Goal: Task Accomplishment & Management: Manage account settings

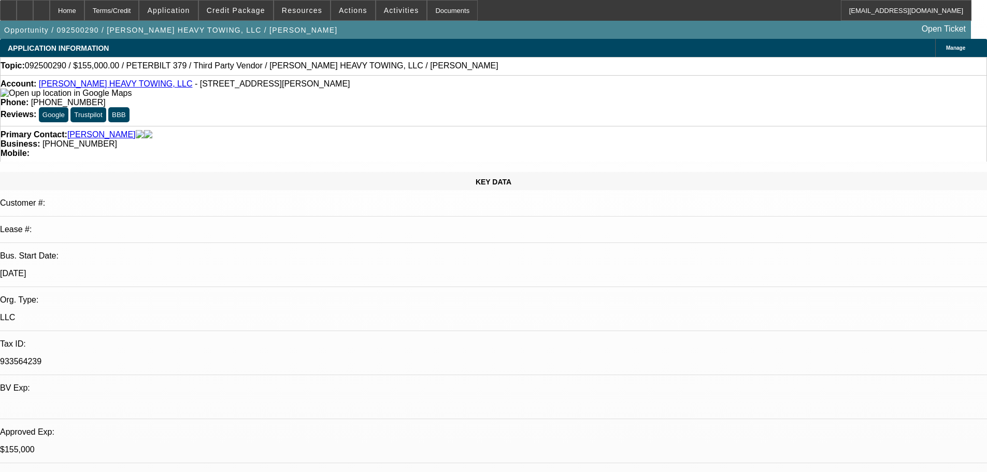
select select "0"
select select "2"
select select "0.1"
select select "4"
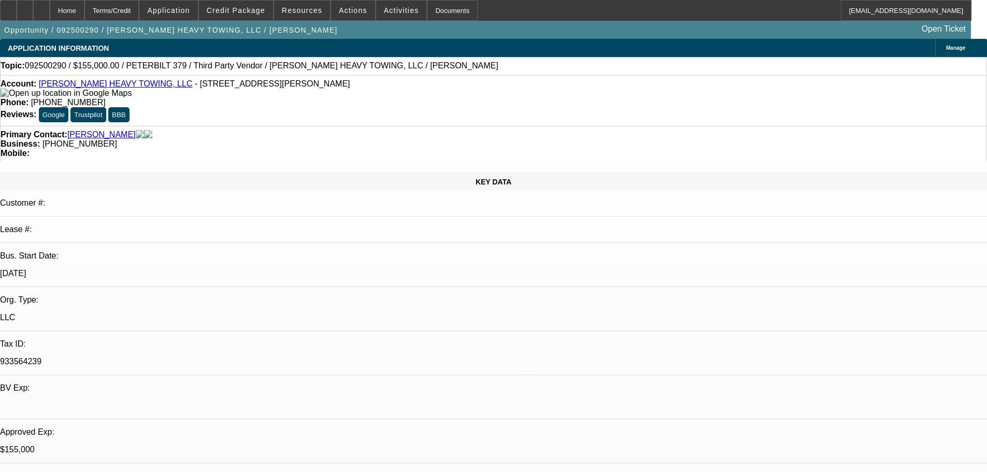
select select "0"
select select "6"
select select "0"
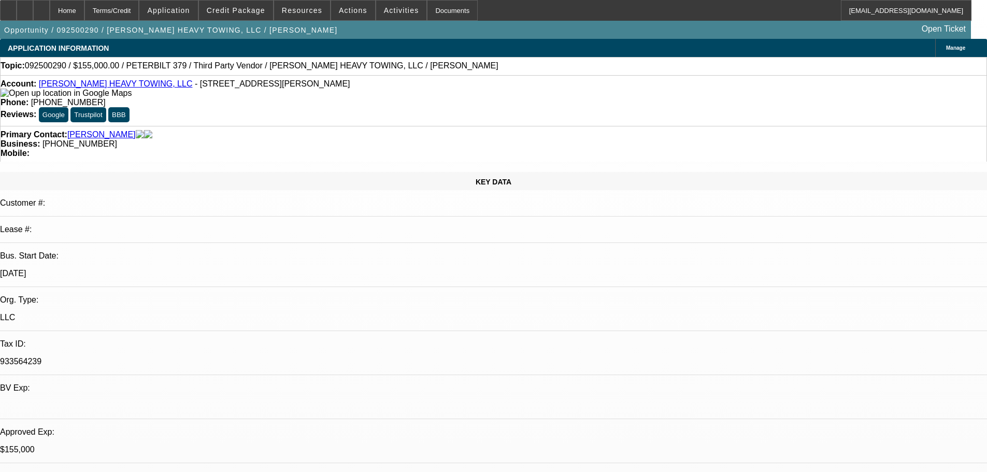
select select "2"
select select "0"
select select "6"
select select "0.1"
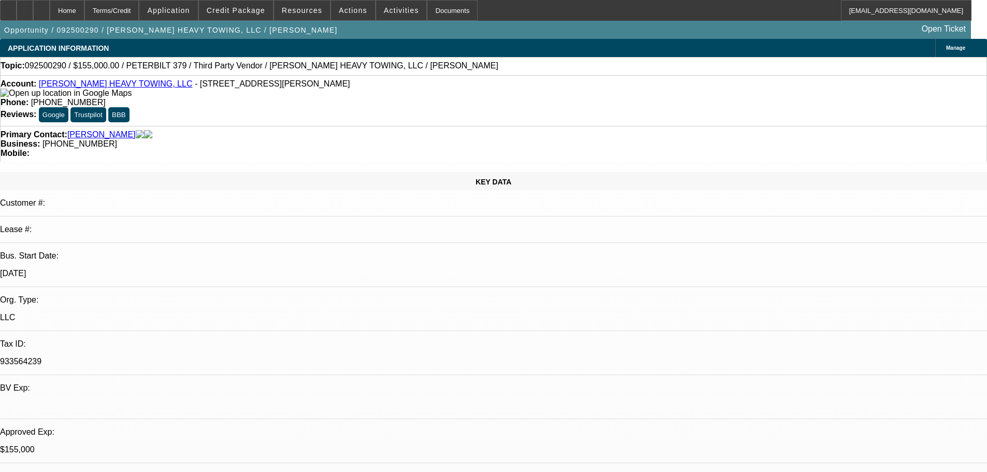
select select "2"
select select "0"
select select "6"
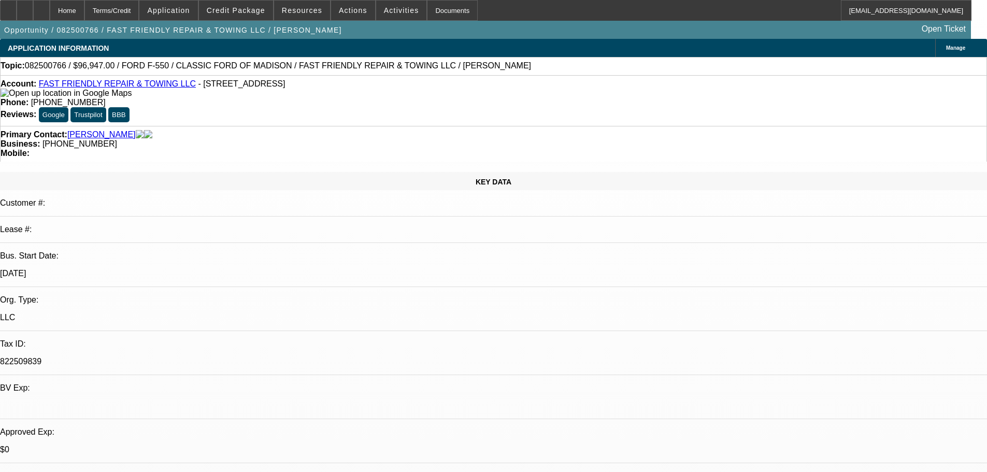
select select "0"
select select "3"
select select "0"
select select "6"
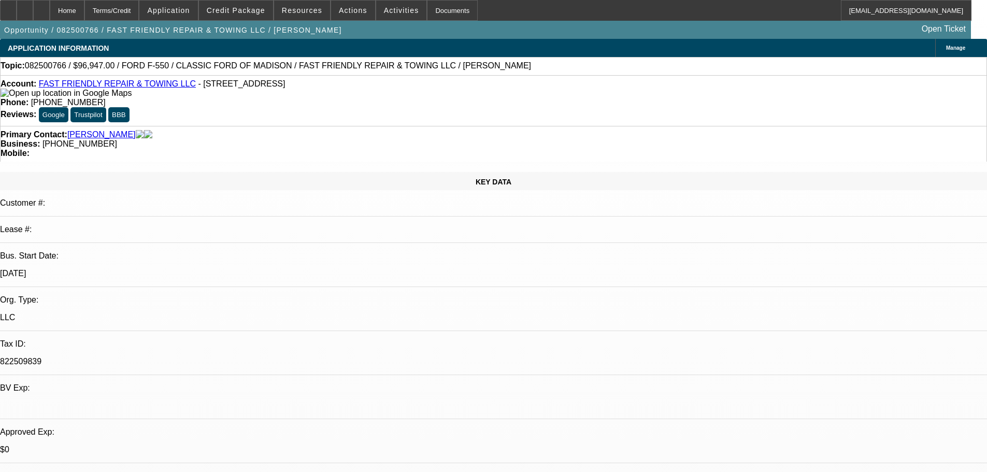
select select "0"
select select "3"
select select "0"
select select "6"
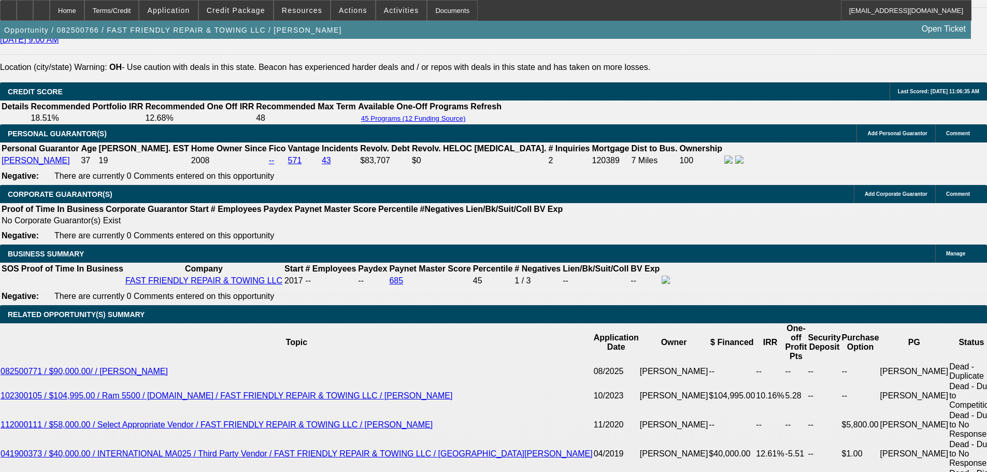
scroll to position [1347, 0]
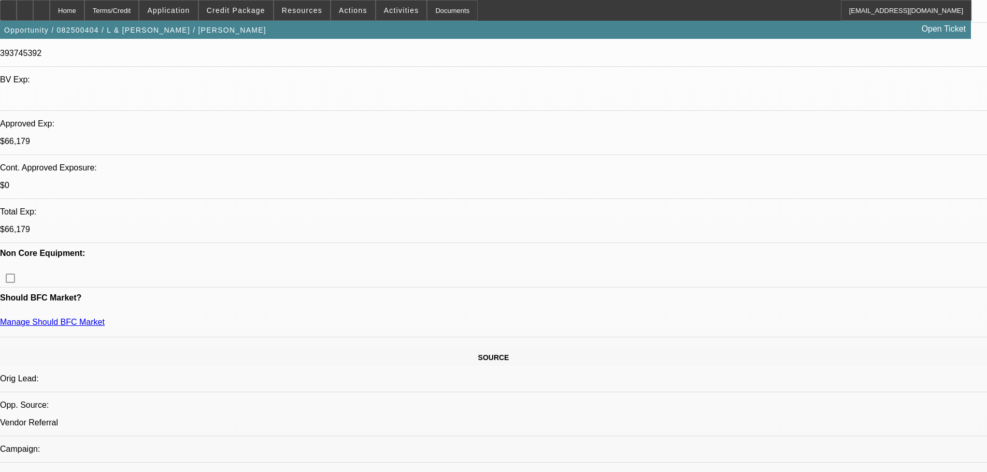
select select "0"
select select "2"
select select "0.1"
select select "0"
select select "2"
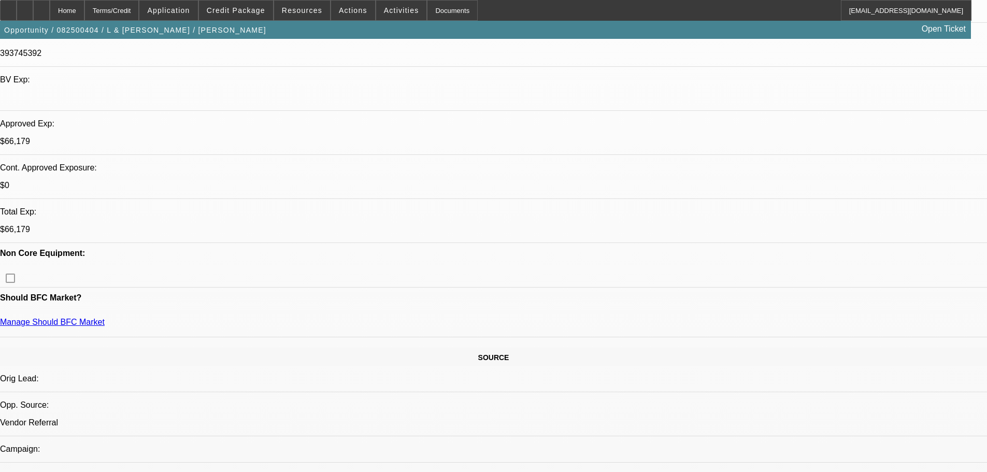
select select "0.1"
select select "0"
select select "2"
select select "0.1"
select select "0"
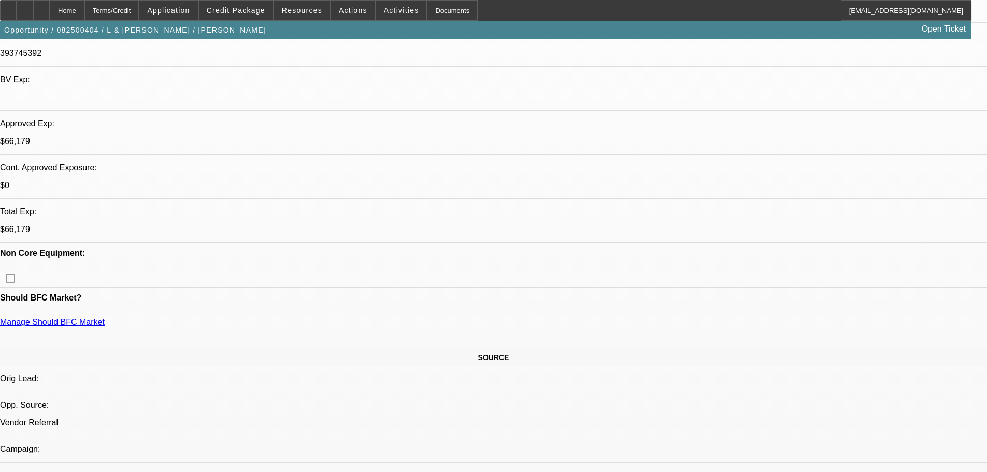
select select "2"
select select "0.1"
select select "1"
select select "2"
select select "4"
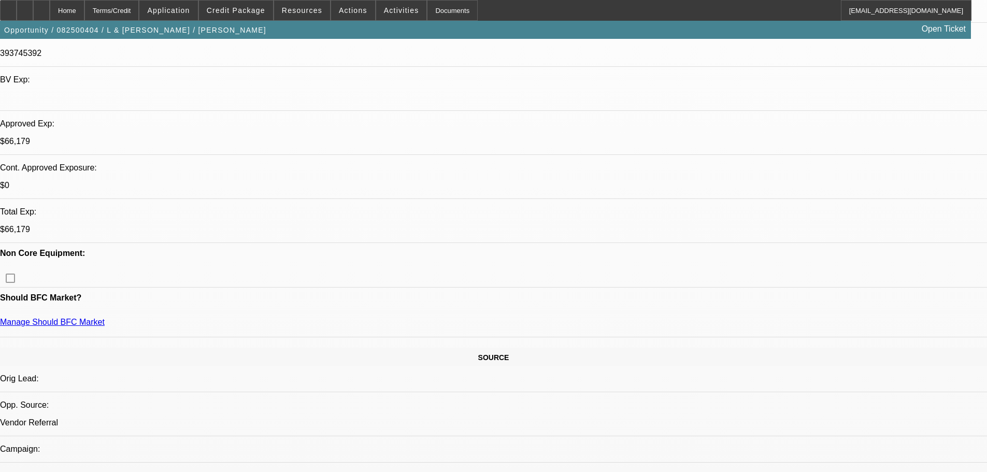
select select "1"
select select "2"
select select "4"
select select "1"
select select "2"
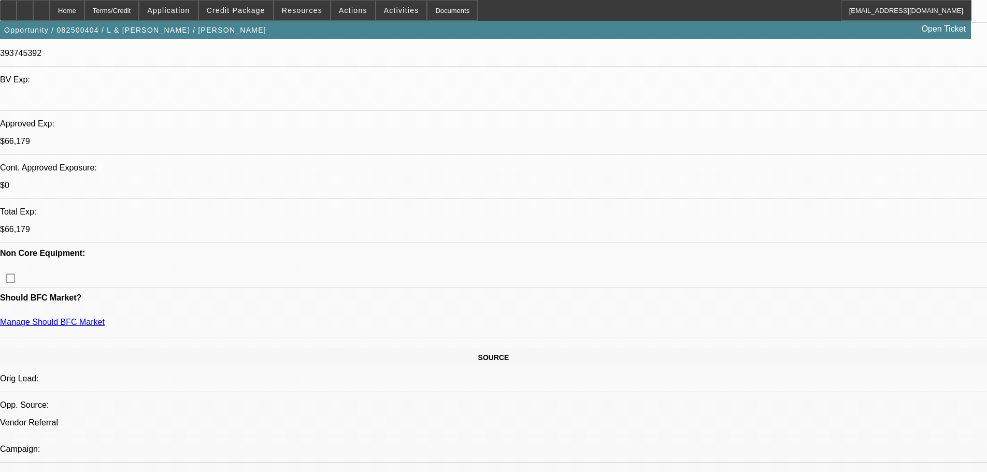
select select "4"
select select "1"
select select "2"
select select "4"
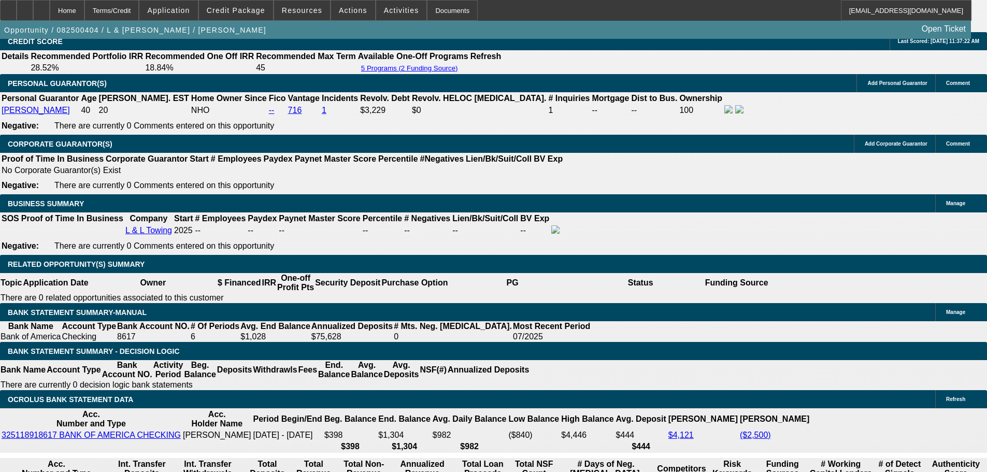
scroll to position [1555, 0]
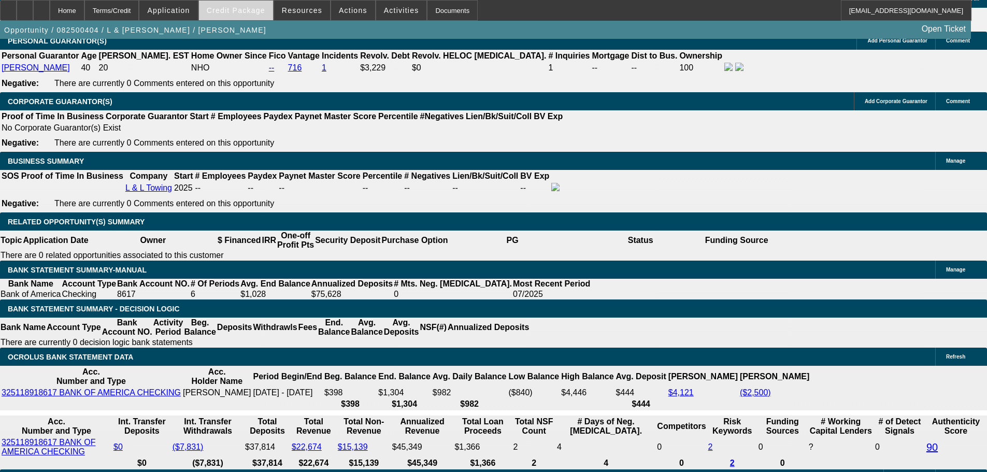
click at [244, 3] on span at bounding box center [236, 10] width 74 height 25
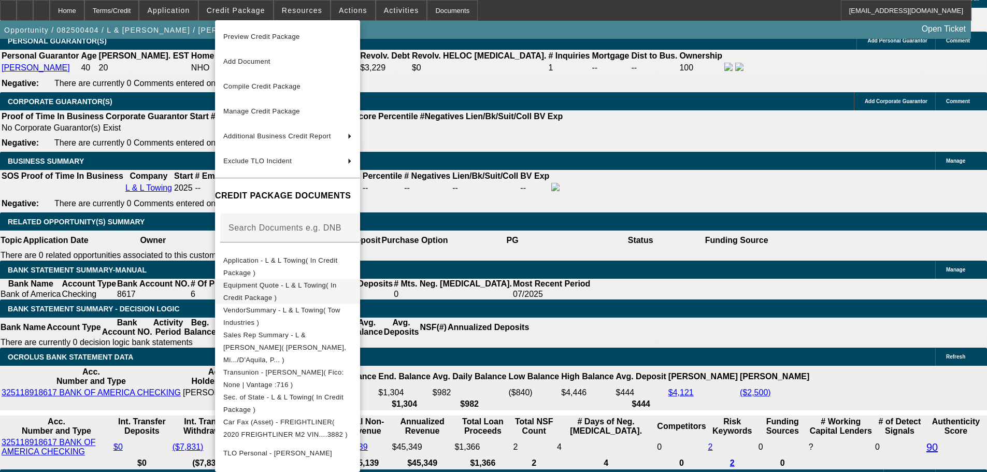
click at [323, 281] on button "Equipment Quote - L & L Towing( In Credit Package )" at bounding box center [287, 291] width 145 height 25
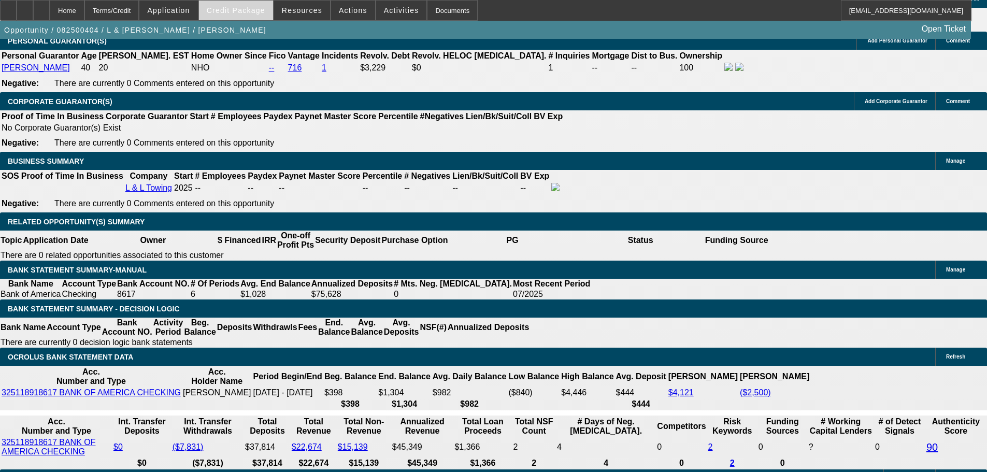
click at [244, 9] on span "Credit Package" at bounding box center [236, 10] width 59 height 8
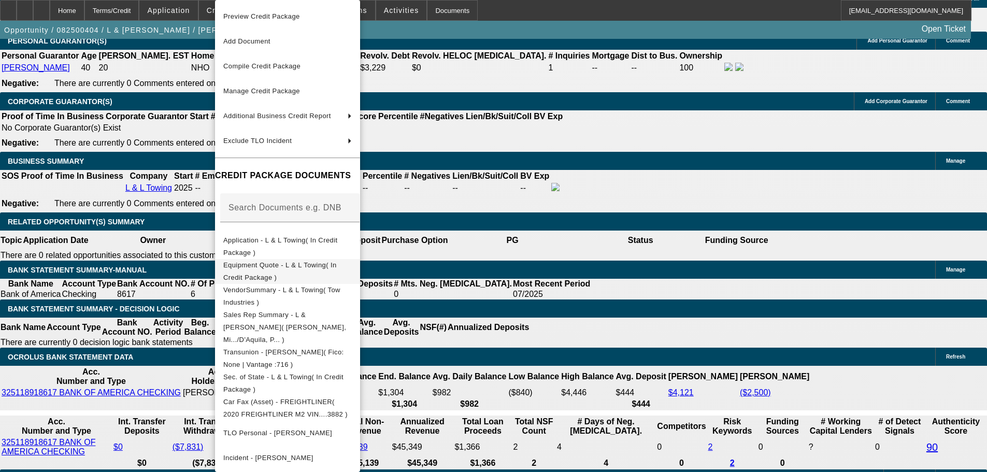
click at [321, 265] on span "Equipment Quote - L & L Towing( In Credit Package )" at bounding box center [279, 271] width 113 height 20
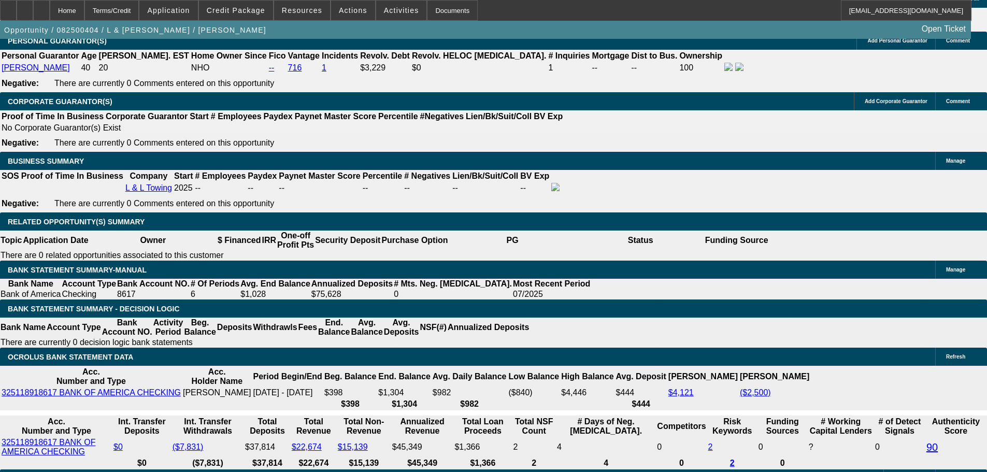
drag, startPoint x: 226, startPoint y: 173, endPoint x: 257, endPoint y: 173, distance: 31.1
copy p "78,710.00"
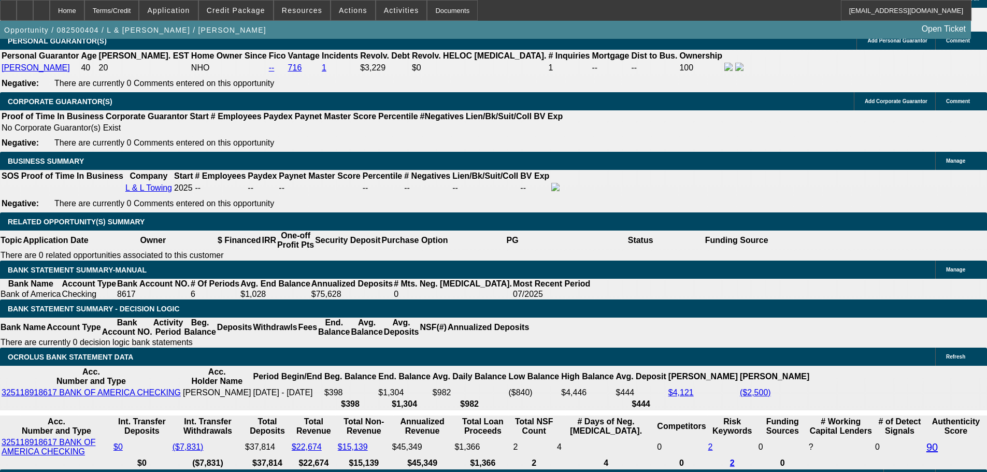
scroll to position [0, 0]
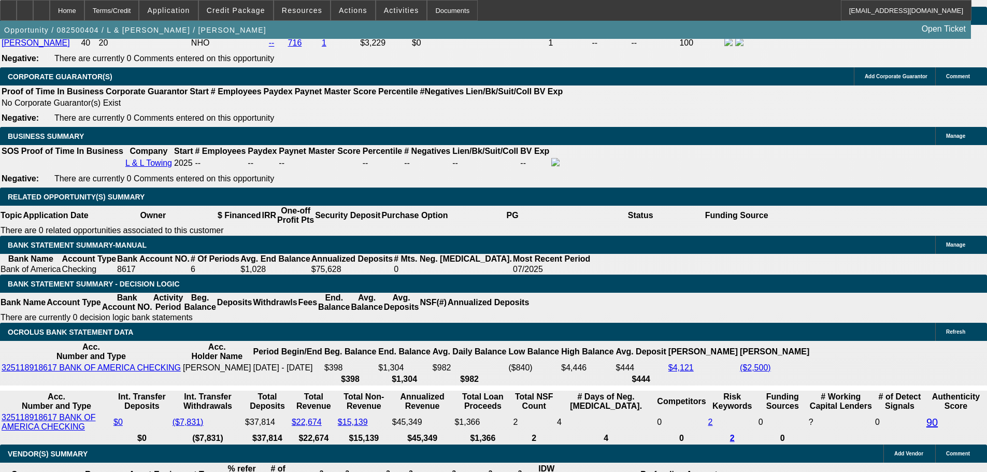
scroll to position [1555, 0]
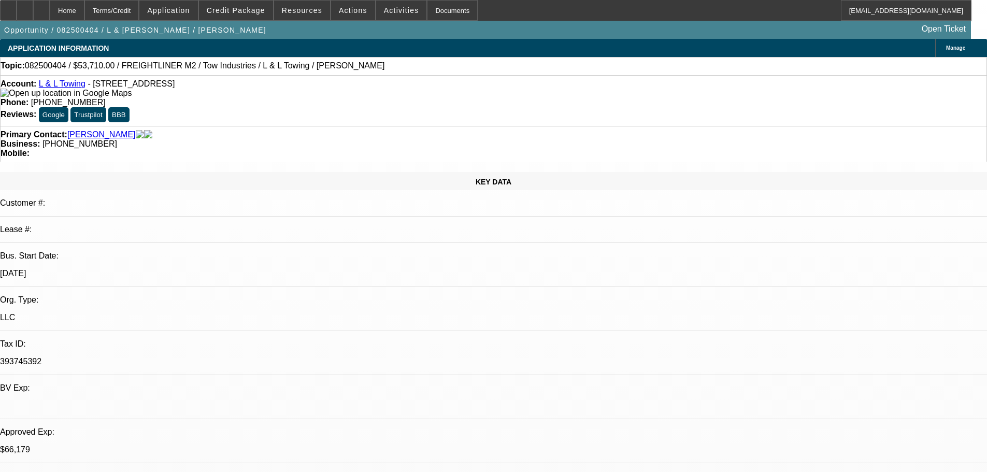
click at [72, 84] on link "L & L Towing" at bounding box center [62, 83] width 47 height 9
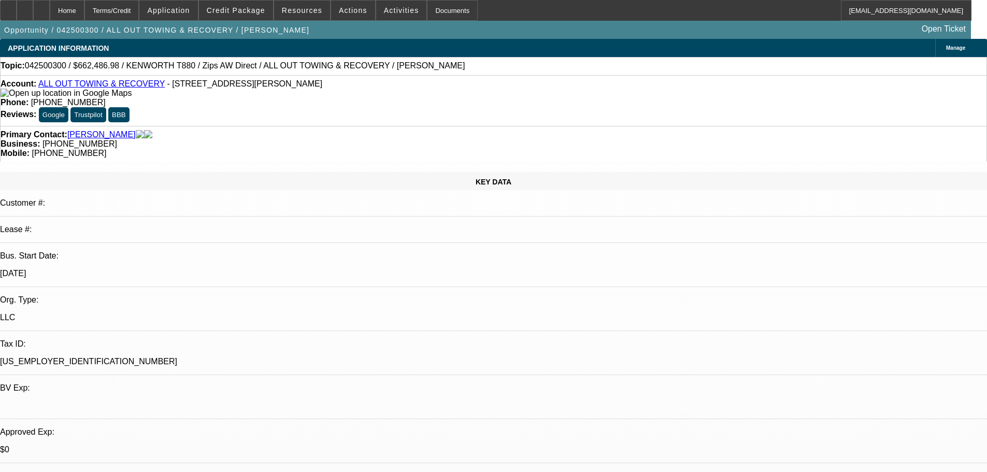
select select "0"
select select "2"
select select "0"
select select "6"
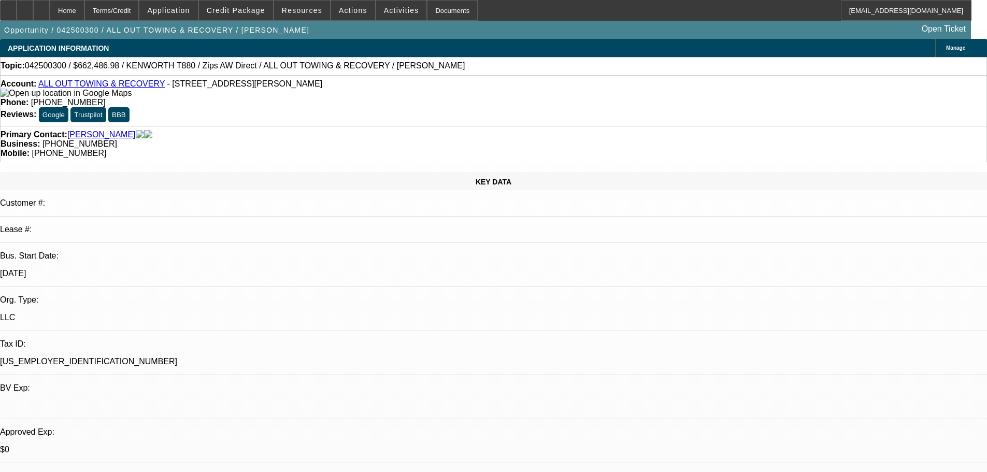
select select "0"
select select "6"
select select "0"
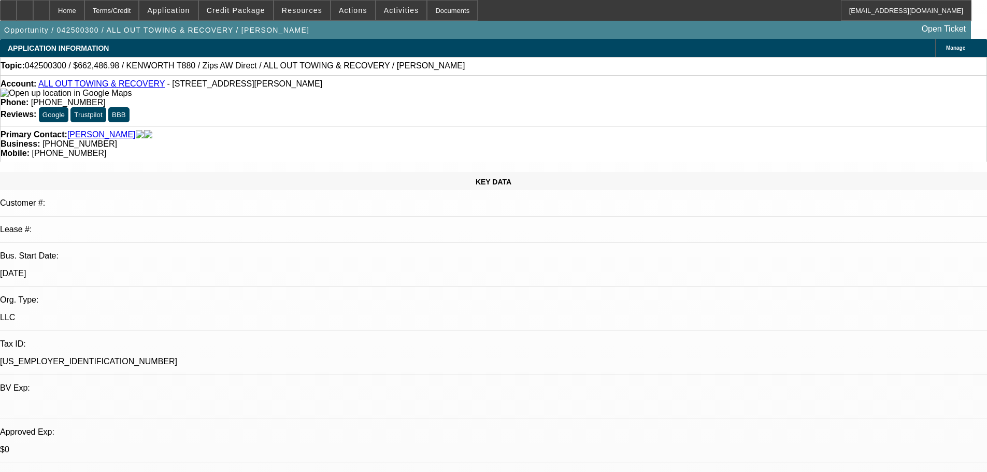
select select "0"
select select "3"
select select "0"
select select "6"
select select "0"
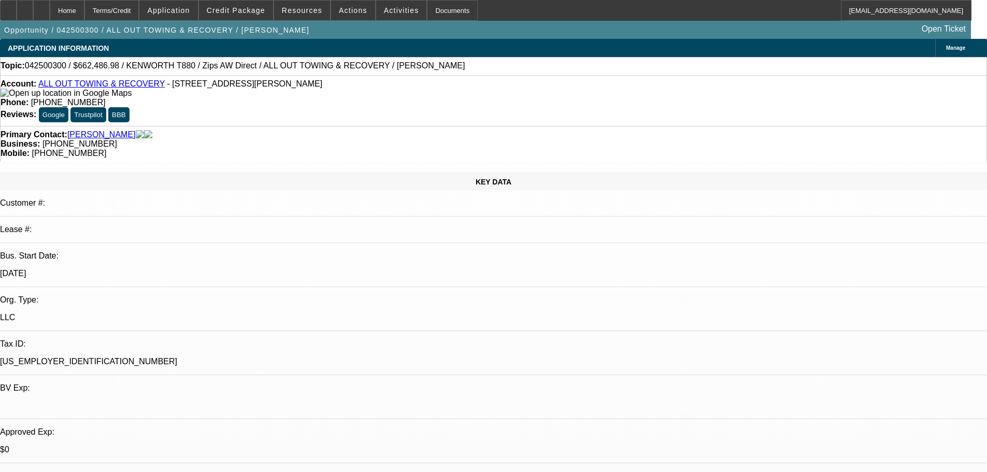
select select "0"
select select "2"
select select "0"
select select "6"
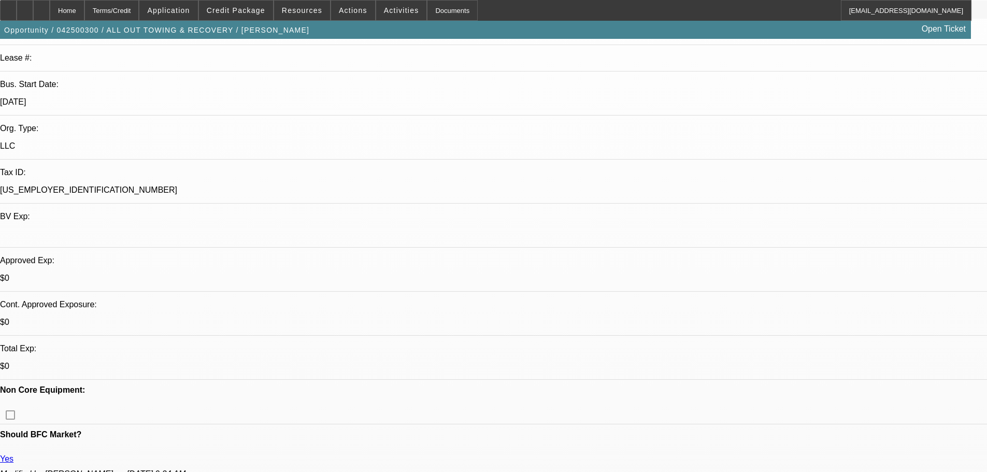
scroll to position [207, 0]
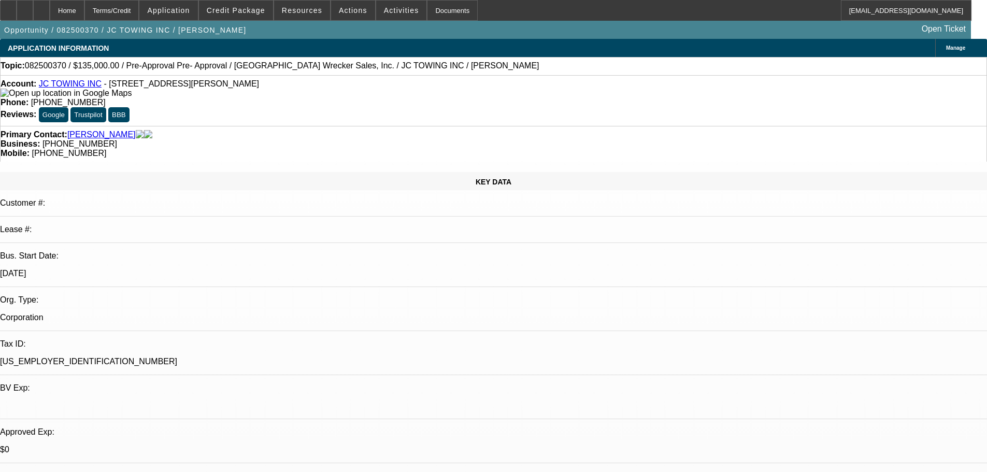
select select "0"
select select "2"
select select "0"
select select "6"
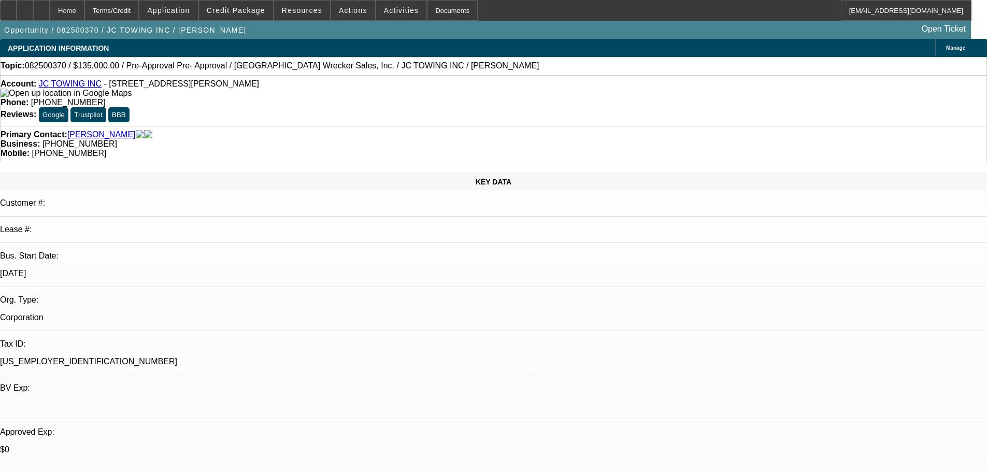
select select "0"
select select "2"
select select "0"
select select "6"
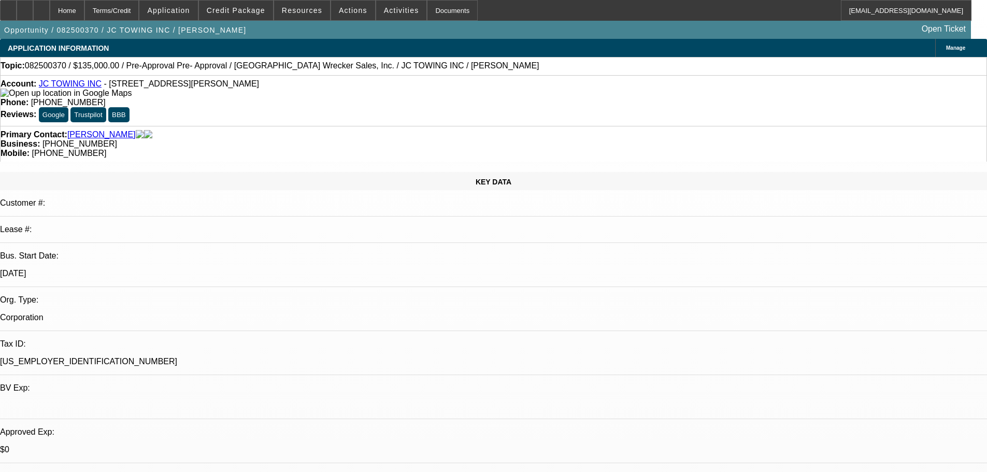
select select "0"
select select "2"
select select "0"
select select "6"
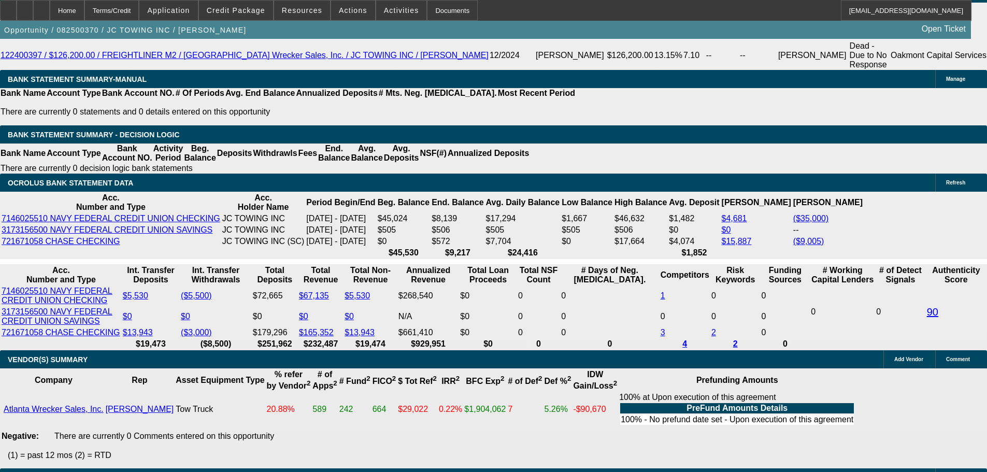
scroll to position [104, 8]
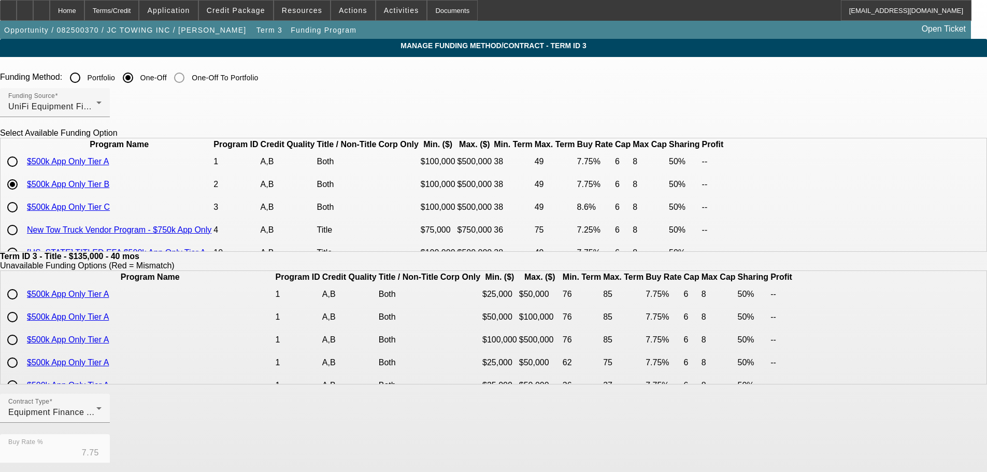
click at [23, 218] on input "radio" at bounding box center [12, 207] width 21 height 21
radio input "true"
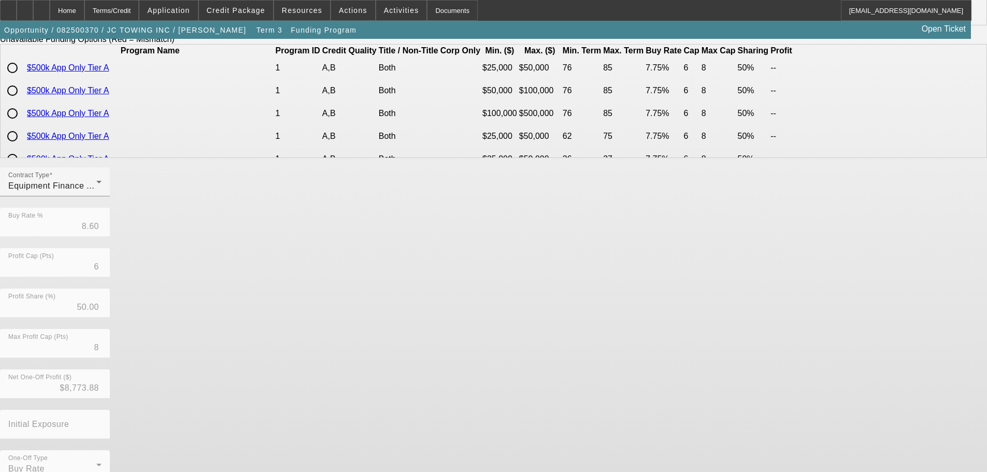
scroll to position [245, 0]
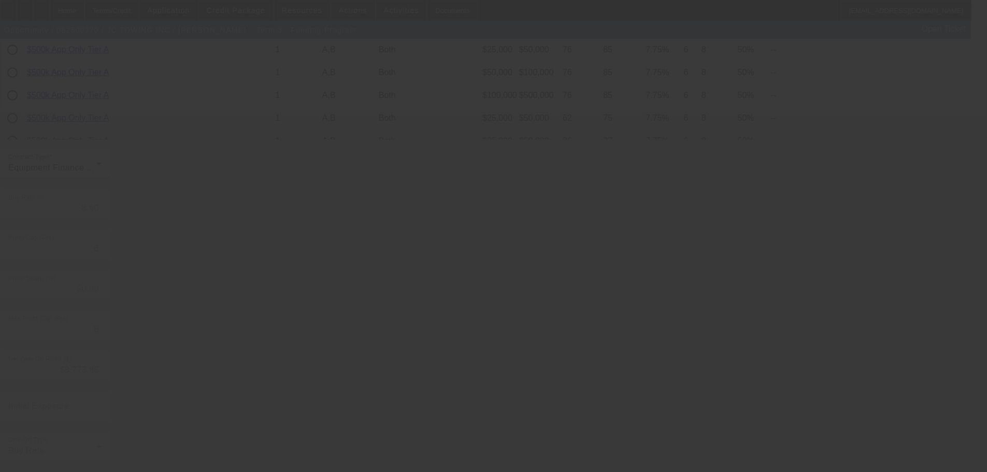
type input "7.75"
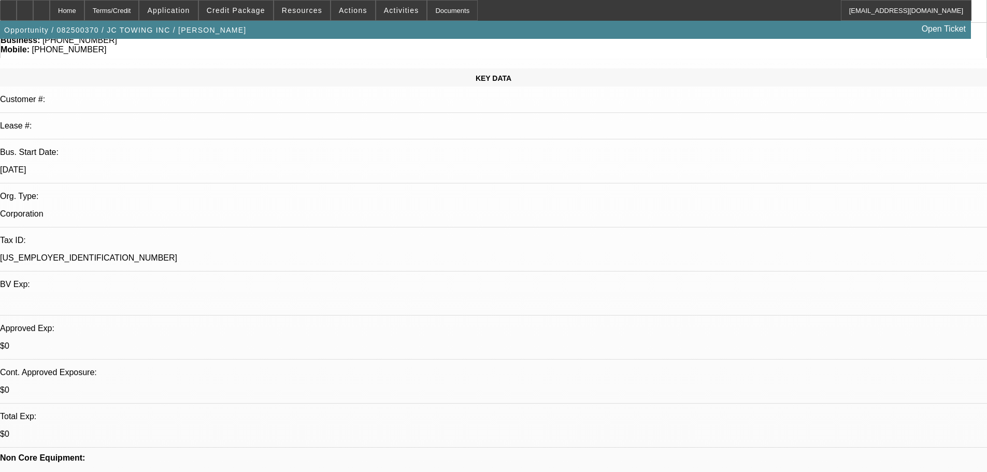
select select "0"
select select "2"
select select "0"
select select "6"
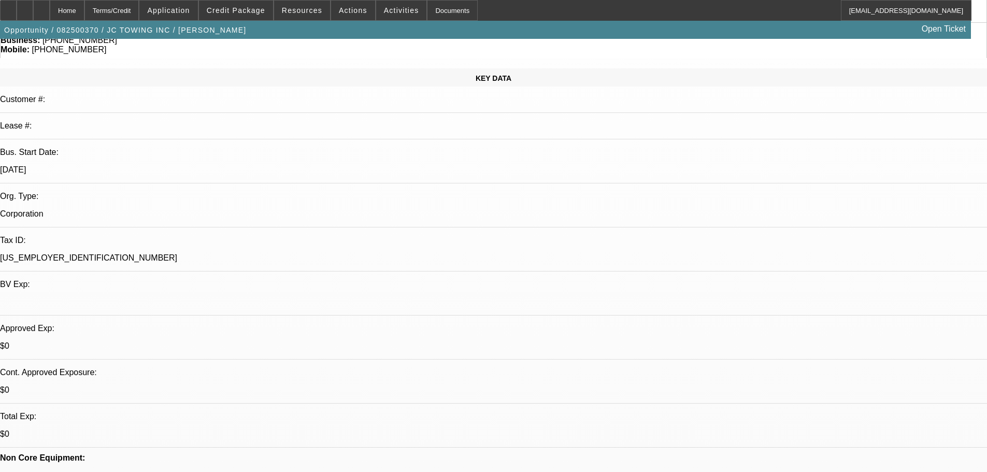
select select "0"
select select "2"
select select "0"
select select "6"
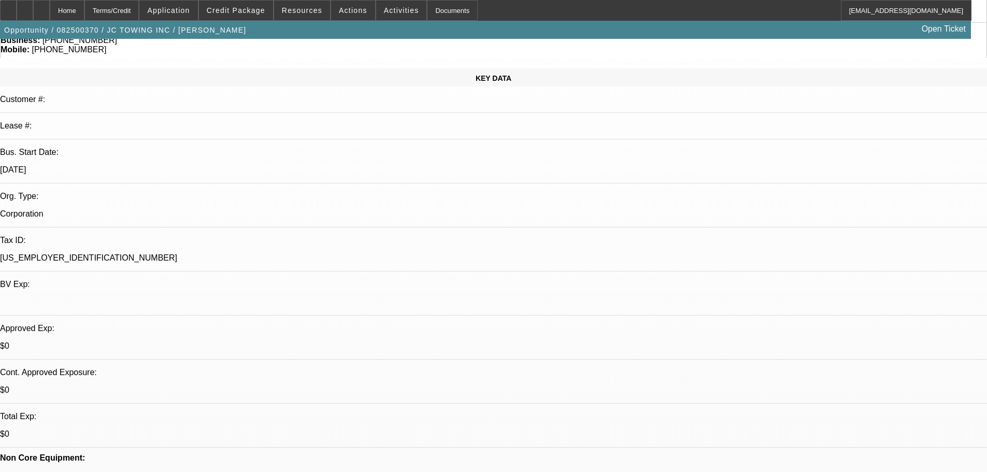
select select "0"
select select "2"
select select "0"
select select "6"
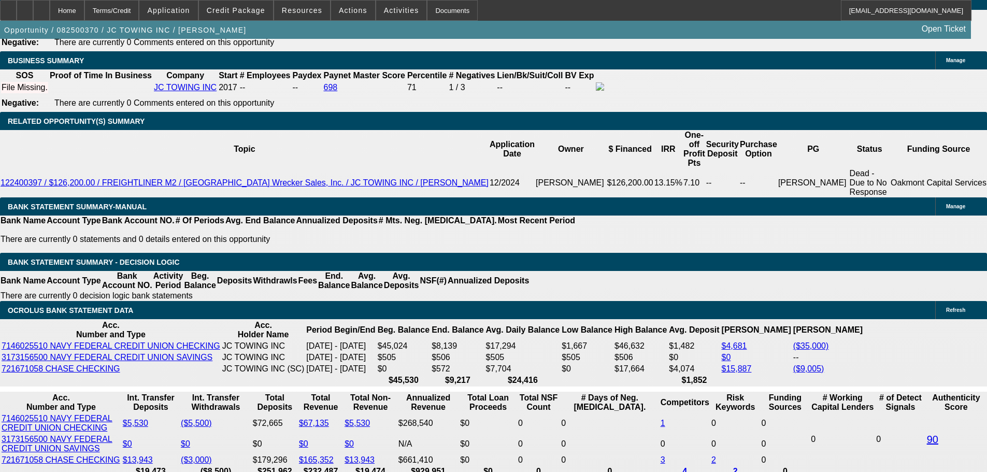
scroll to position [1762, 0]
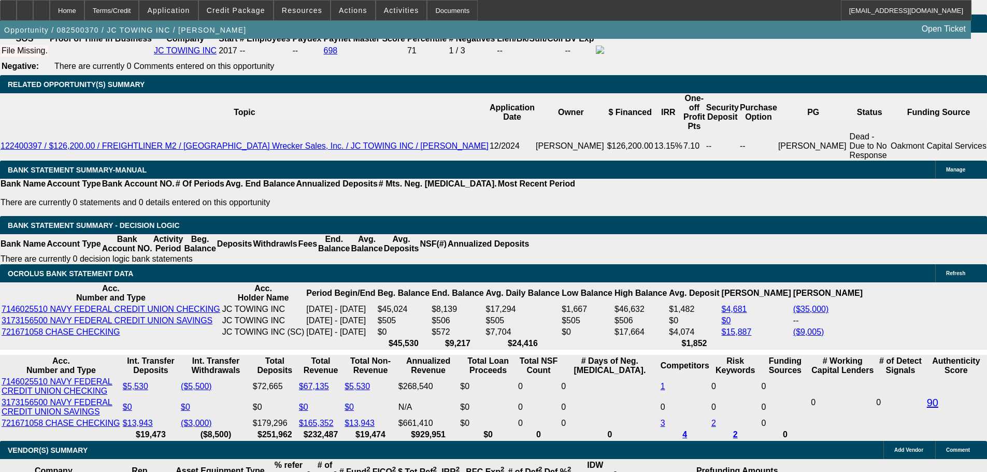
drag, startPoint x: 233, startPoint y: 239, endPoint x: 245, endPoint y: 239, distance: 11.9
type input "12.9"
type input "UNKNOWN"
type input "12.99"
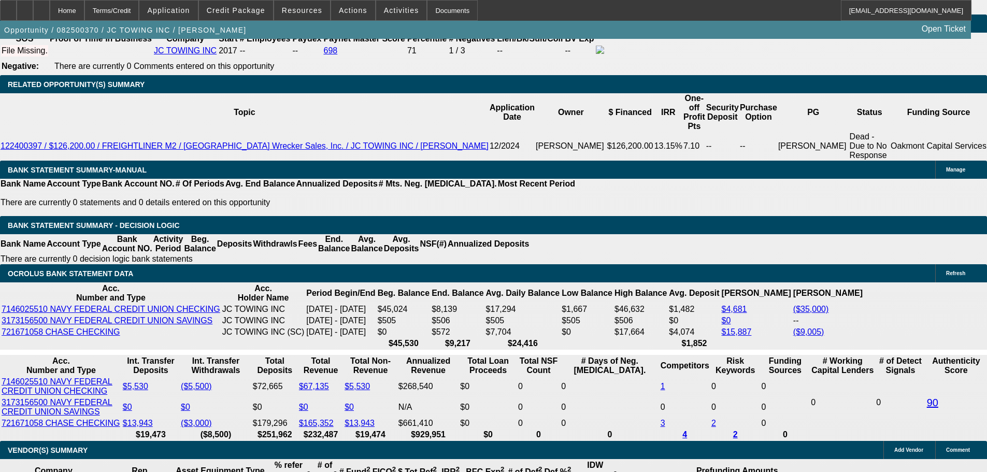
type input "$4,176.21"
type input "12.99"
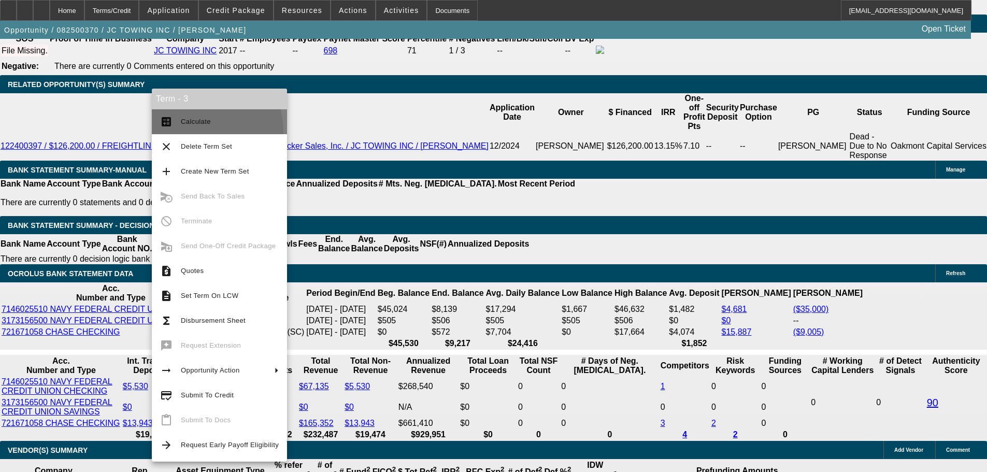
click at [205, 131] on button "calculate Calculate" at bounding box center [219, 121] width 135 height 25
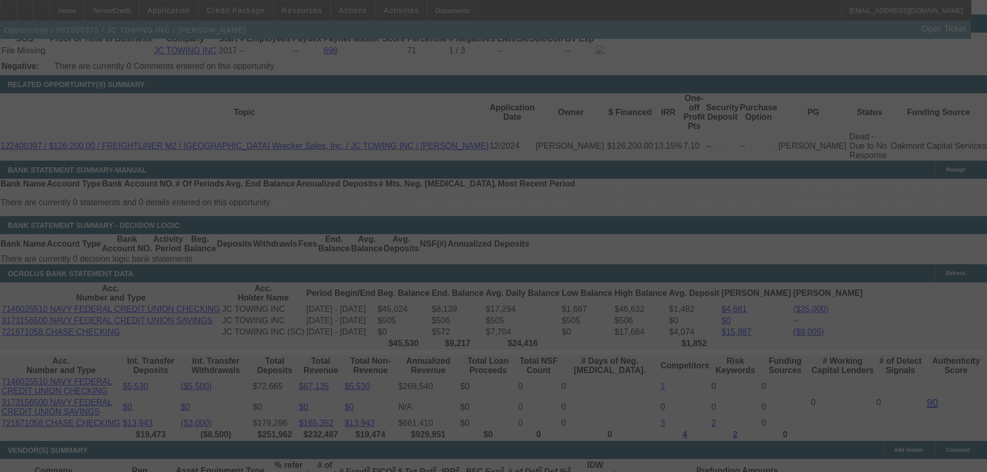
select select "0"
select select "2"
select select "0"
select select "6"
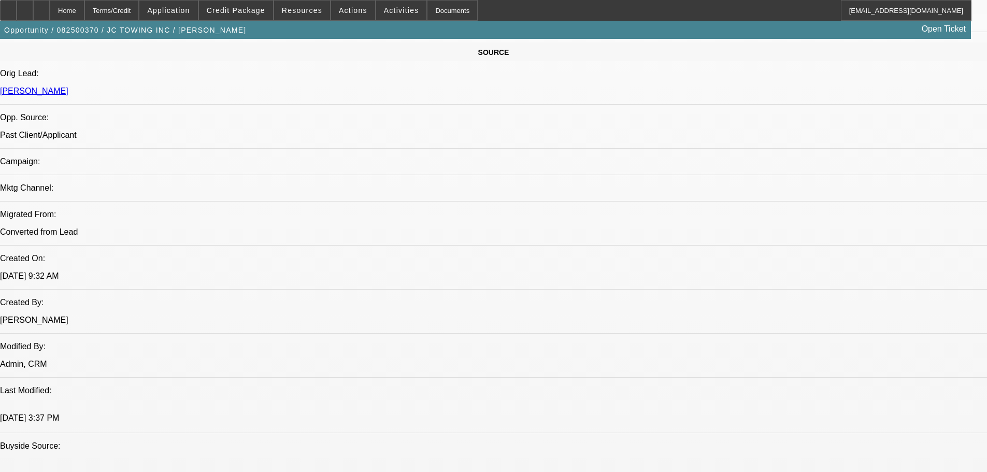
scroll to position [518, 0]
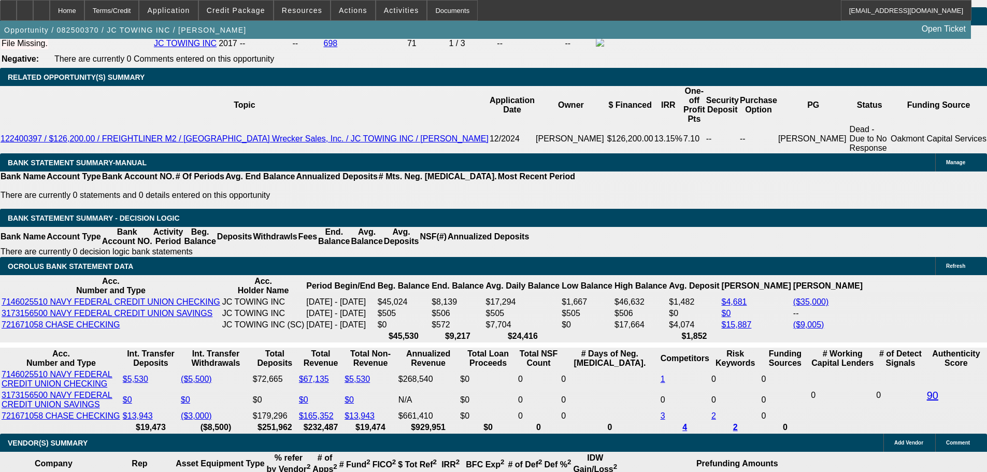
scroll to position [1658, 0]
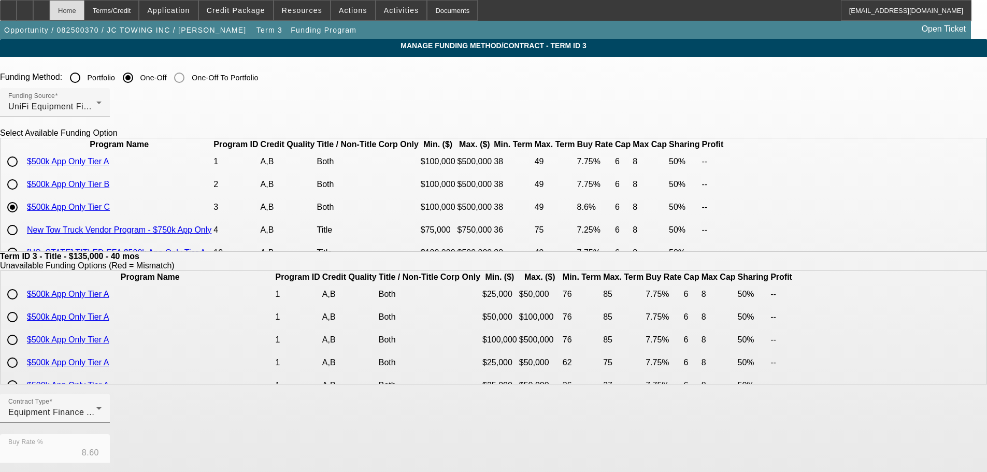
click at [84, 6] on div "Home" at bounding box center [67, 10] width 35 height 21
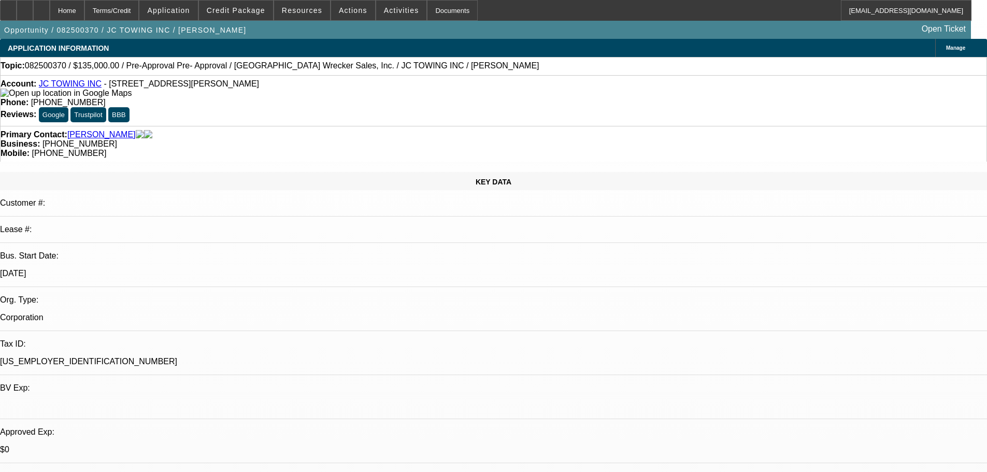
select select "0"
select select "2"
select select "0"
select select "6"
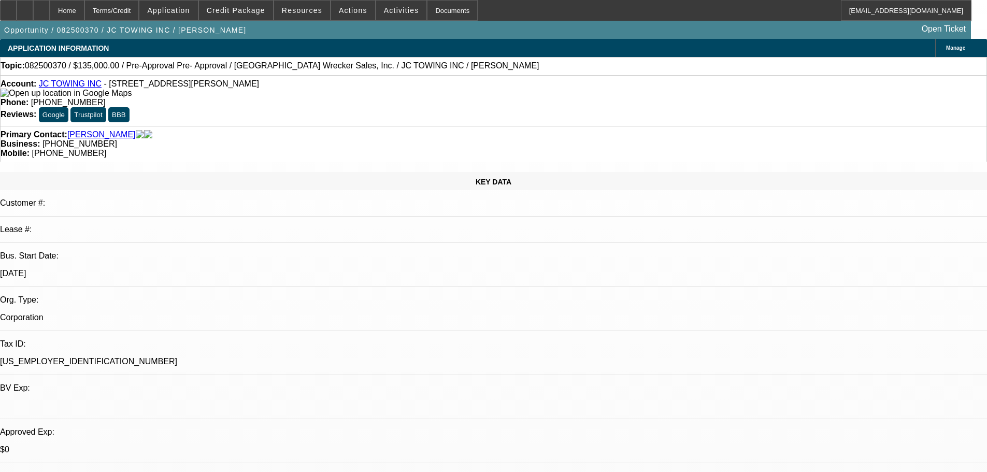
select select "0"
select select "2"
select select "0"
select select "6"
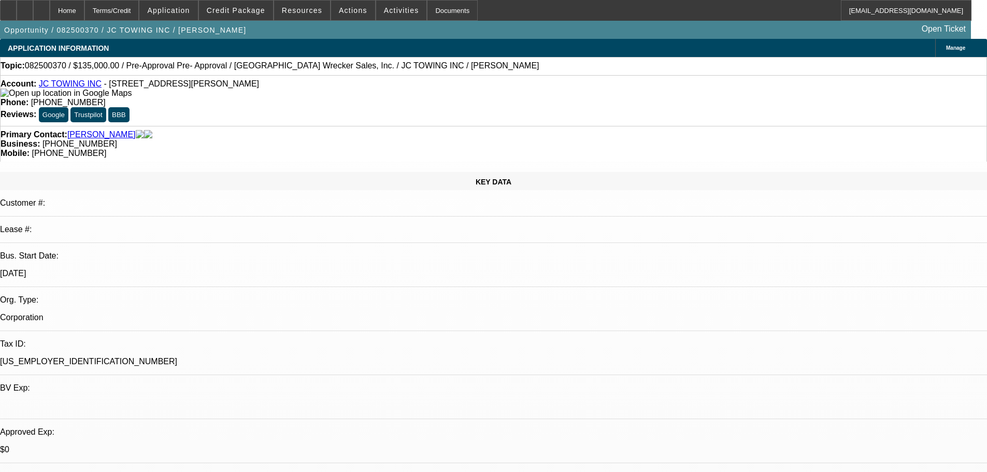
select select "0"
select select "2"
select select "0"
select select "6"
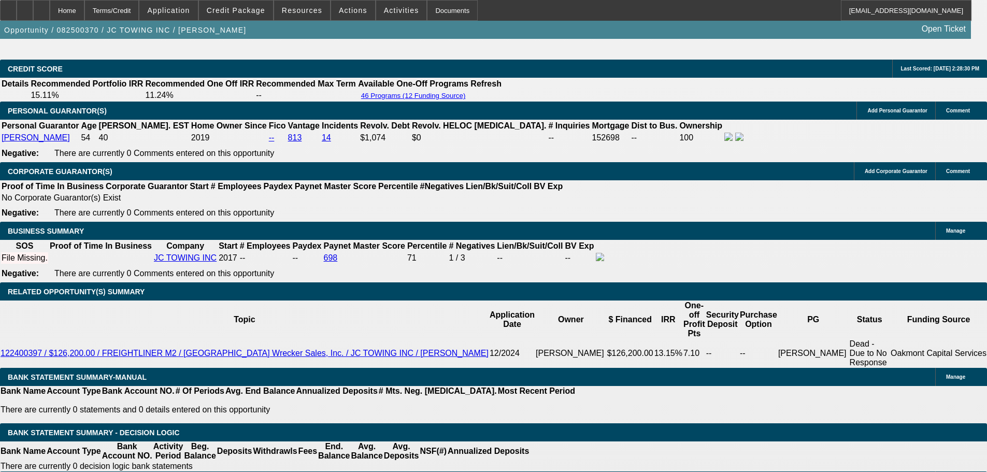
scroll to position [1658, 0]
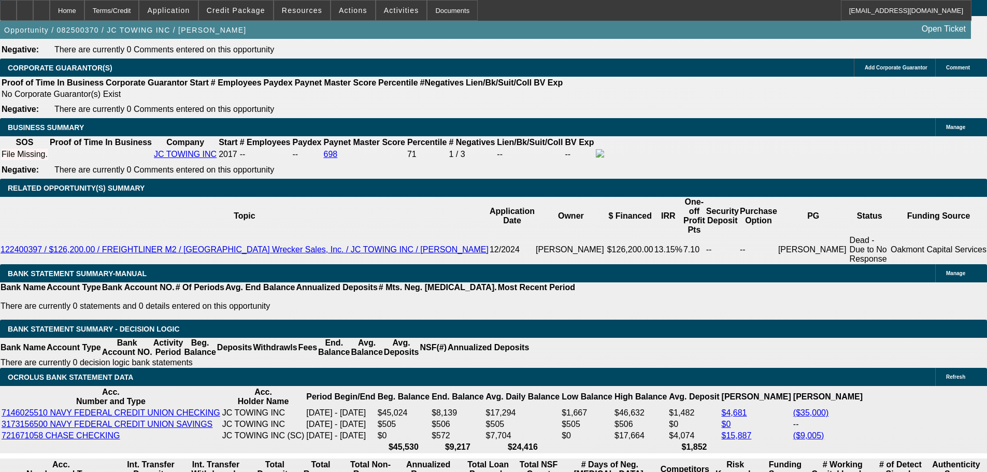
drag, startPoint x: 205, startPoint y: 263, endPoint x: 220, endPoint y: 266, distance: 15.8
type input "2"
type input "UNKNOWN"
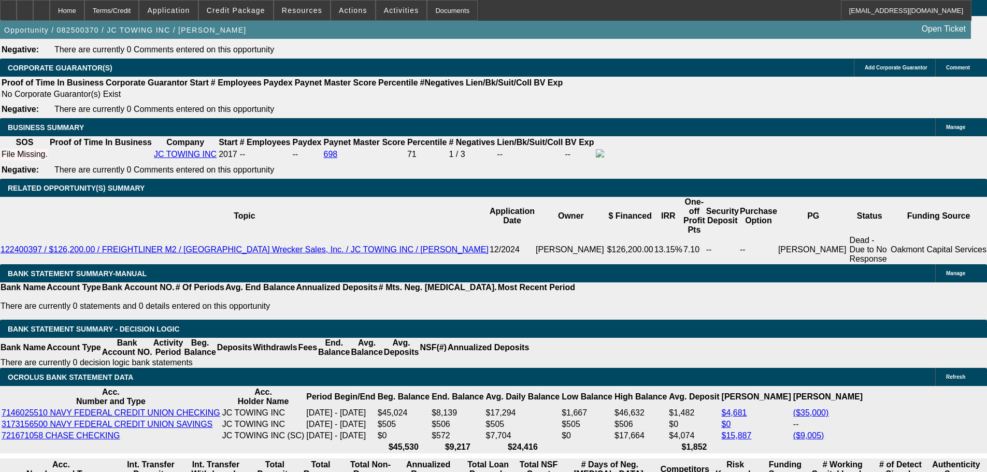
type input "$0.00"
select select "0.2"
type input "$27,000.00"
type input "$3,340.97"
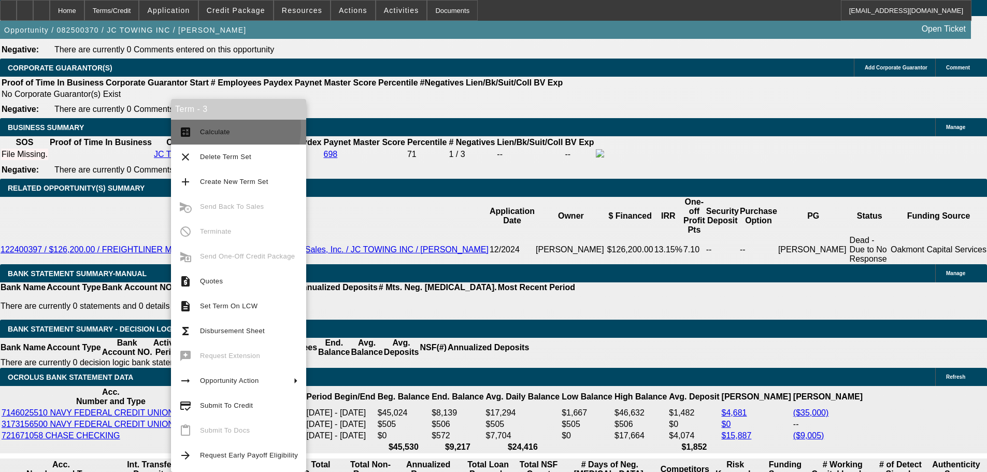
click at [212, 127] on span "Calculate" at bounding box center [249, 132] width 98 height 12
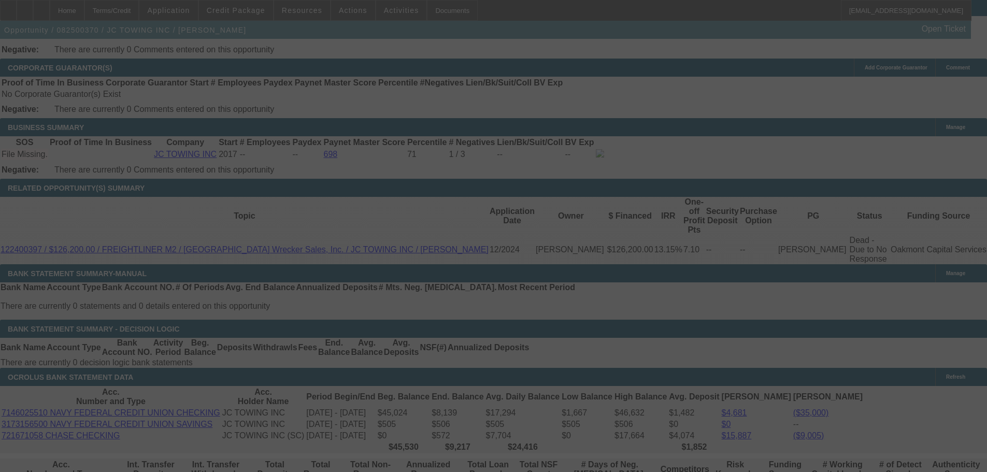
select select "0.2"
select select "0"
select select "2"
select select "0"
select select "6"
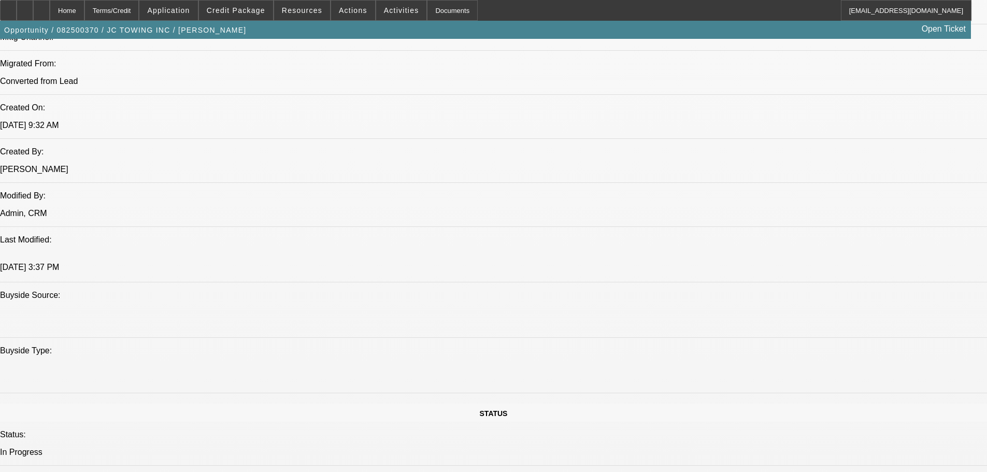
scroll to position [713, 0]
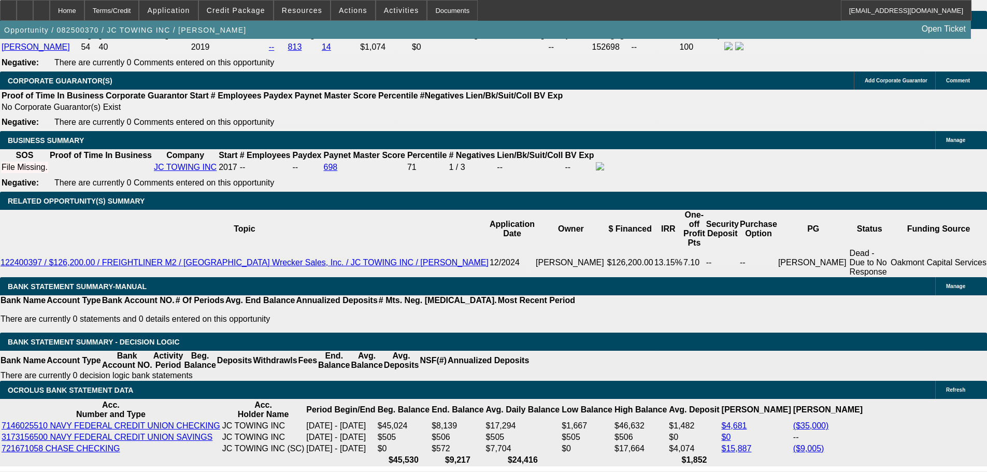
scroll to position [1749, 0]
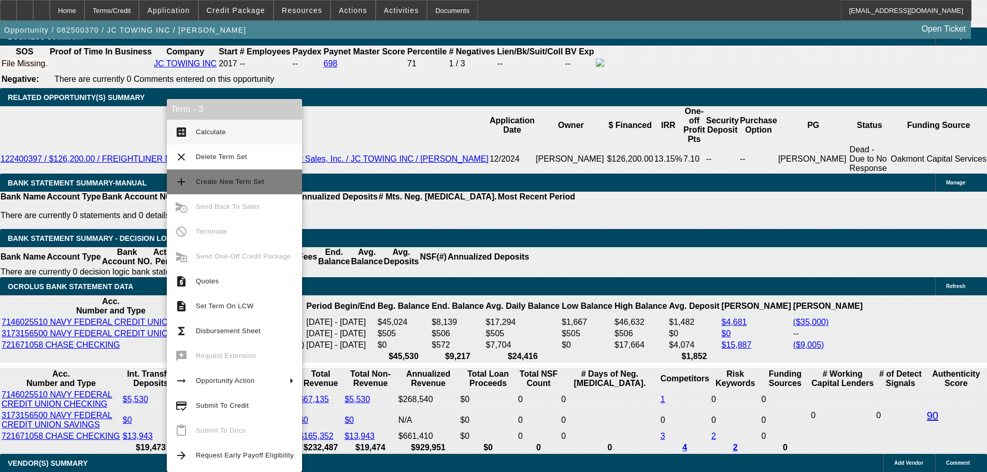
click at [252, 177] on span "Create New Term Set" at bounding box center [245, 182] width 98 height 12
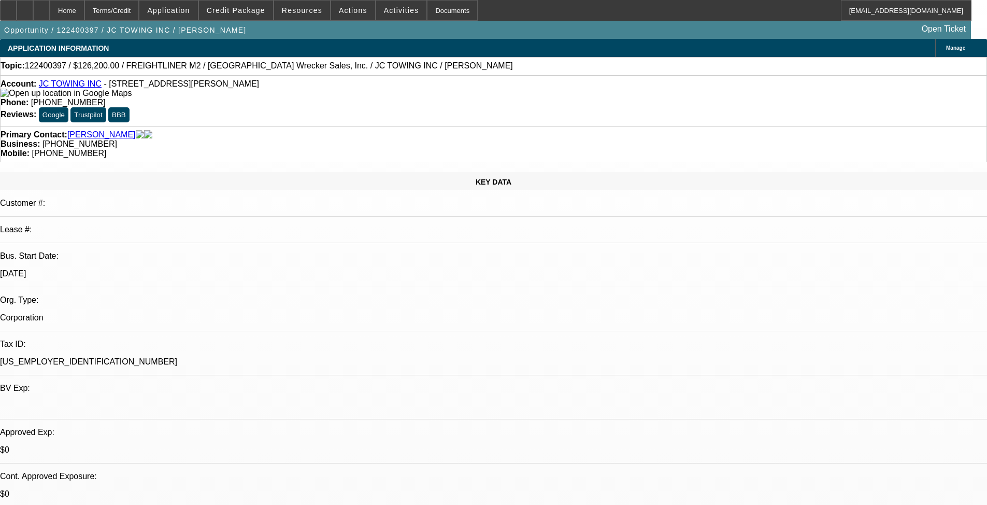
select select "0"
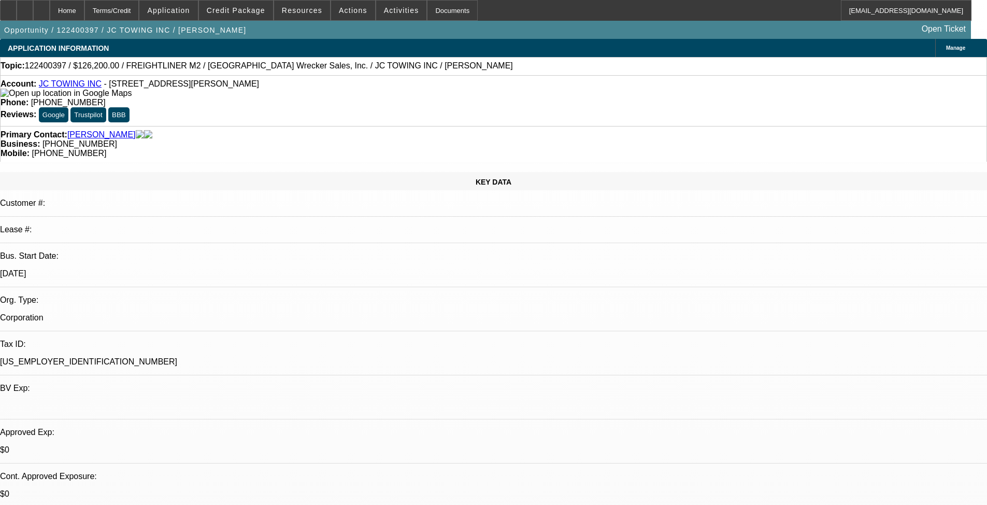
select select "0"
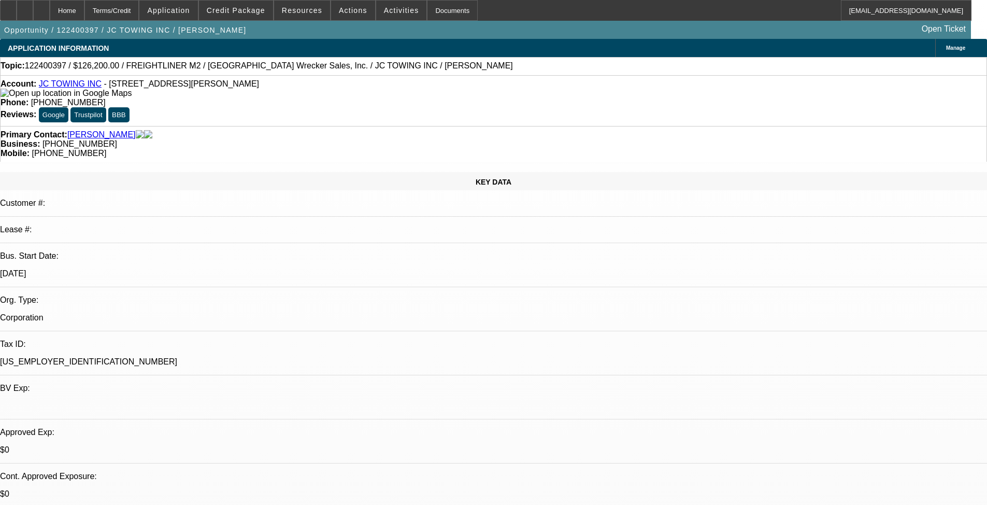
select select "0"
select select "1"
select select "2"
select select "6"
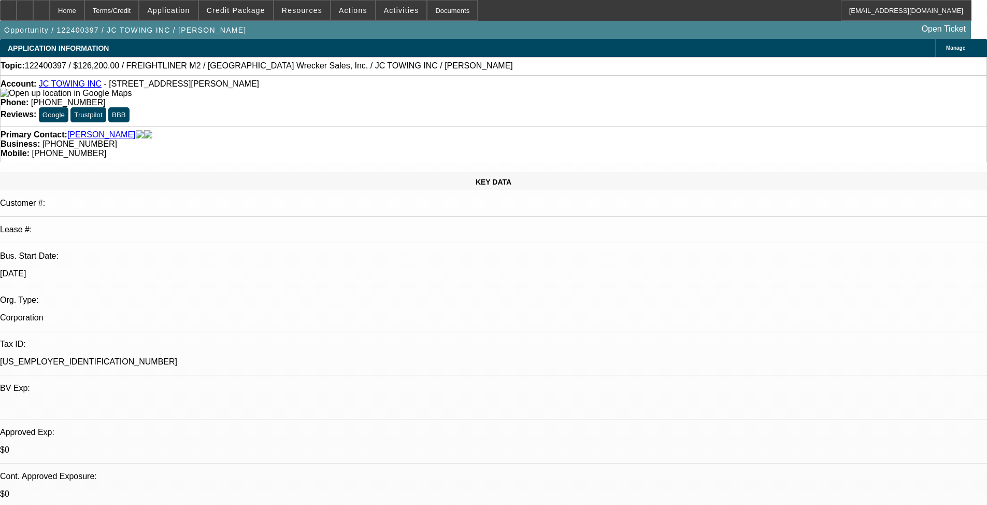
select select "1"
select select "2"
select select "6"
select select "1"
select select "3"
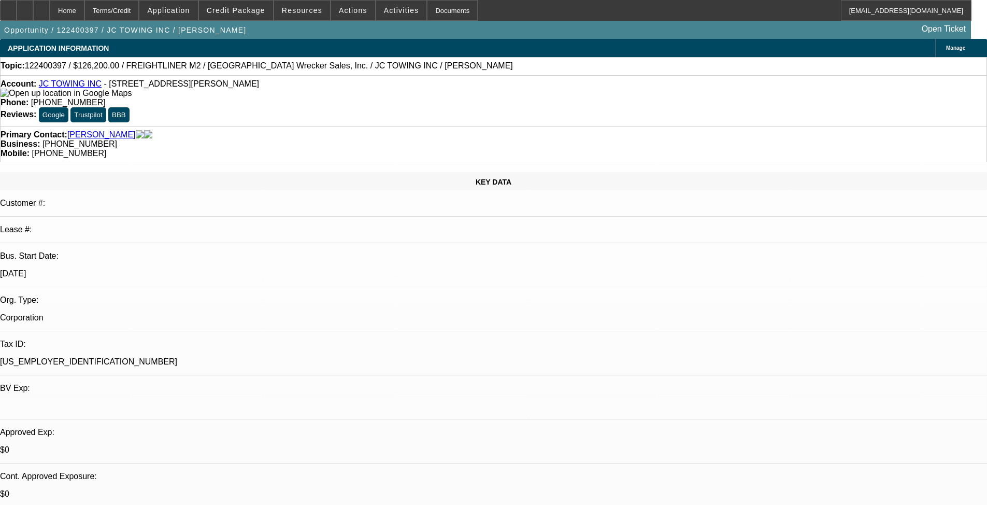
select select "6"
select select "1"
select select "3"
select select "6"
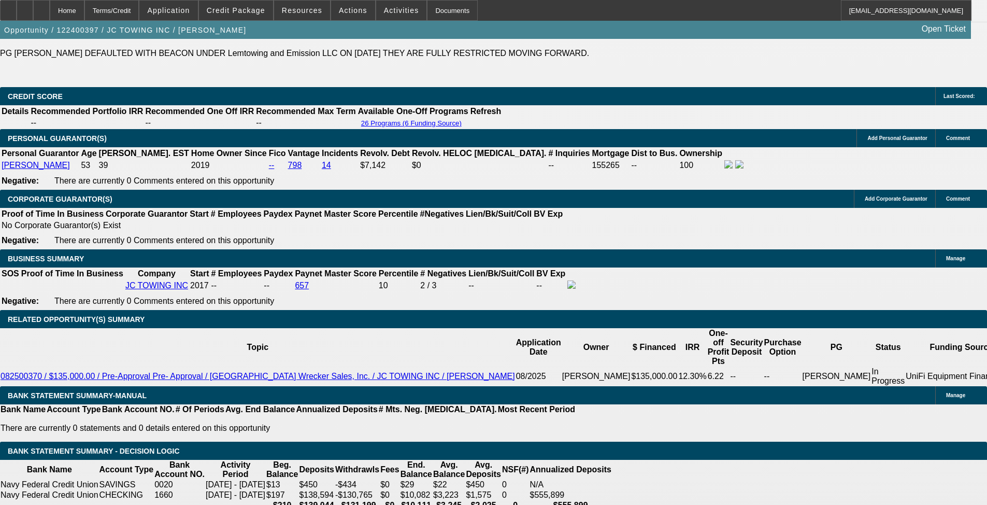
scroll to position [1555, 0]
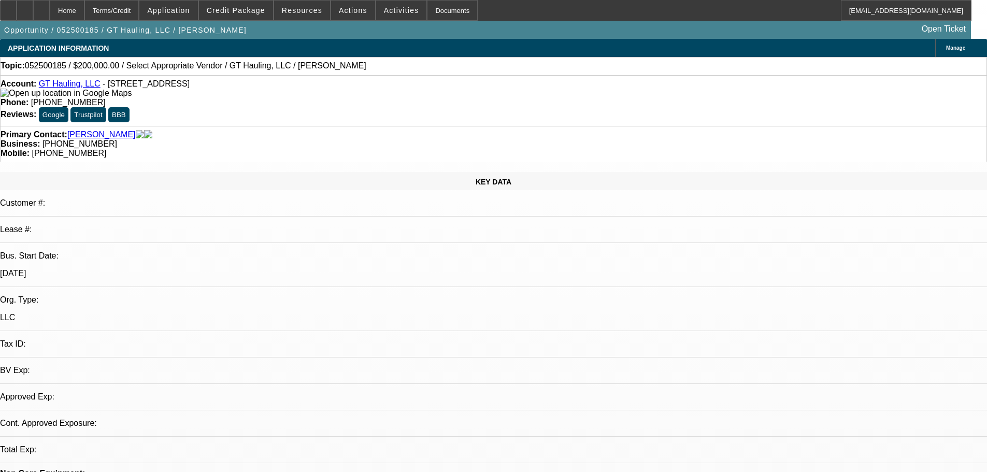
select select "0"
select select "2"
select select "0.1"
select select "4"
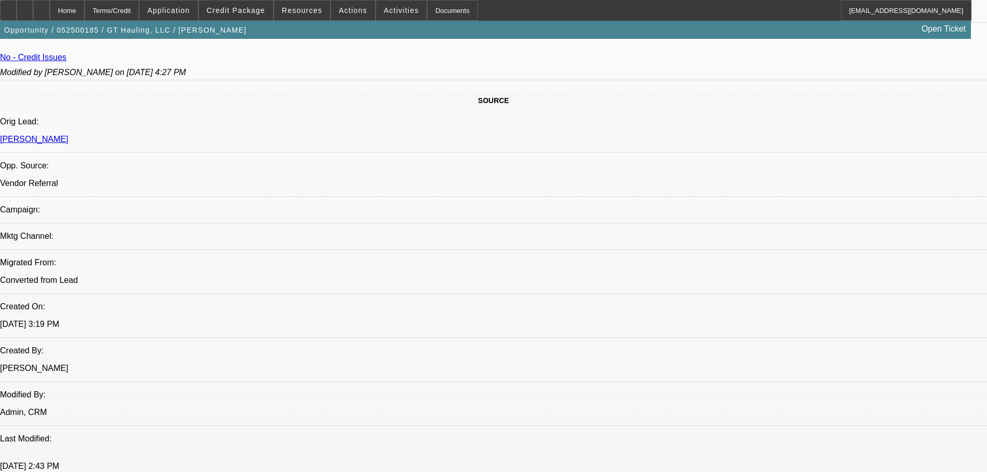
scroll to position [518, 0]
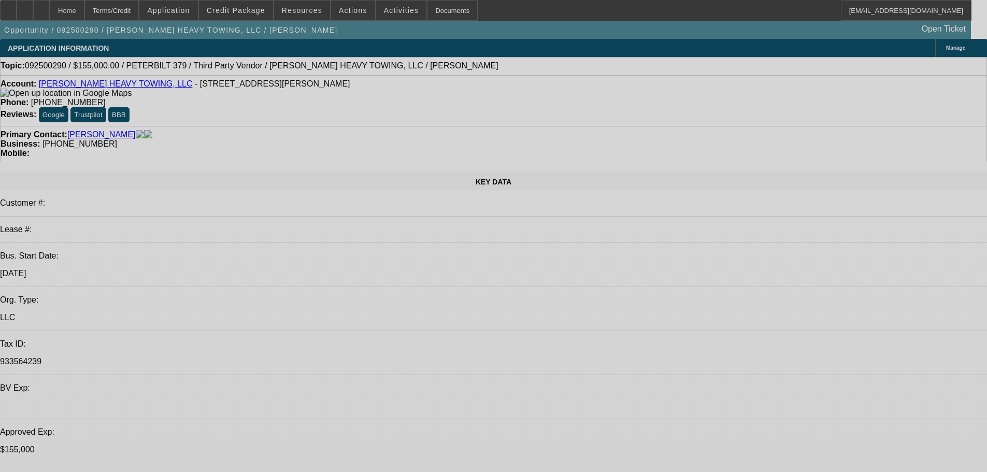
select select "0"
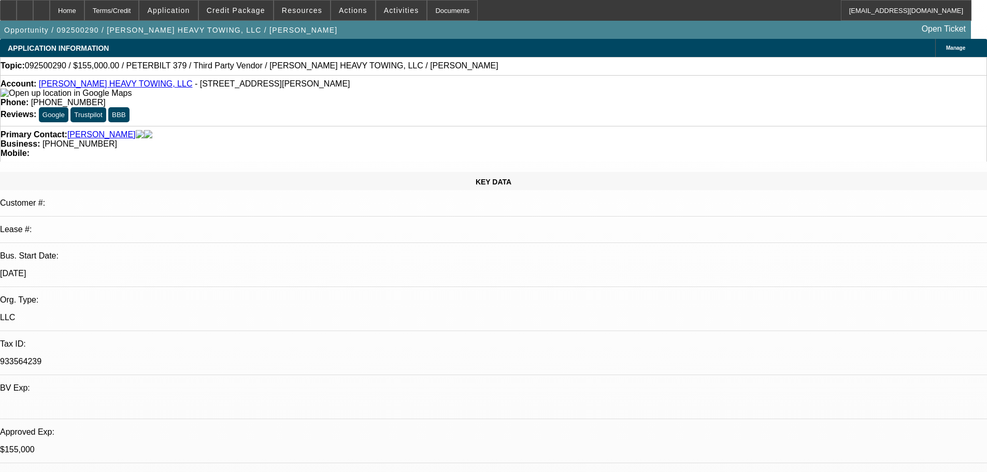
select select "2"
select select "0.1"
select select "4"
select select "0"
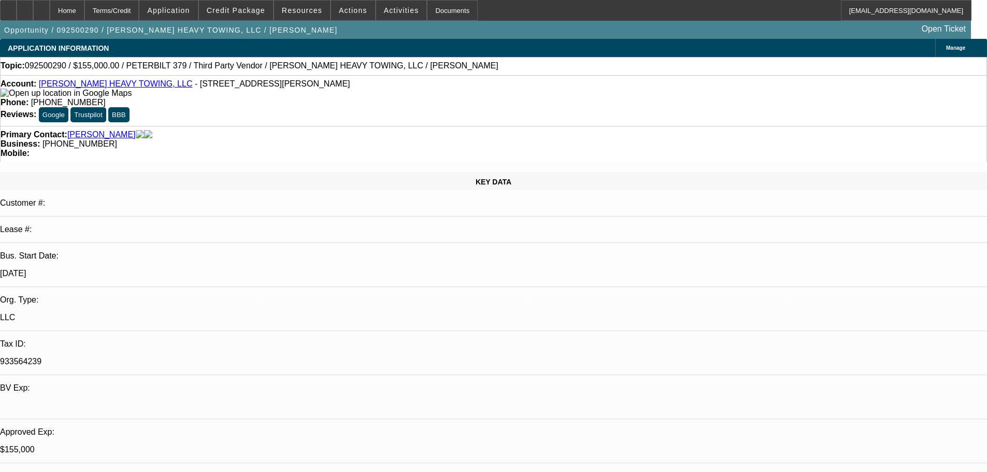
select select "0"
select select "6"
select select "0"
select select "2"
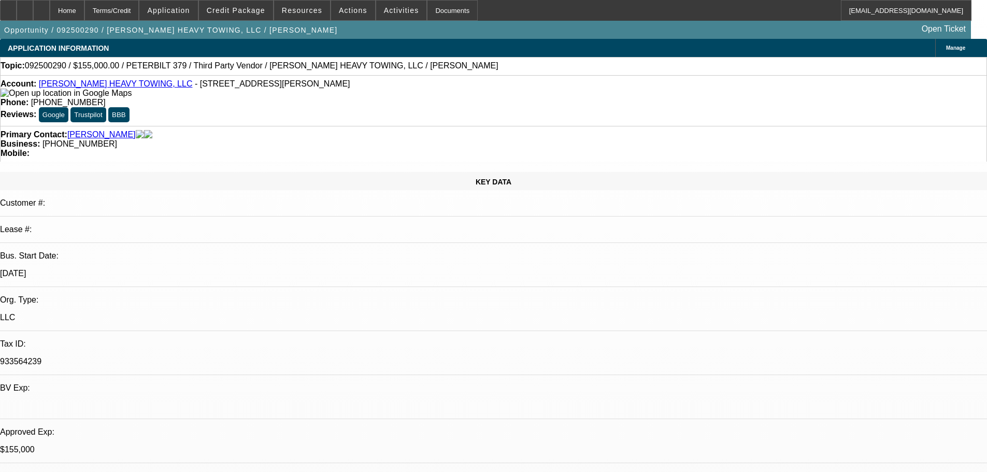
select select "2"
select select "0"
select select "6"
select select "0.1"
select select "2"
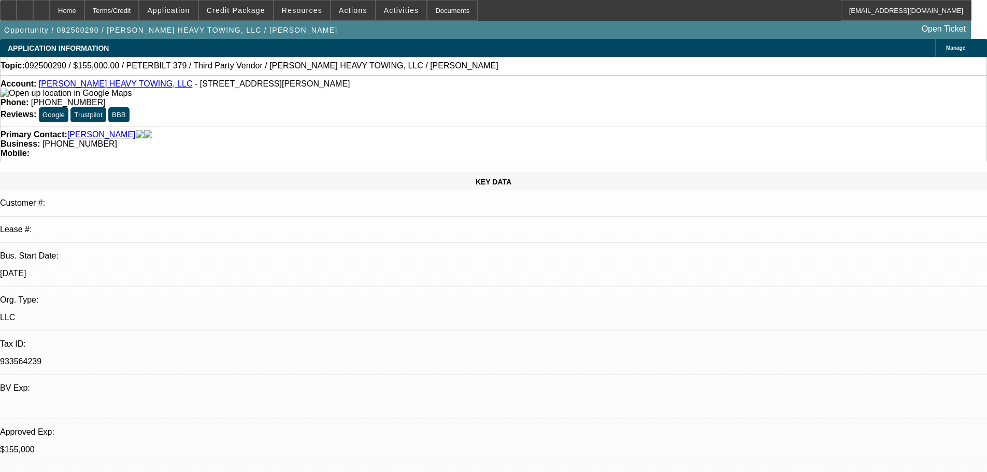
select select "2"
select select "0"
select select "6"
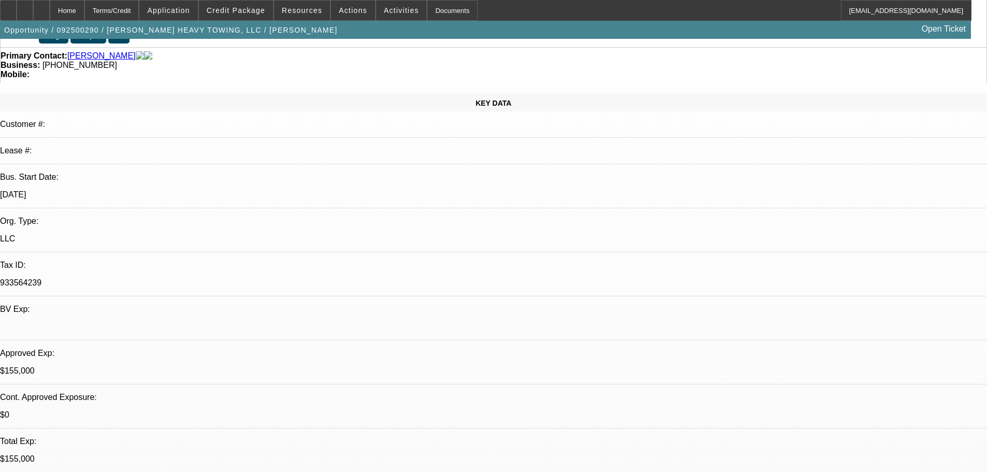
scroll to position [104, 0]
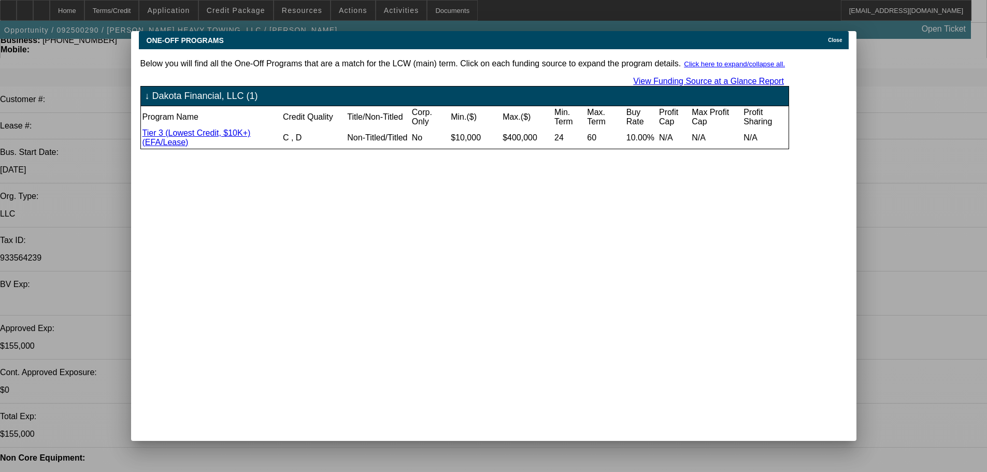
scroll to position [0, 0]
click at [841, 37] on span "Close" at bounding box center [835, 40] width 14 height 6
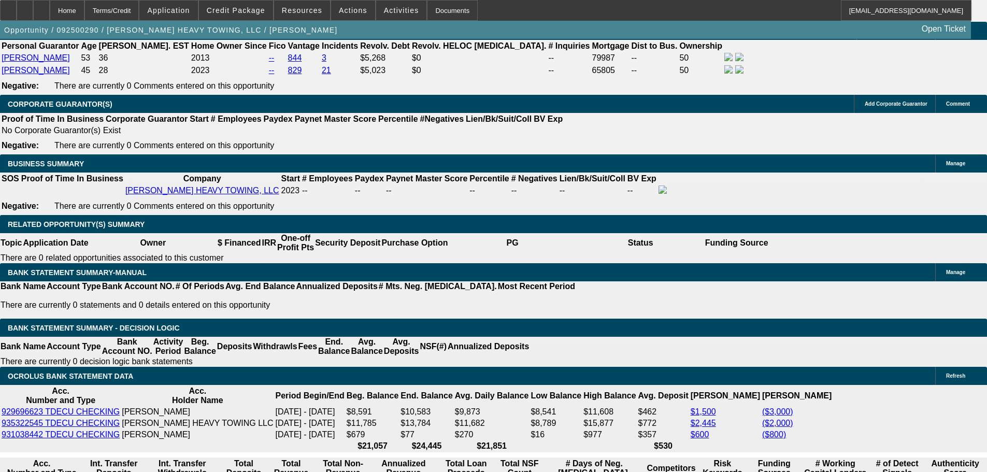
scroll to position [1555, 0]
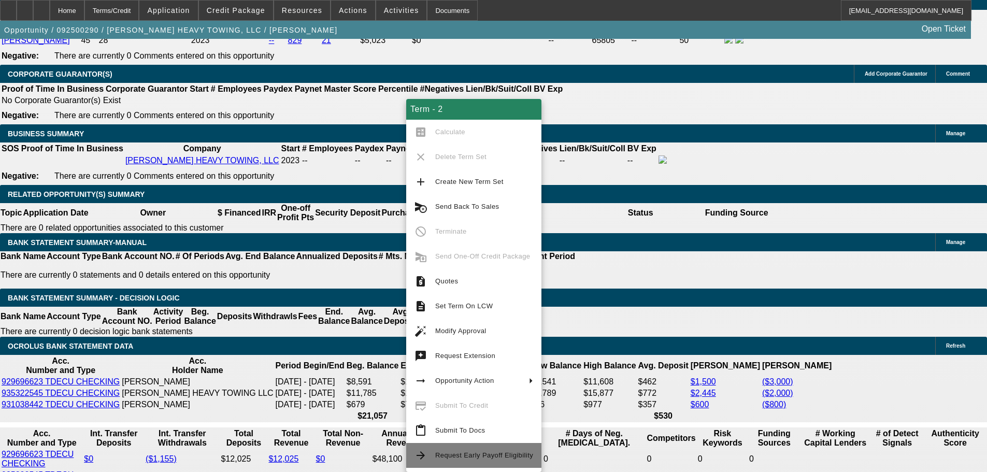
click at [501, 461] on span "Request Early Payoff Eligibility" at bounding box center [484, 455] width 98 height 12
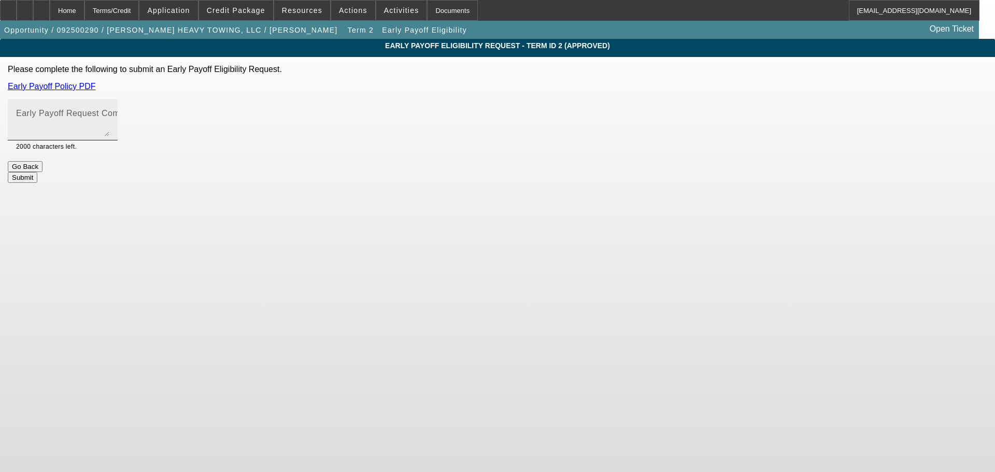
click at [109, 135] on textarea "Early Payoff Request Comment" at bounding box center [62, 123] width 93 height 25
type textarea "Hey Geor"
click at [84, 15] on div "Home" at bounding box center [67, 10] width 35 height 21
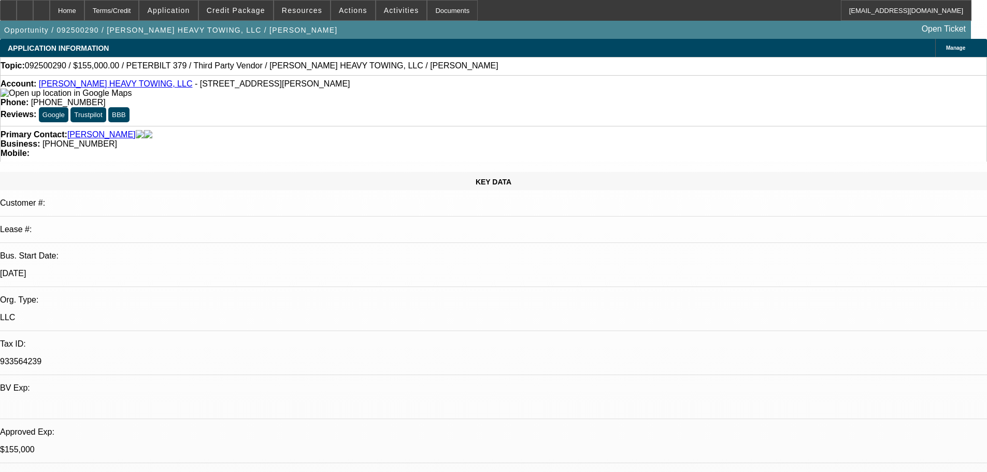
select select "0"
select select "2"
select select "0.1"
select select "4"
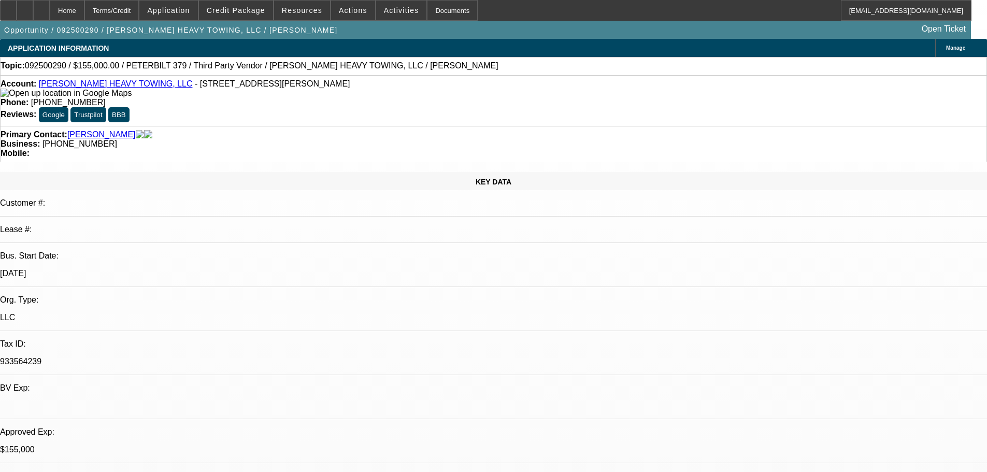
select select "0"
select select "6"
select select "0"
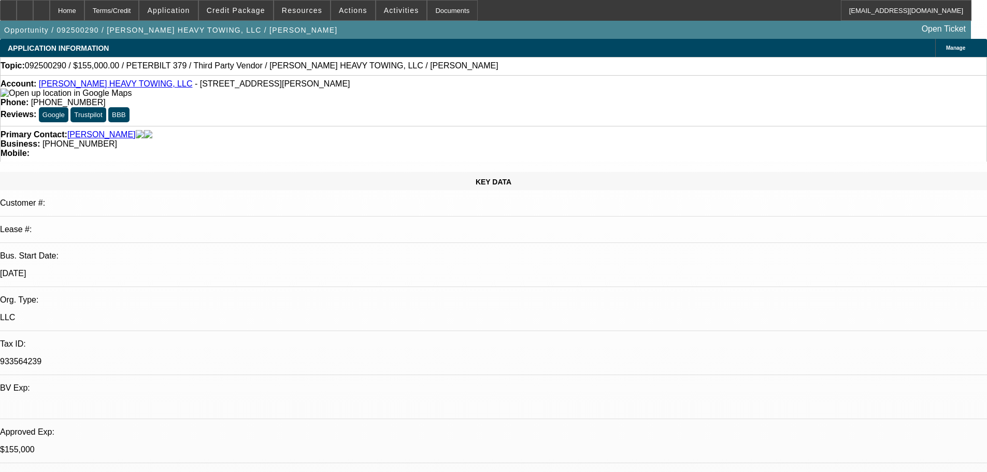
select select "2"
select select "0"
select select "6"
select select "0.1"
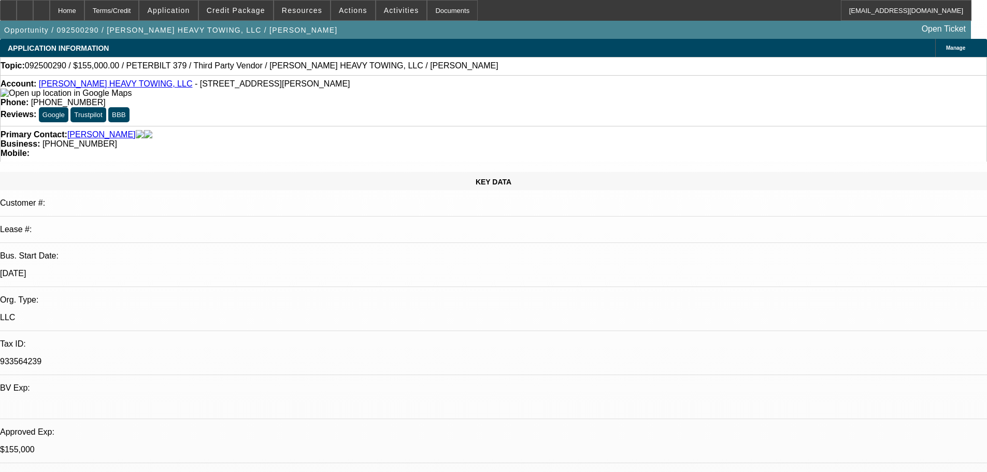
select select "2"
select select "0"
select select "6"
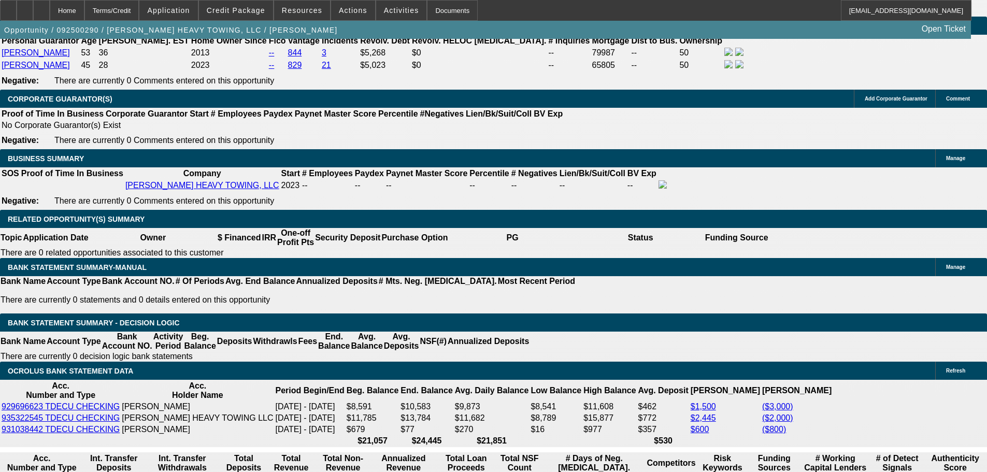
scroll to position [1555, 0]
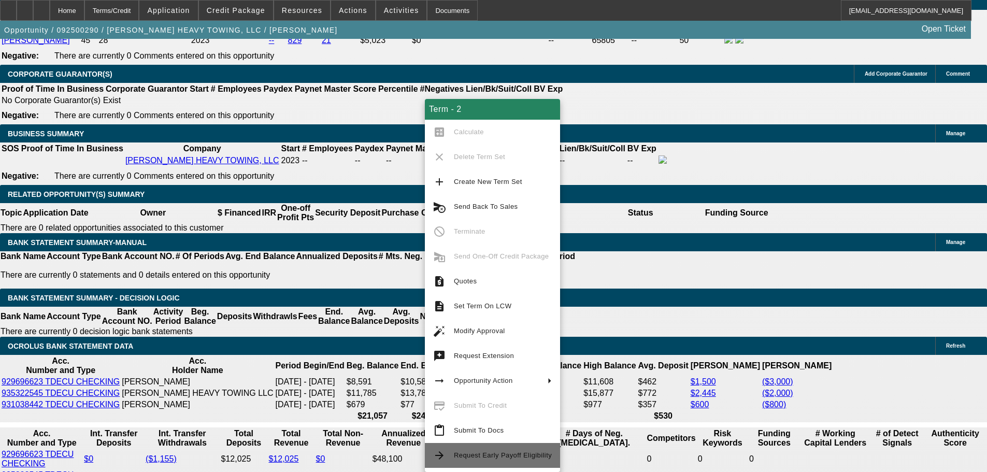
click at [529, 453] on span "Request Early Payoff Eligibility" at bounding box center [503, 455] width 98 height 8
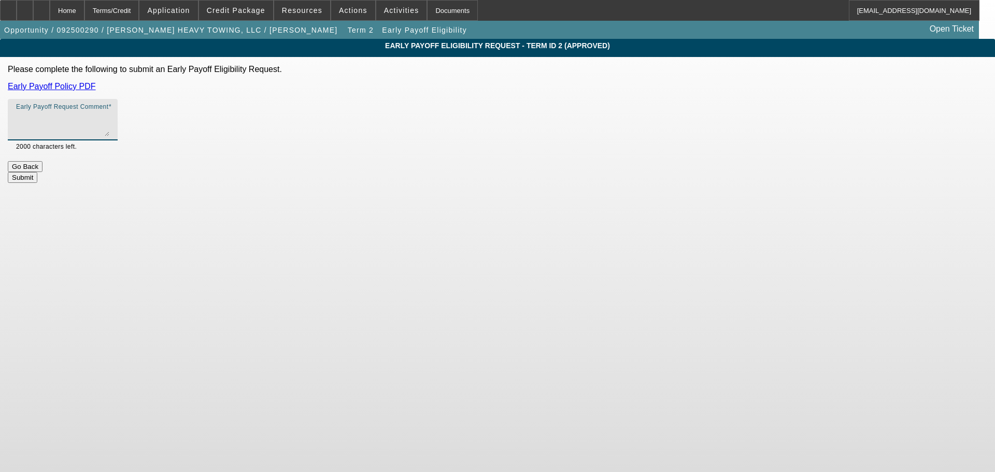
click at [109, 121] on textarea "Early Payoff Request Comment" at bounding box center [62, 123] width 93 height 25
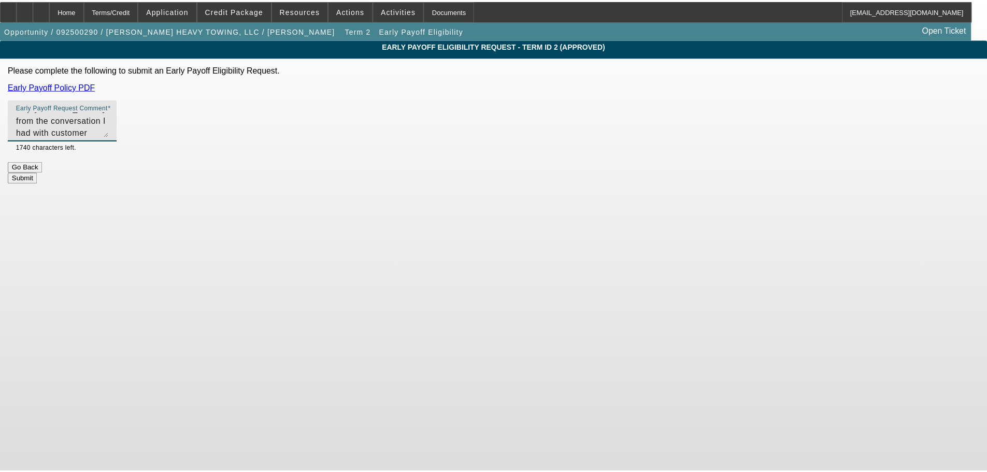
scroll to position [22, 0]
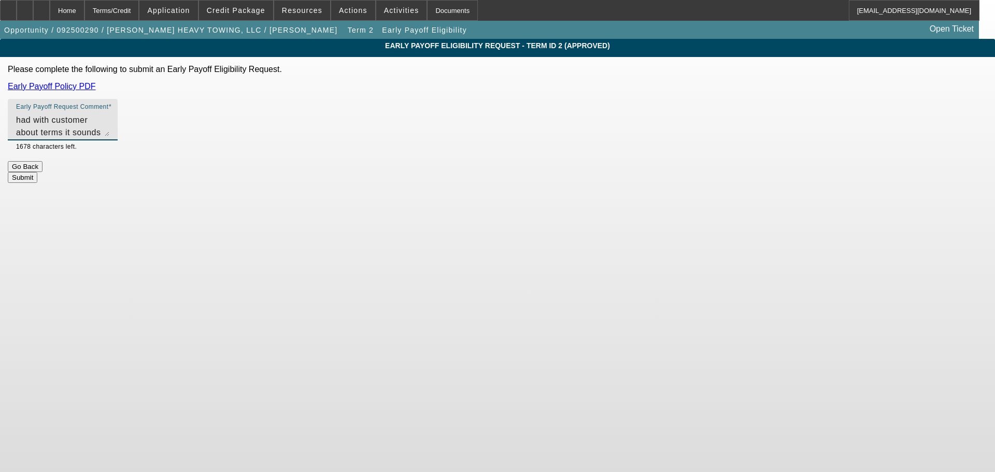
click at [109, 134] on textarea "Hey [PERSON_NAME], from the conversation I had with customer about terms it sou…" at bounding box center [62, 123] width 93 height 25
click at [109, 135] on textarea "Hey [PERSON_NAME], from the conversation I had with customer about terms it sou…" at bounding box center [62, 123] width 93 height 25
click at [109, 134] on textarea "Hey [PERSON_NAME], from the conversation I had with customer about terms it sou…" at bounding box center [62, 123] width 93 height 25
type textarea "Hey [PERSON_NAME], from the conversation I had with customer about terms it sou…"
click at [552, 181] on div "Early Payoff Eligibility Request - Term ID 2 (Approved) Please complete the fol…" at bounding box center [497, 111] width 995 height 144
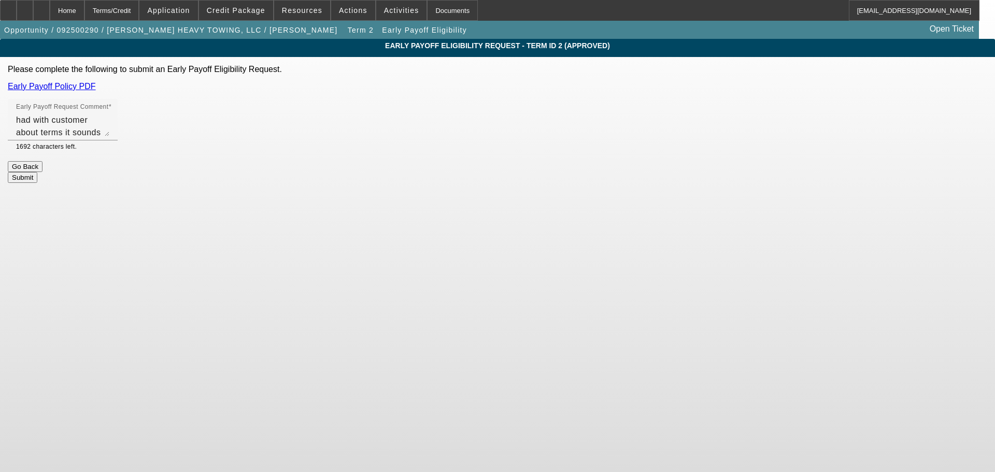
click at [37, 174] on button "Submit" at bounding box center [23, 177] width 30 height 11
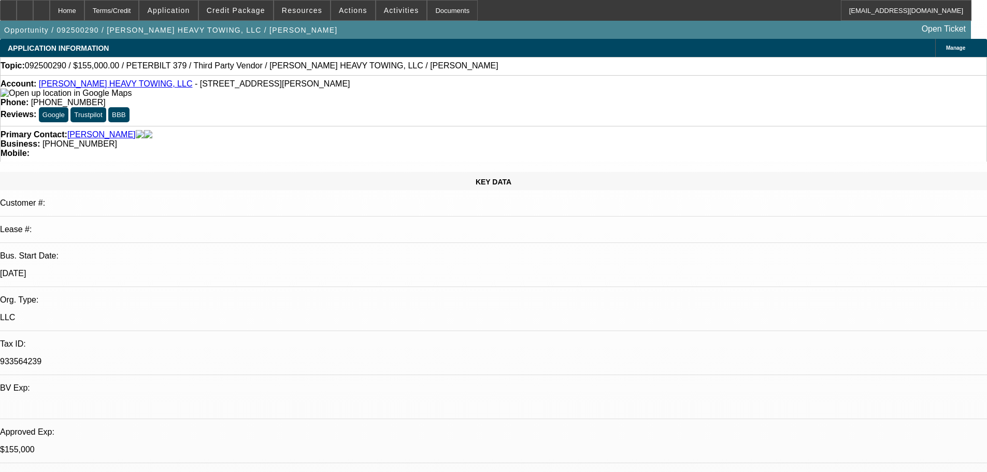
select select "0"
select select "2"
select select "0.1"
select select "4"
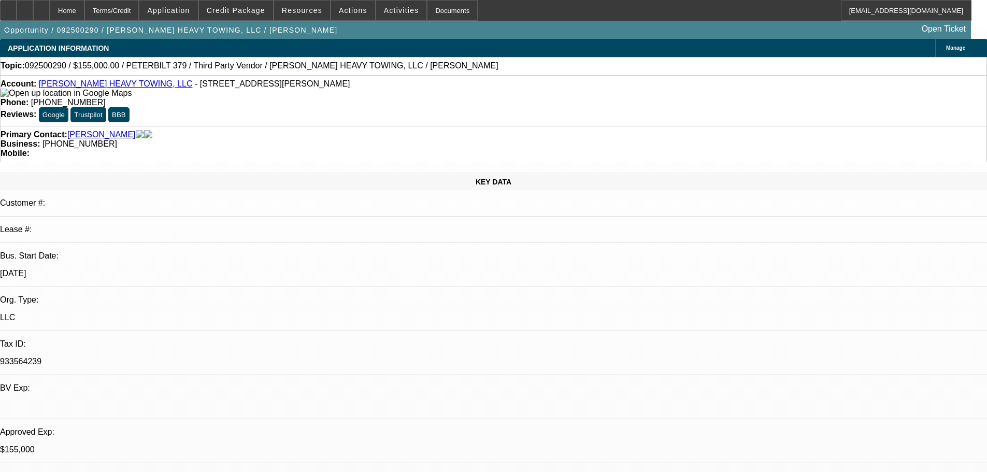
select select "0"
select select "6"
select select "0"
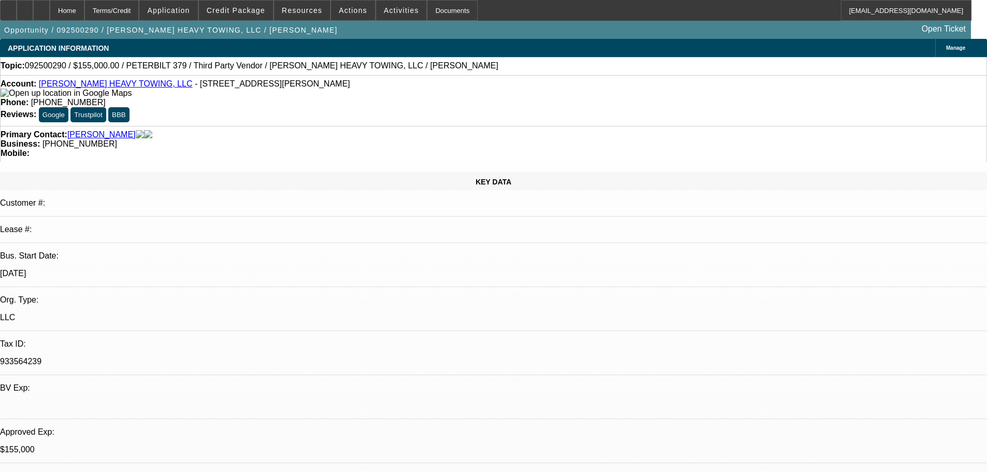
select select "2"
select select "0"
select select "6"
select select "0.1"
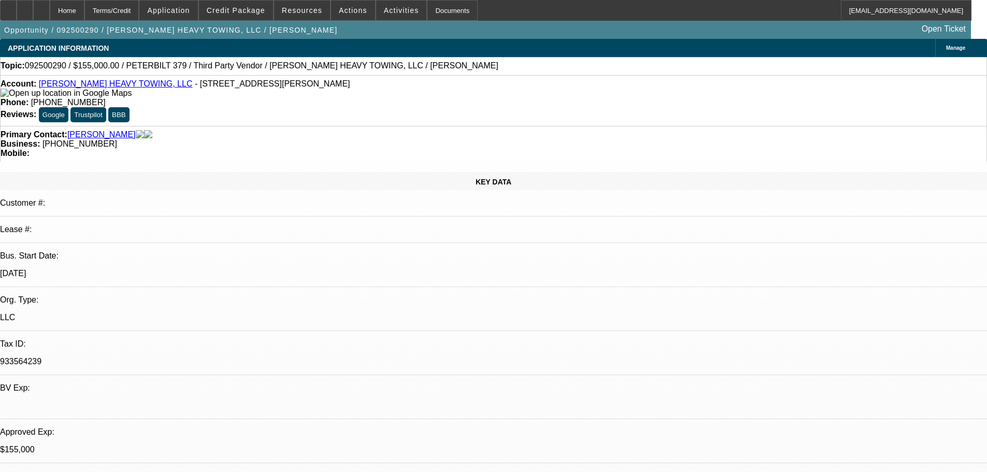
select select "2"
select select "0"
select select "6"
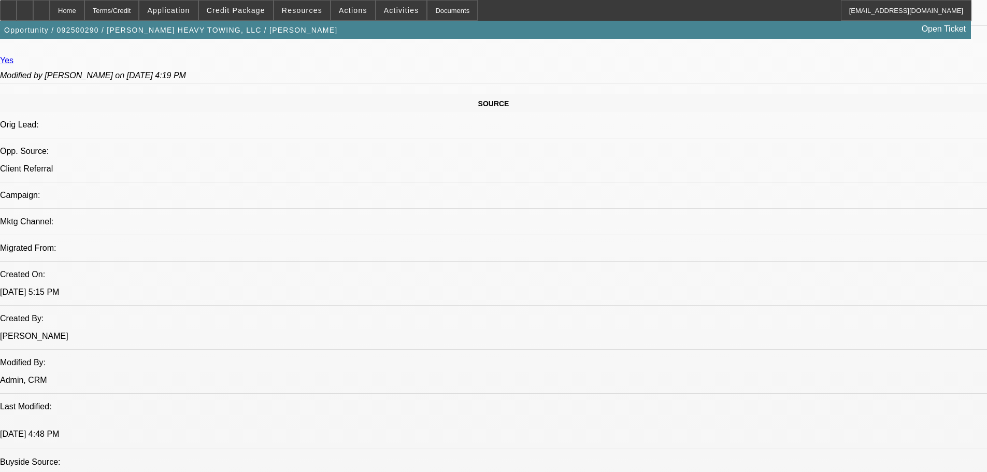
scroll to position [622, 0]
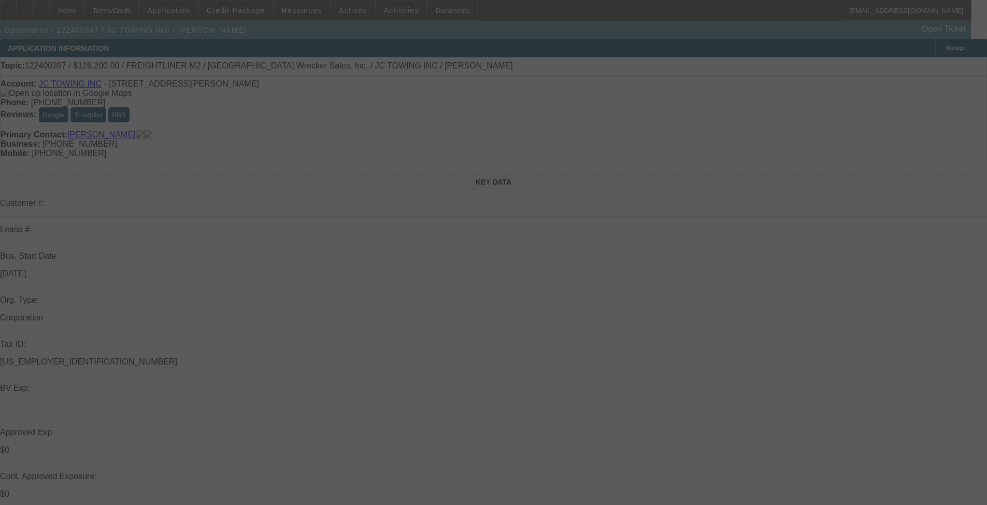
scroll to position [104, 0]
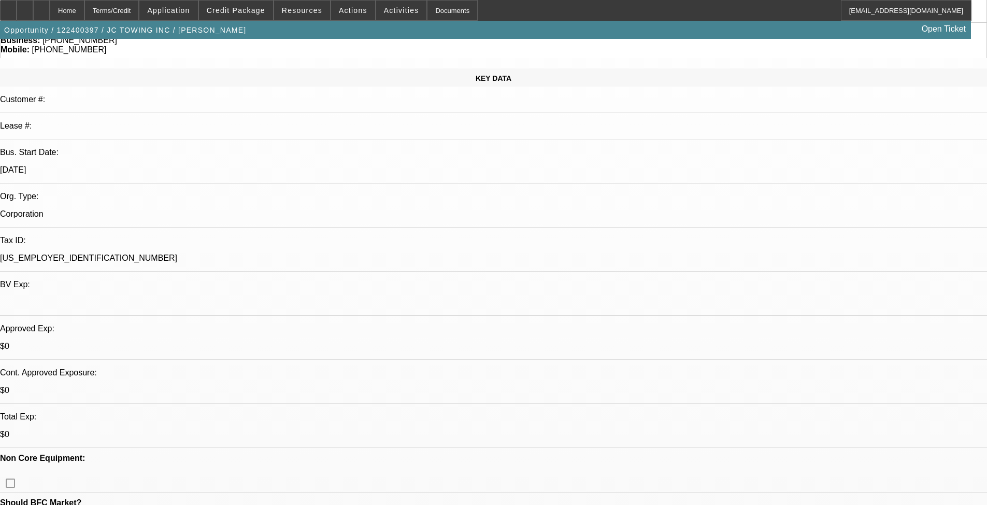
select select "0"
select select "2"
select select "0"
select select "6"
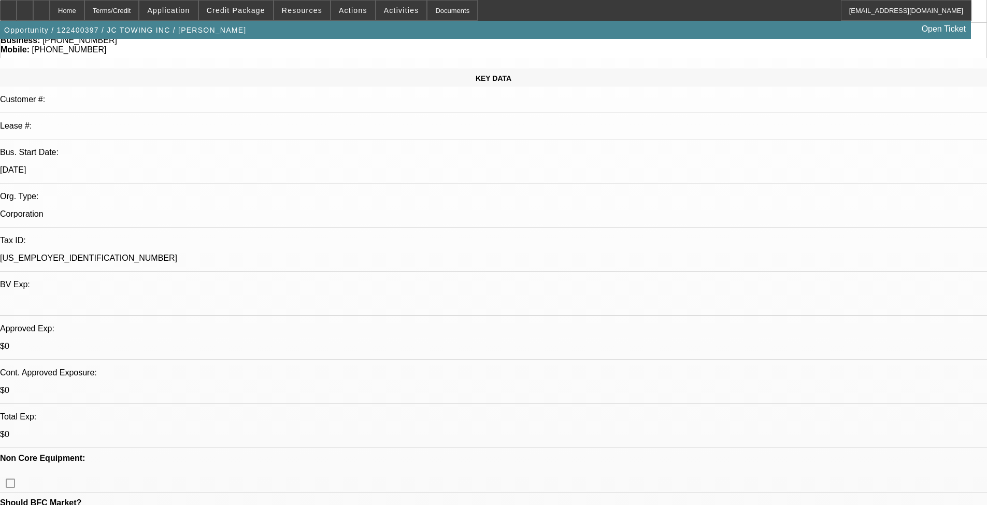
select select "0"
select select "2"
select select "0"
select select "6"
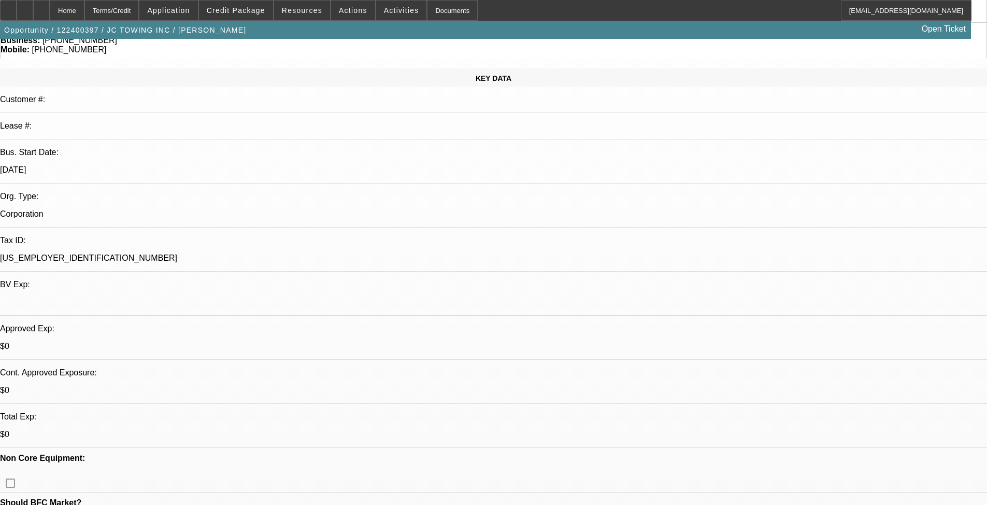
select select "0"
select select "3"
select select "0"
select select "6"
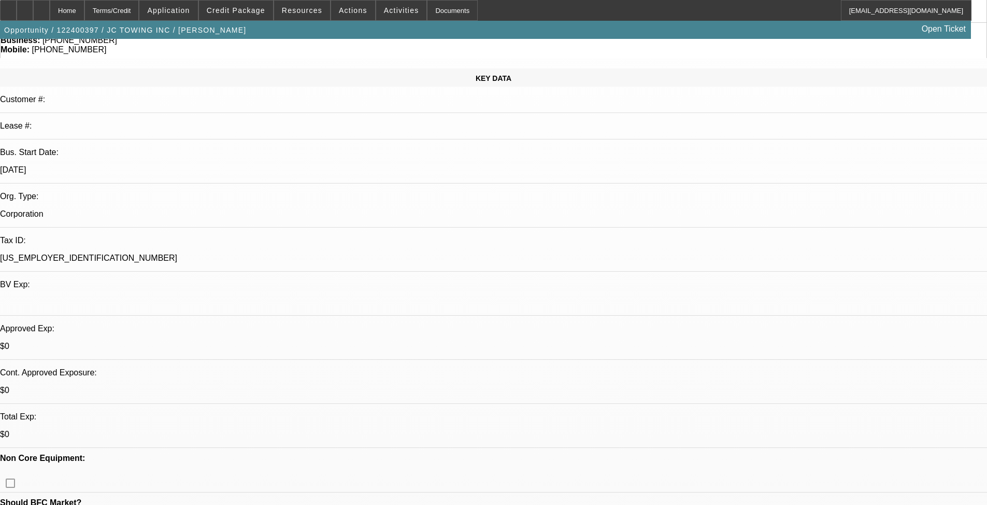
select select "0"
select select "3"
select select "0"
select select "6"
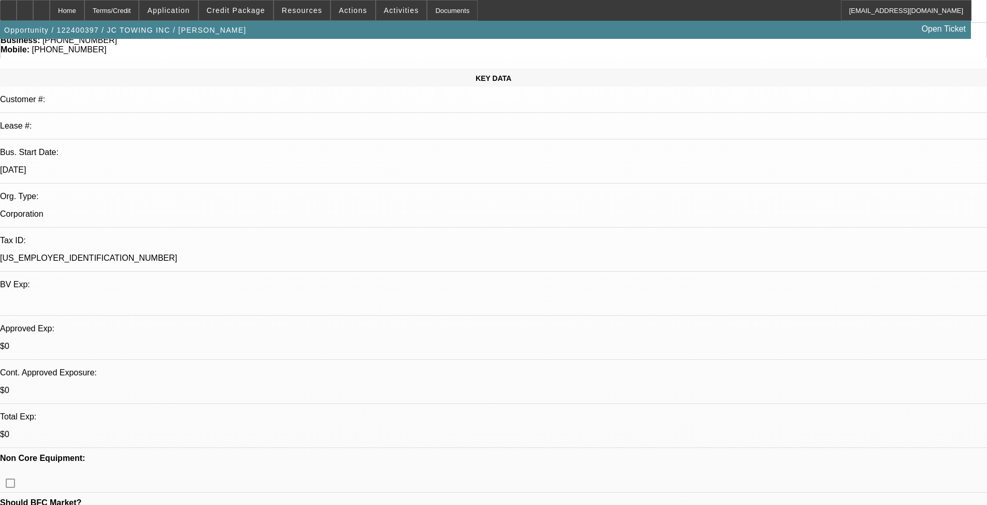
drag, startPoint x: 16, startPoint y: 287, endPoint x: 494, endPoint y: 290, distance: 478.9
drag, startPoint x: 474, startPoint y: 289, endPoint x: 12, endPoint y: 287, distance: 461.8
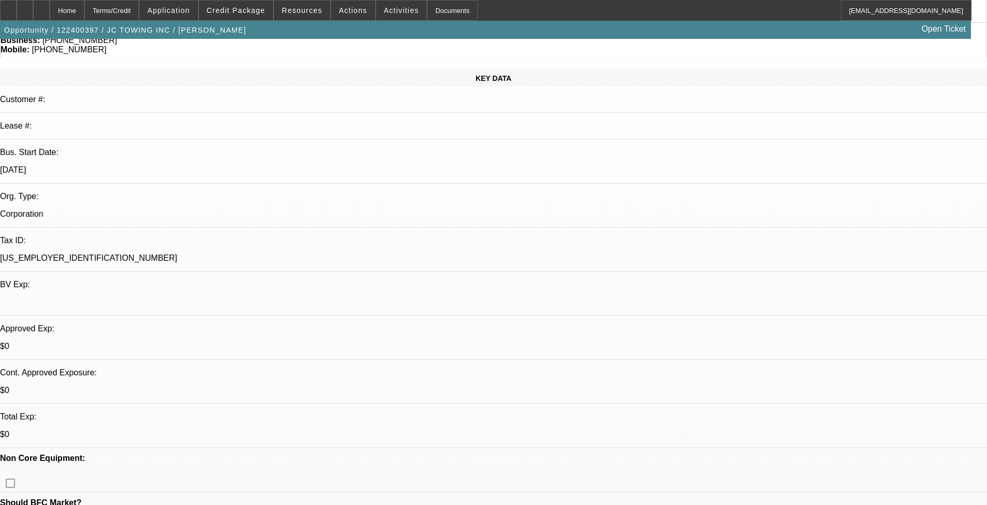
drag, startPoint x: 491, startPoint y: 285, endPoint x: 18, endPoint y: 283, distance: 473.7
drag, startPoint x: 491, startPoint y: 286, endPoint x: 16, endPoint y: 282, distance: 475.2
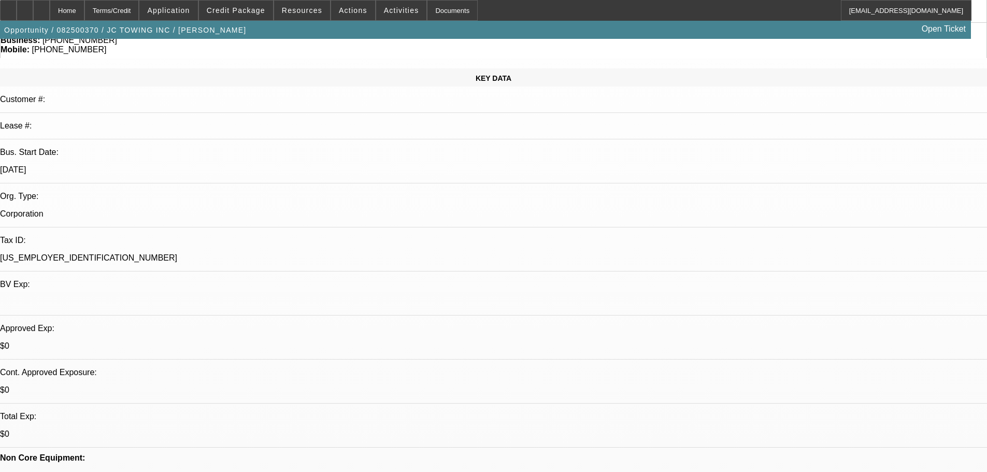
select select "0.2"
select select "0"
select select "2"
select select "0"
select select "6"
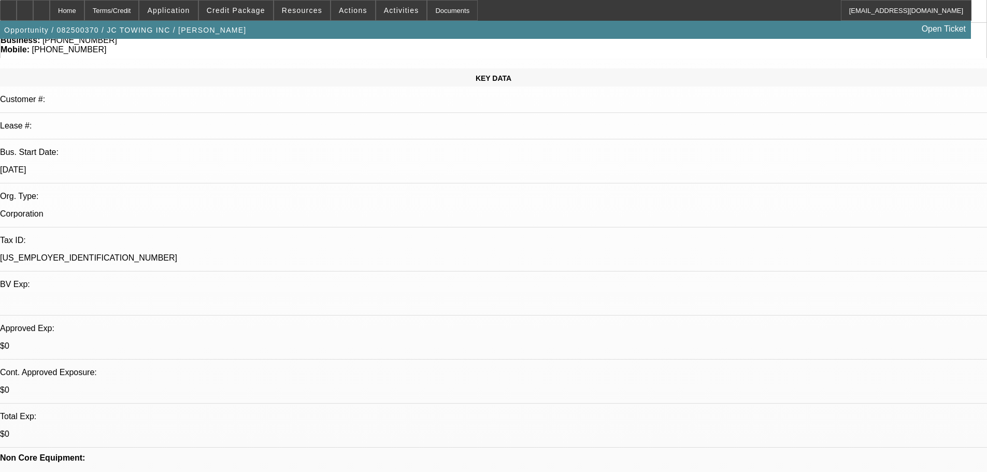
select select "0.2"
select select "0"
select select "2"
select select "0"
select select "6"
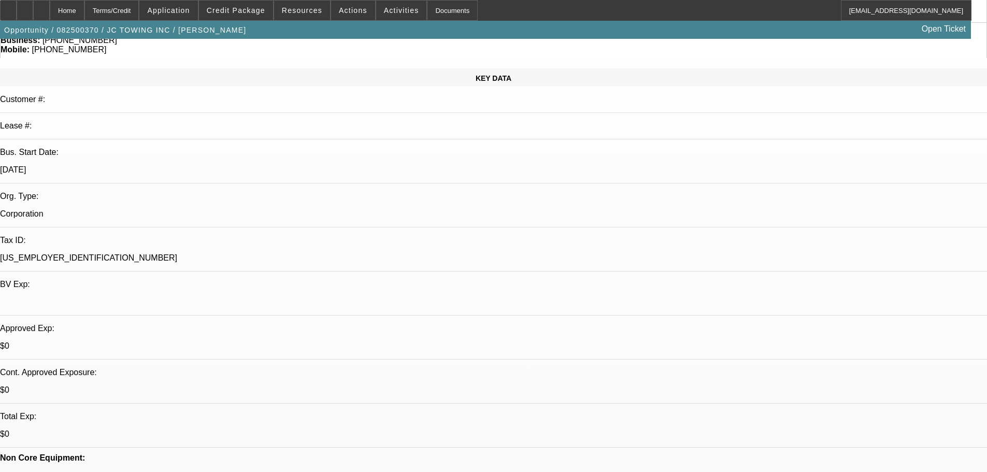
select select "0"
select select "2"
select select "0"
select select "6"
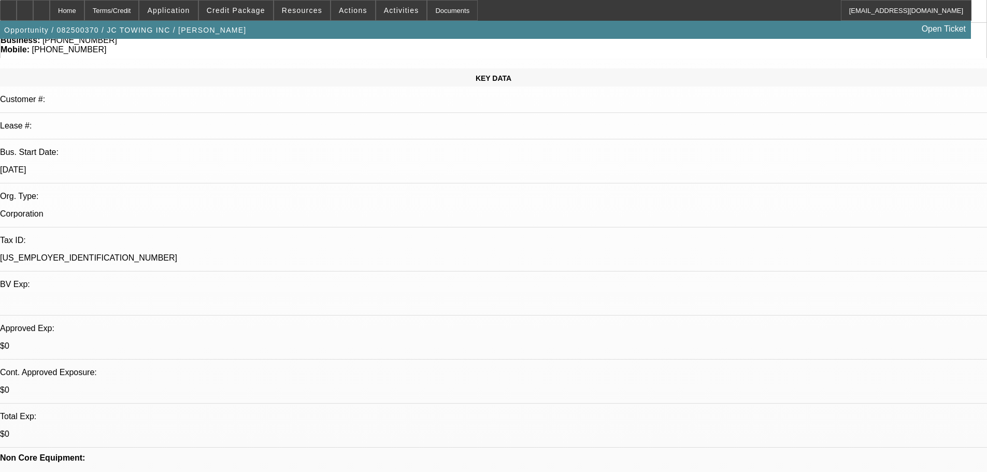
select select "0"
select select "2"
select select "0"
select select "6"
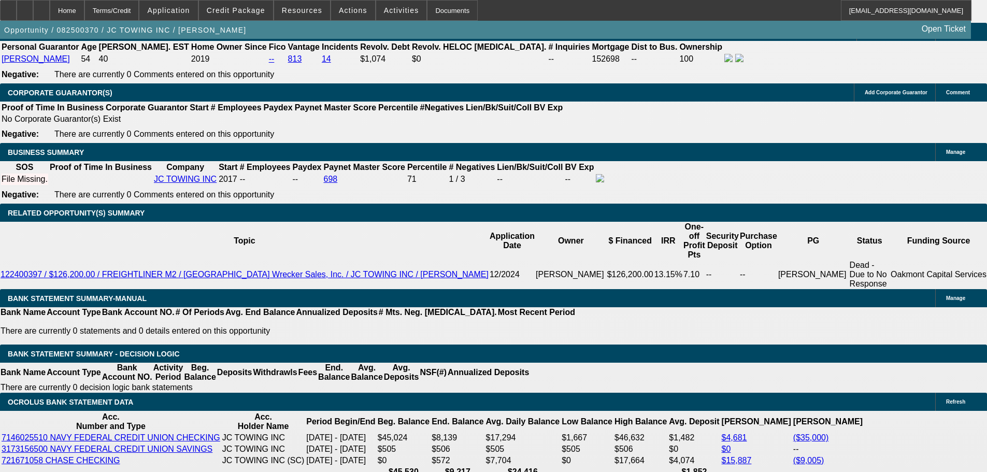
scroll to position [1658, 0]
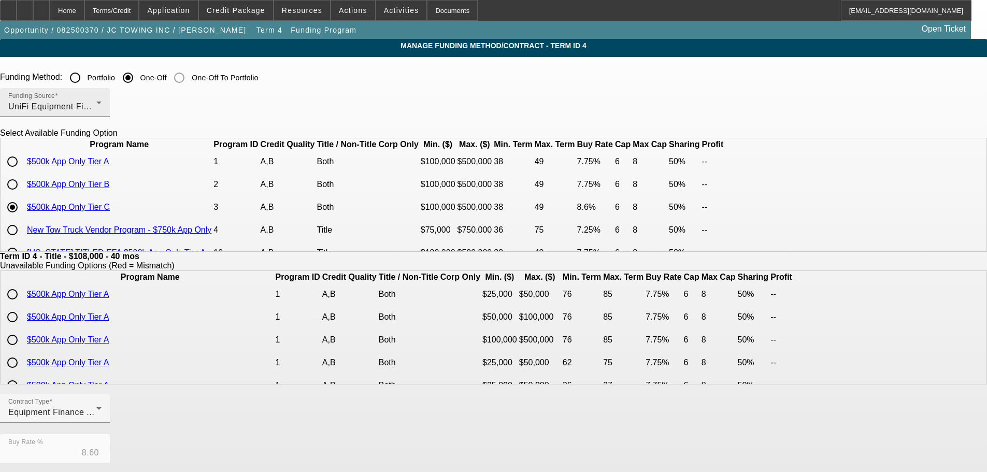
click at [96, 110] on div "UniFi Equipment Finance, Inc." at bounding box center [52, 107] width 88 height 12
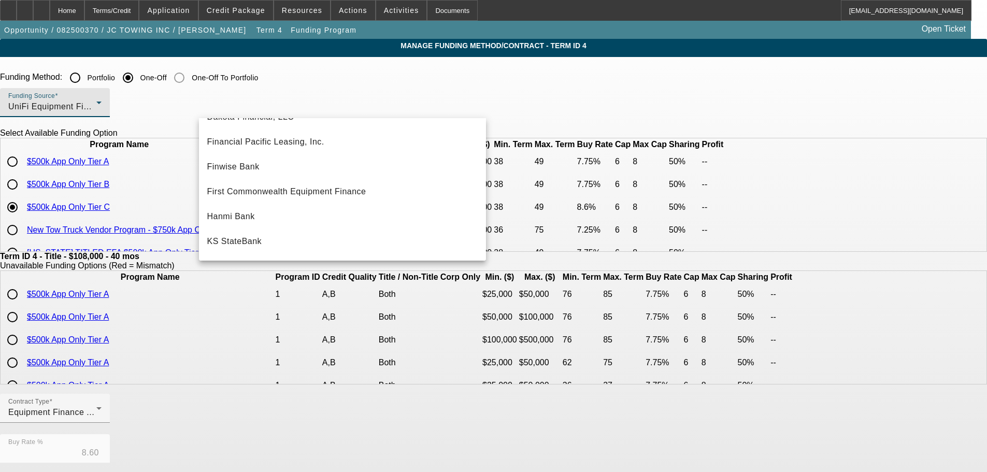
scroll to position [82, 0]
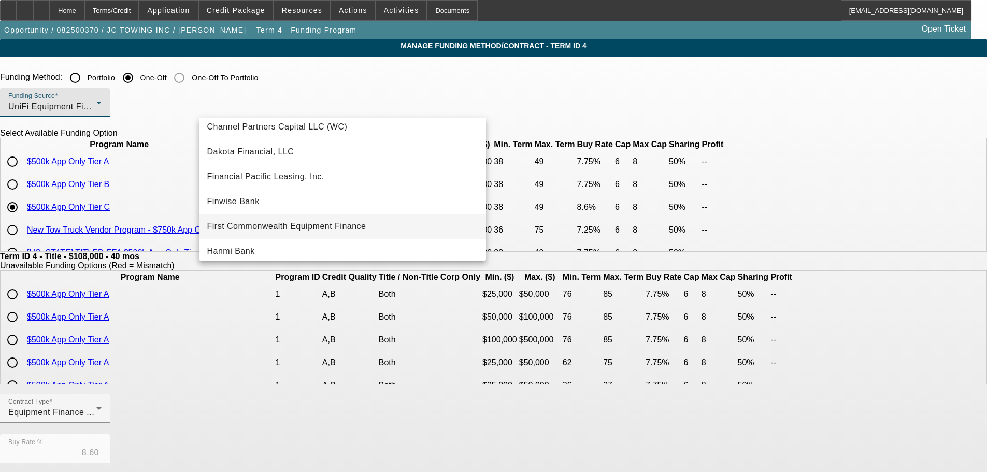
click at [337, 221] on span "First Commonwealth Equipment Finance" at bounding box center [286, 226] width 159 height 12
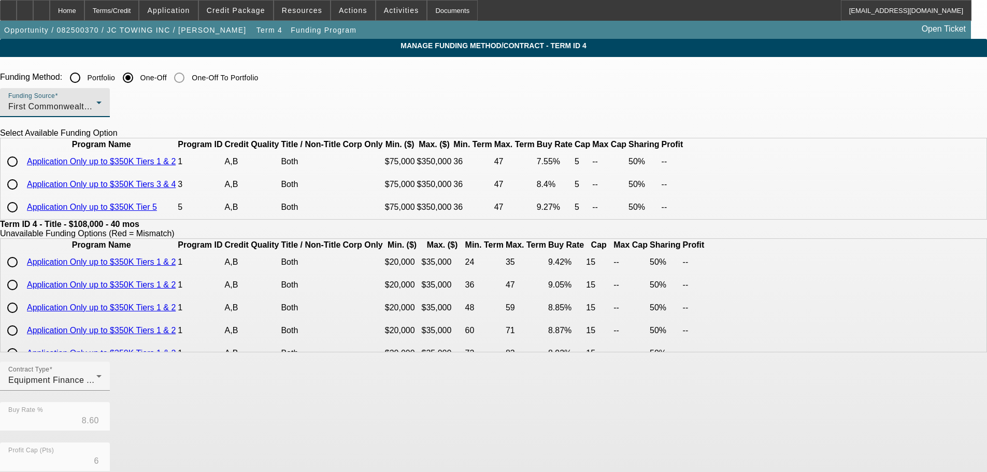
click at [23, 172] on input "radio" at bounding box center [12, 161] width 21 height 21
radio input "true"
type input "7.55"
type input "5"
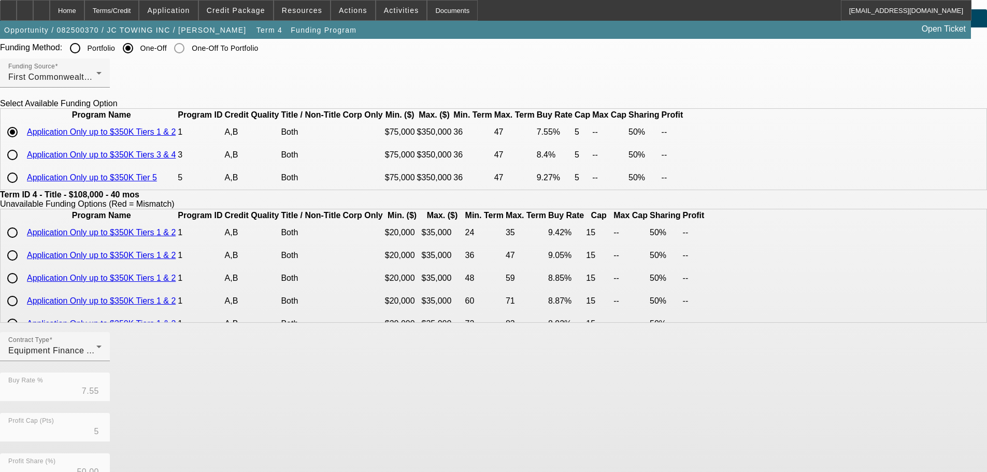
scroll to position [237, 0]
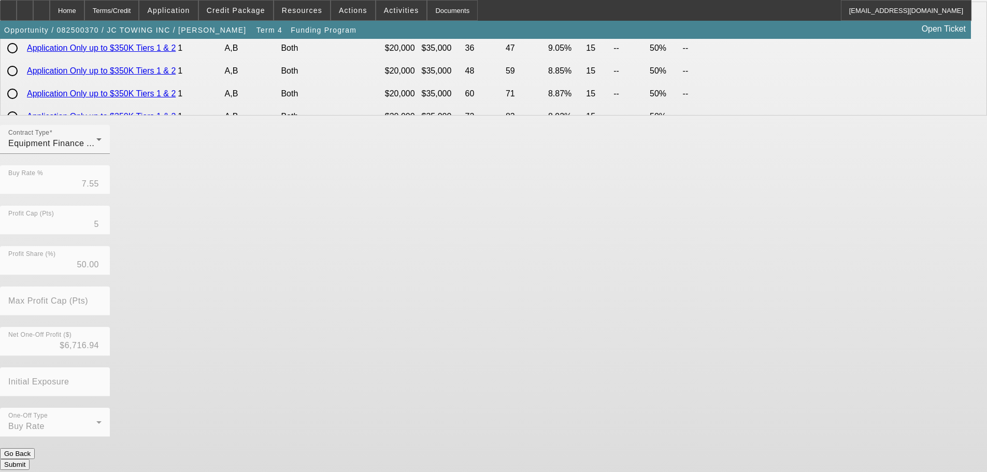
click at [30, 459] on button "Submit" at bounding box center [15, 464] width 30 height 11
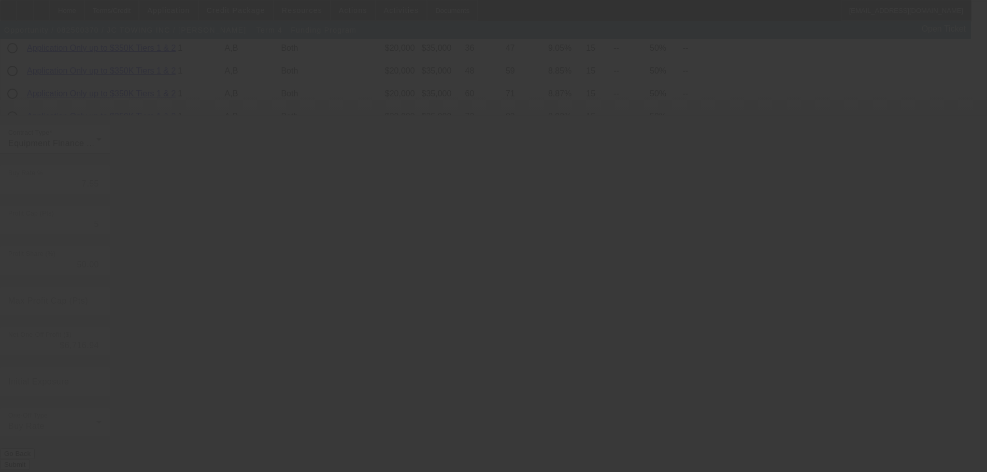
type input "8.60"
type input "6"
type input "8"
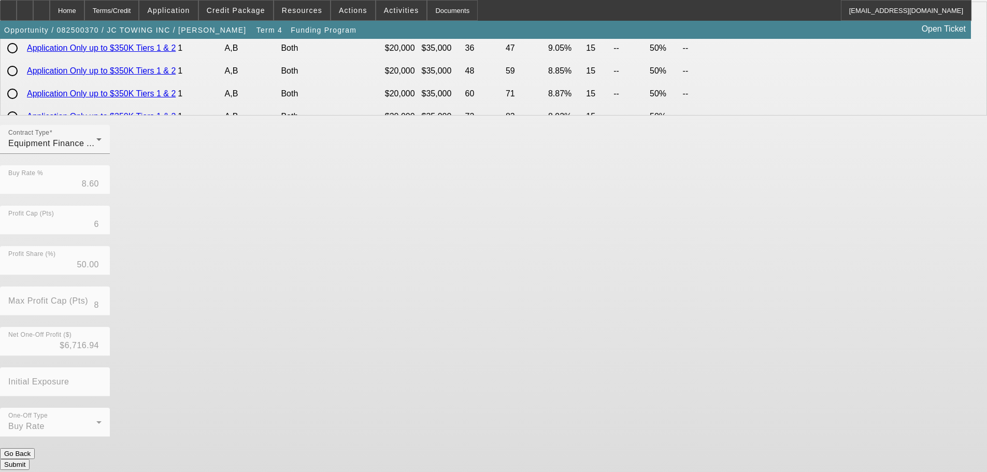
scroll to position [0, 0]
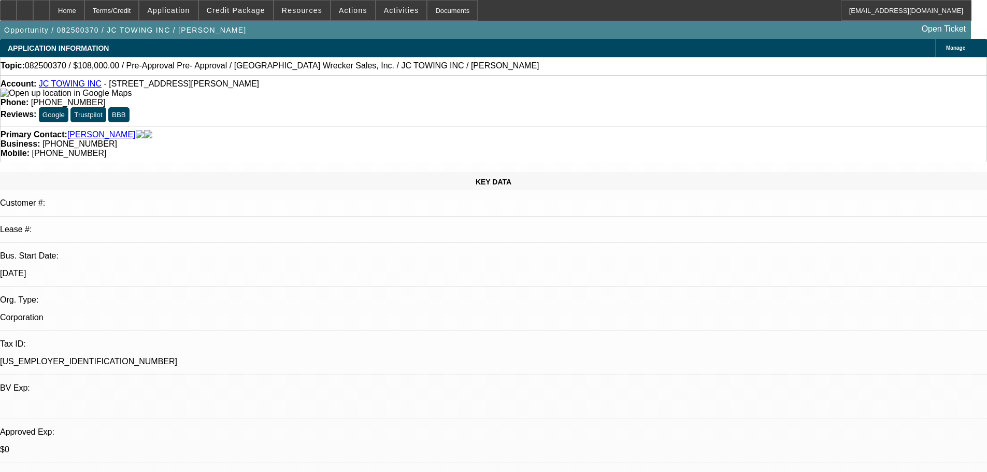
select select "0.2"
select select "0"
select select "2"
select select "0"
select select "6"
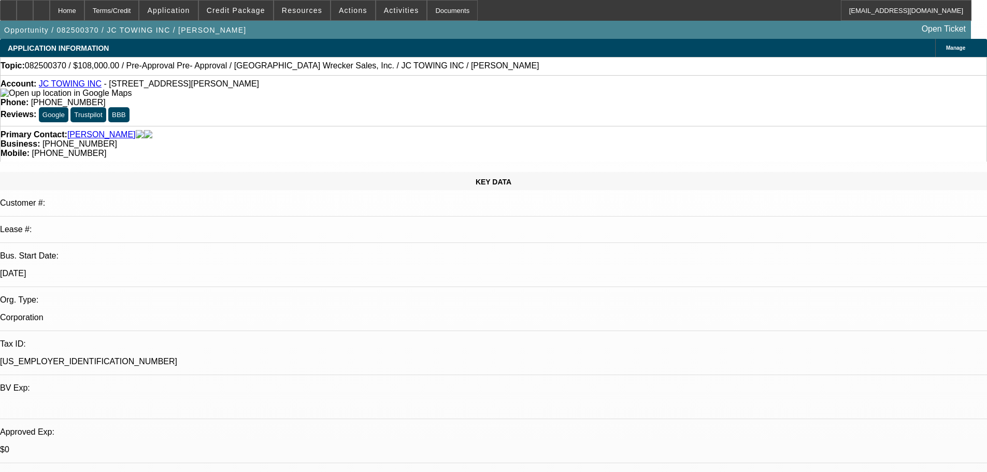
select select "0.2"
select select "0"
select select "2"
select select "0"
select select "6"
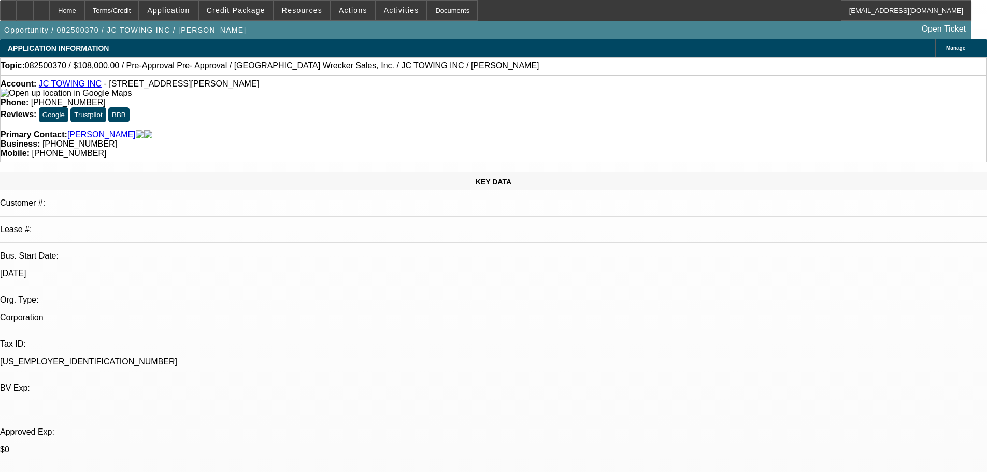
select select "0"
select select "2"
select select "0"
select select "6"
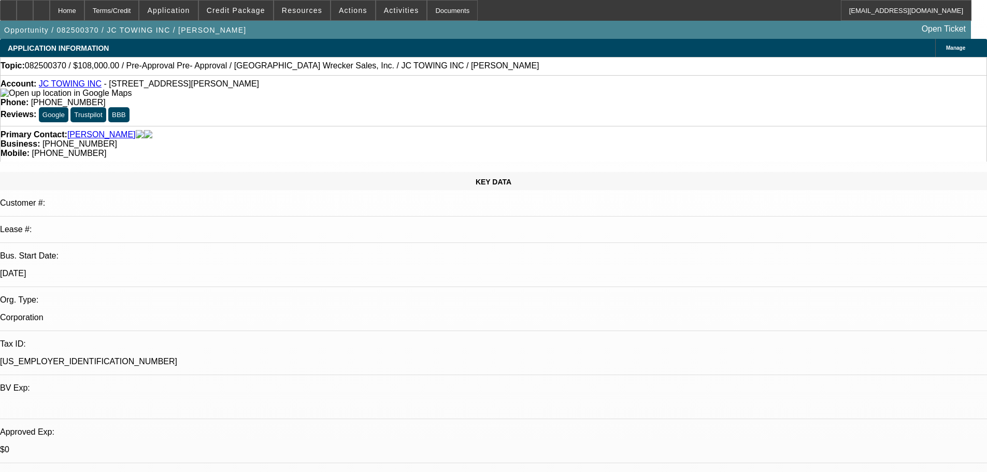
select select "0"
select select "2"
select select "0"
select select "6"
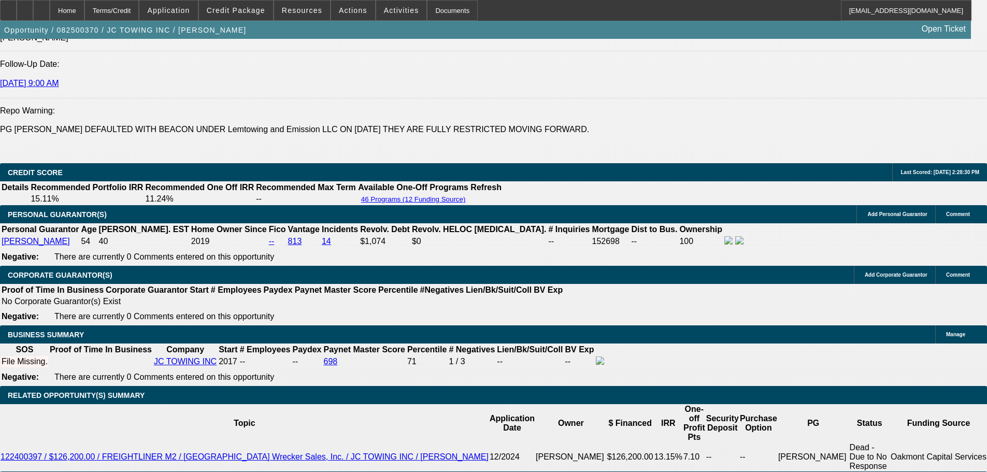
scroll to position [1762, 0]
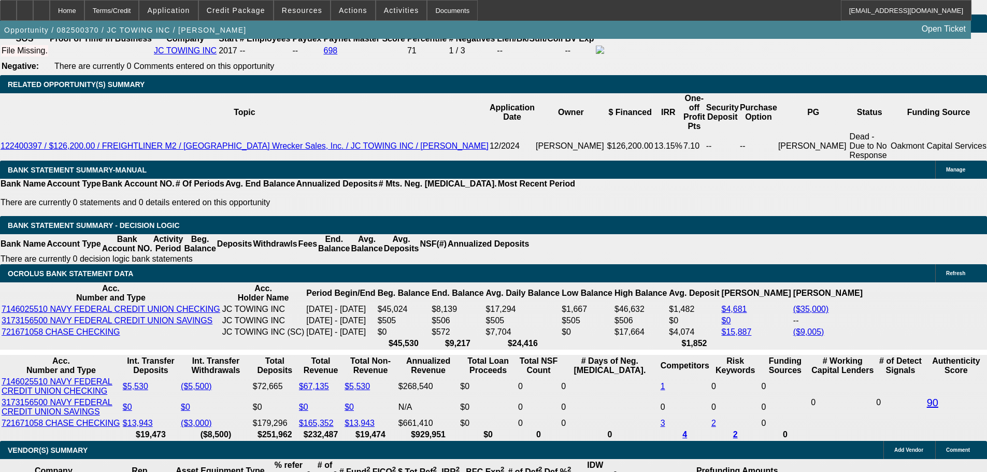
drag, startPoint x: 184, startPoint y: 157, endPoint x: 218, endPoint y: 152, distance: 33.5
type input "$27,000.00"
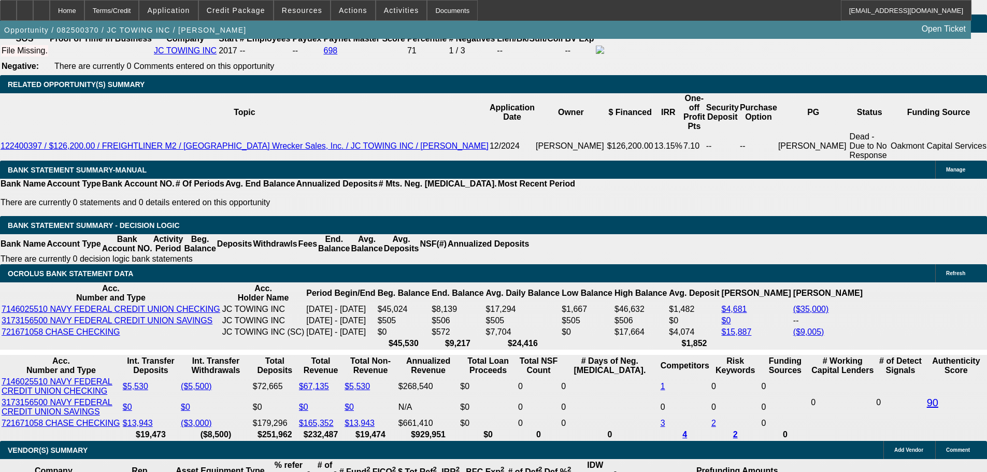
select select "0"
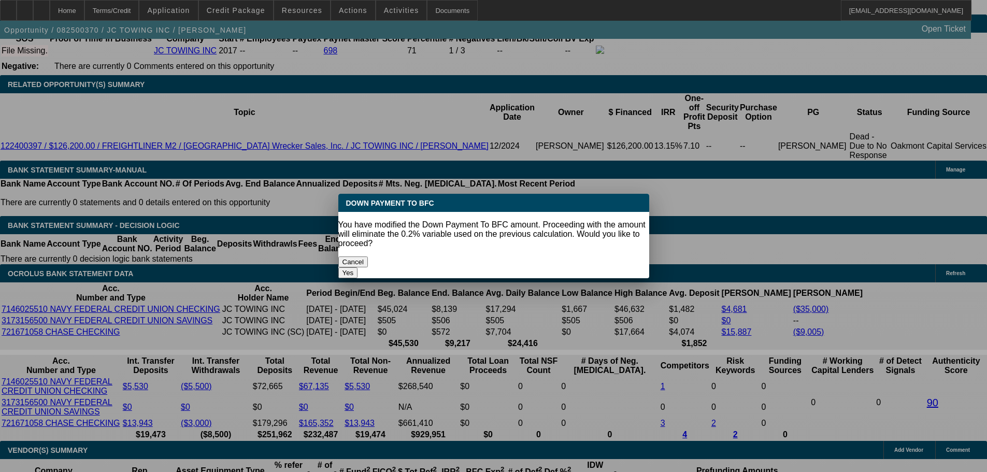
click at [358, 267] on button "Yes" at bounding box center [348, 272] width 20 height 11
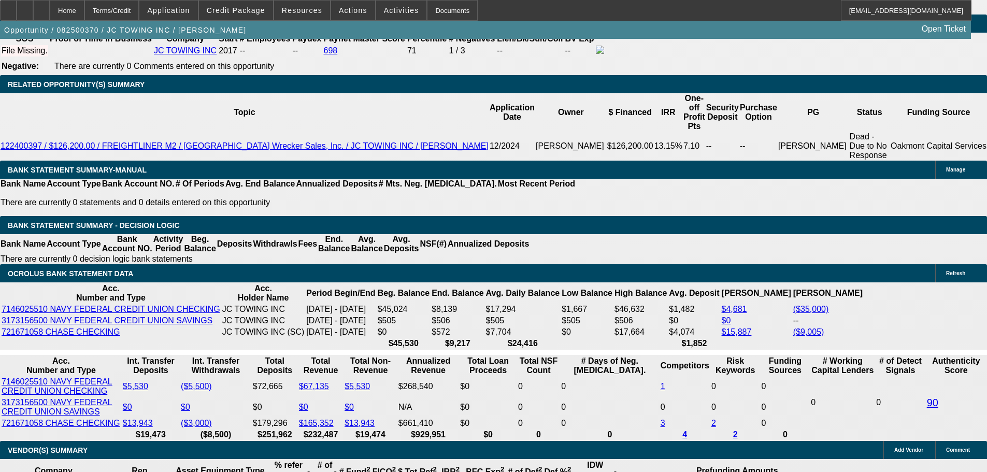
type input "$0.00"
type input "UNKNOWN"
type input "$4,176.21"
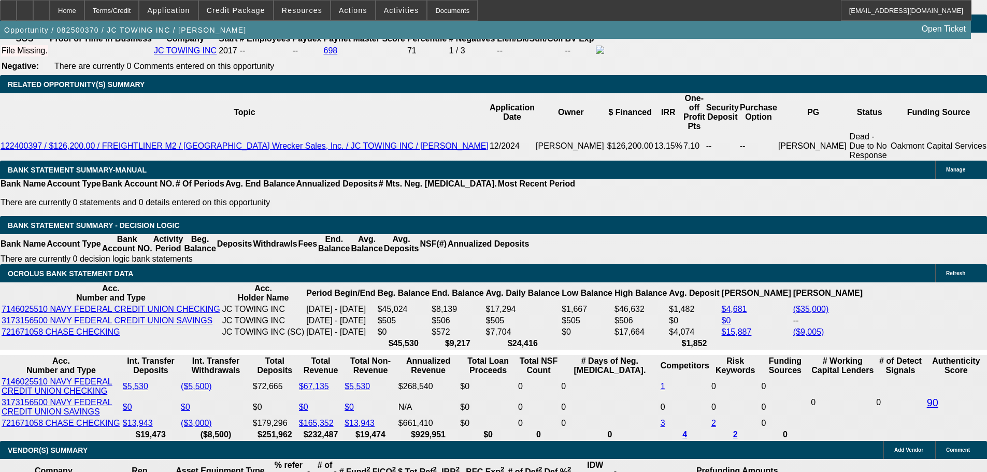
drag, startPoint x: 228, startPoint y: 240, endPoint x: 253, endPoint y: 238, distance: 25.4
type input "1"
type input "$3,432.97"
type input "10"
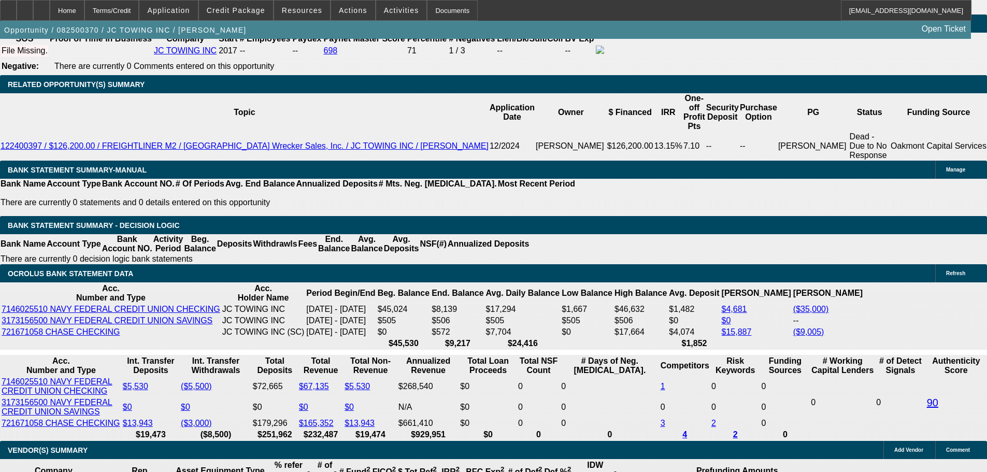
type input "$3,982.61"
type input "10"
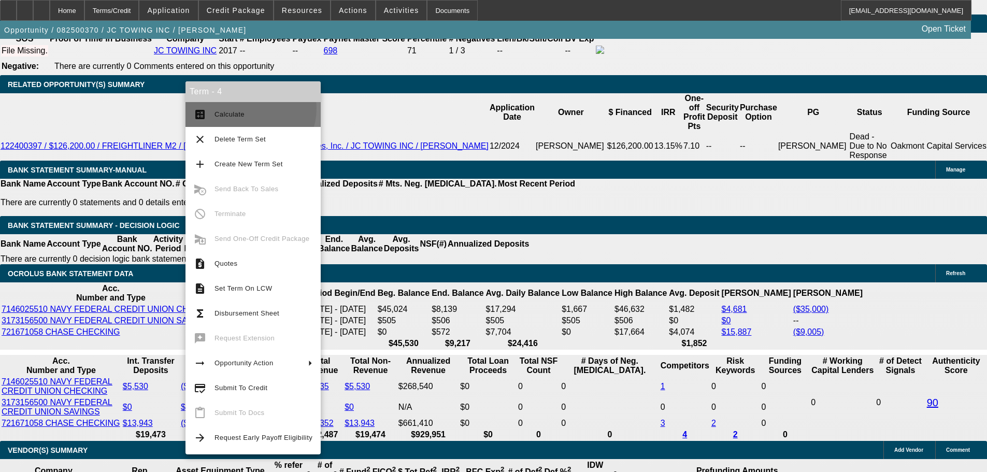
click at [247, 108] on span "Calculate" at bounding box center [264, 114] width 98 height 12
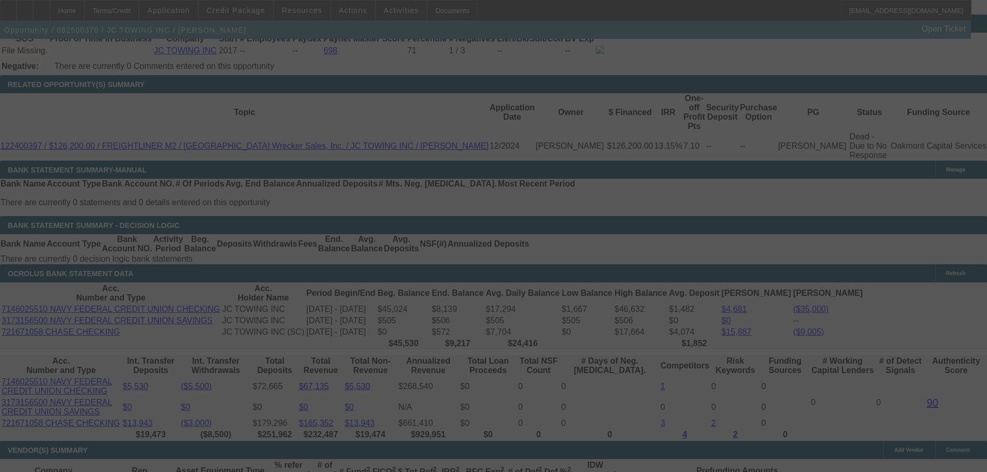
select select "0"
select select "2"
select select "0"
select select "6"
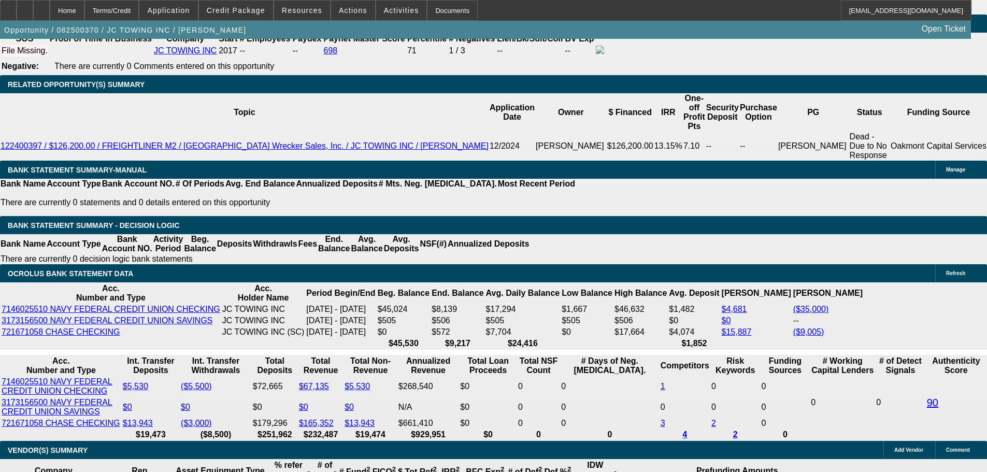
type input "11"
type input "UNKNOWN"
type input "11."
type input "$4,046.75"
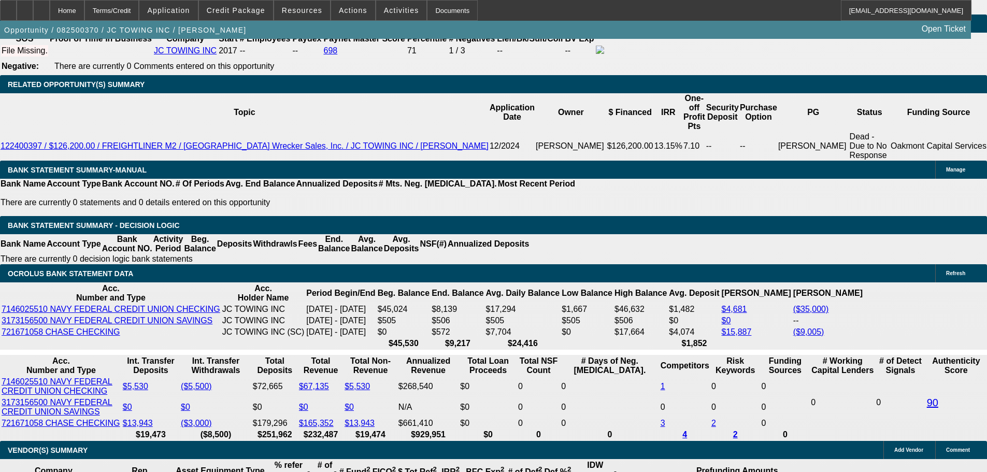
type input "11.5"
type input "$4,079.05"
type input "11.5"
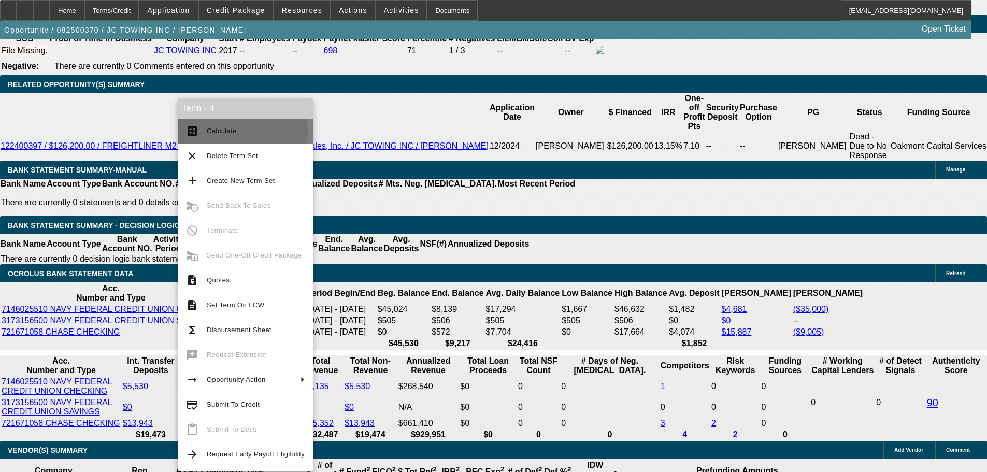
click at [226, 129] on span "Calculate" at bounding box center [222, 131] width 30 height 8
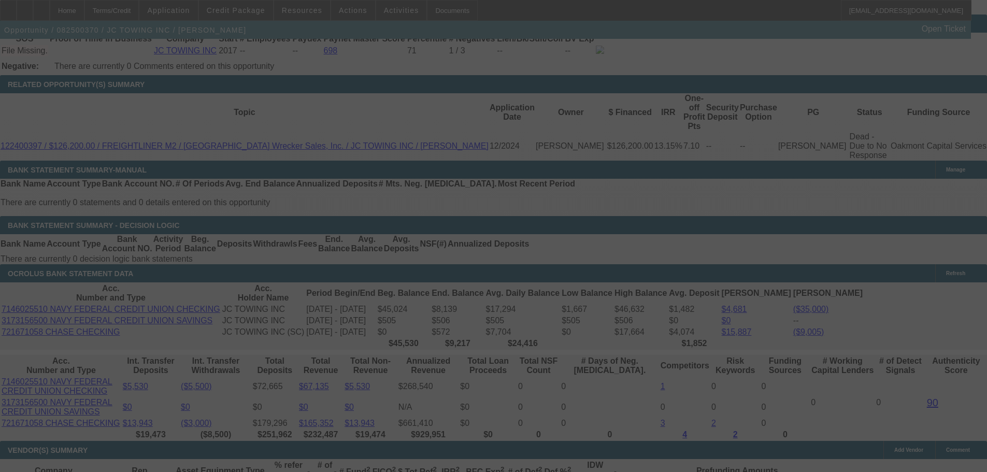
select select "0"
select select "2"
select select "0"
select select "6"
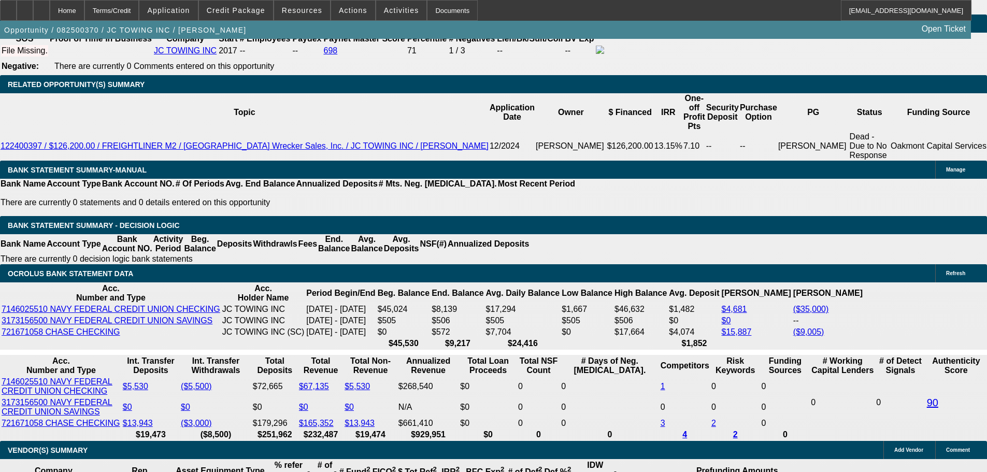
drag, startPoint x: 234, startPoint y: 239, endPoint x: 257, endPoint y: 237, distance: 22.3
type input "11.9"
type input "UNKNOWN"
type input "11.99"
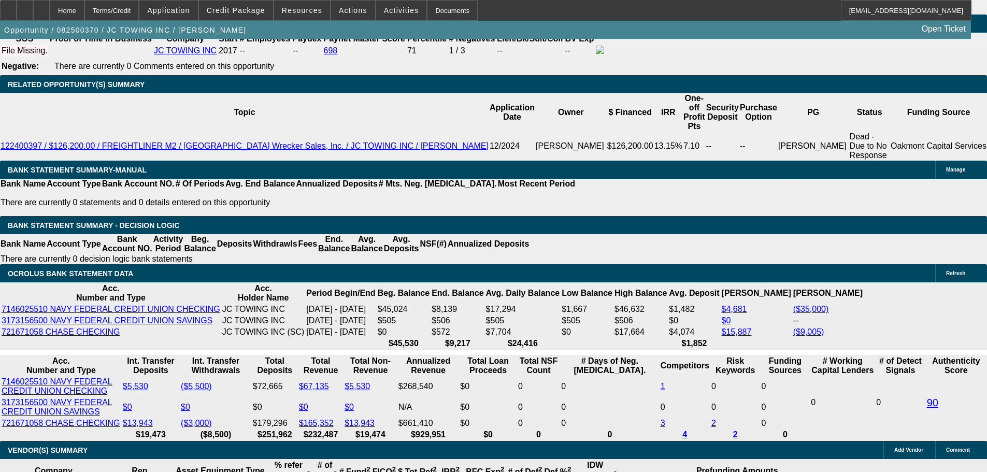
type input "$4,110.86"
type input "11.99"
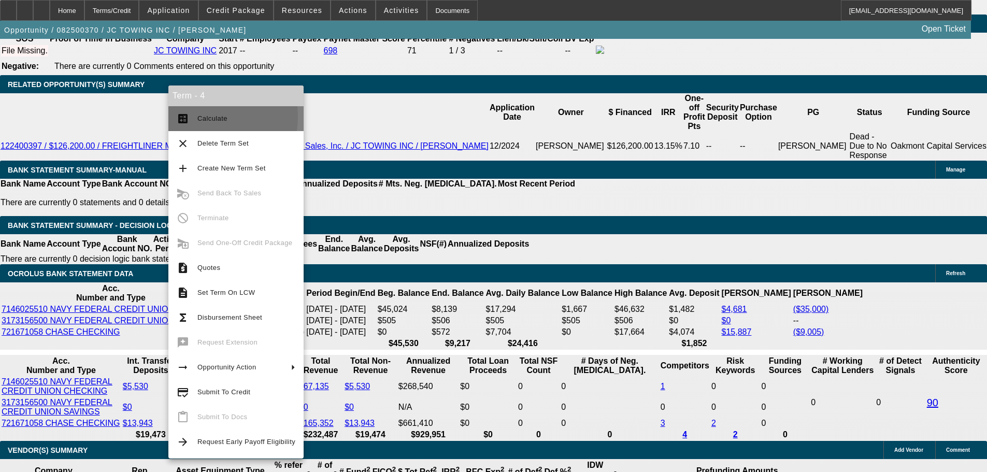
click at [200, 117] on span "Calculate" at bounding box center [212, 119] width 30 height 8
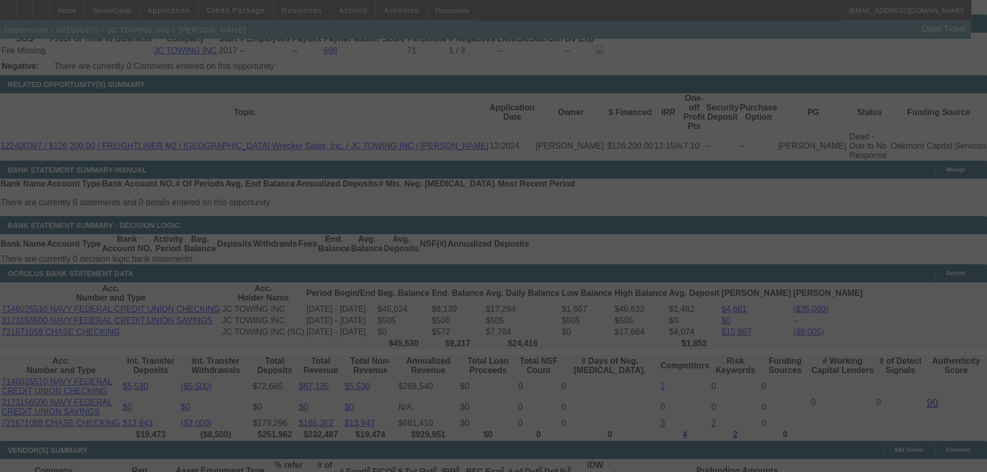
select select "0"
select select "2"
select select "0"
select select "6"
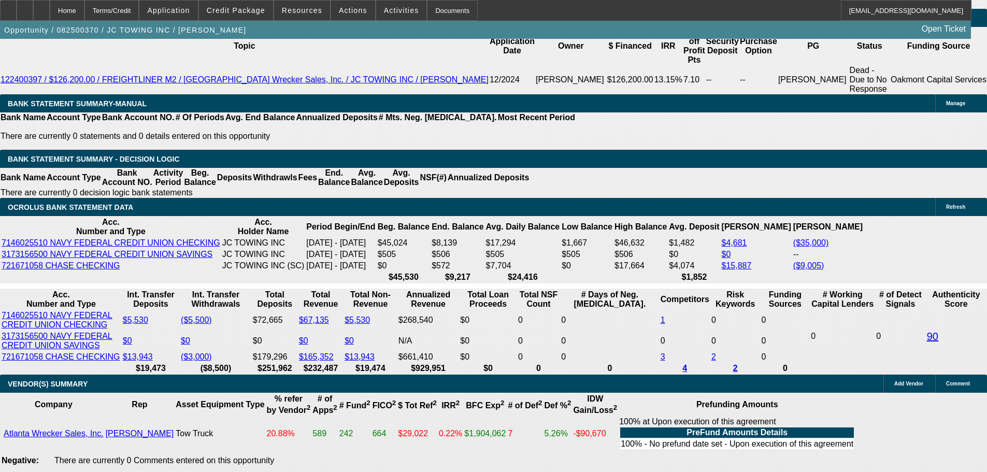
scroll to position [1866, 0]
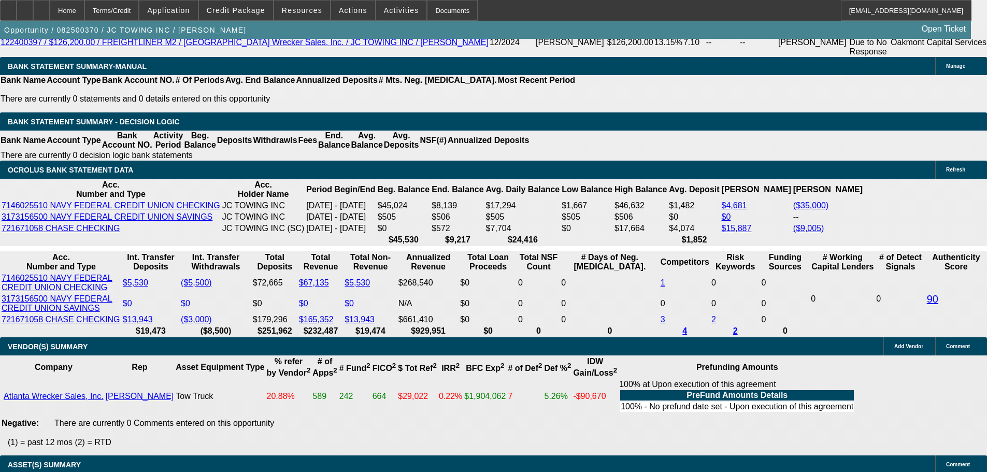
drag, startPoint x: 223, startPoint y: 132, endPoint x: 280, endPoint y: 133, distance: 57.0
type input "UNKNOWN"
type input "12.3"
type input "$4,131.05"
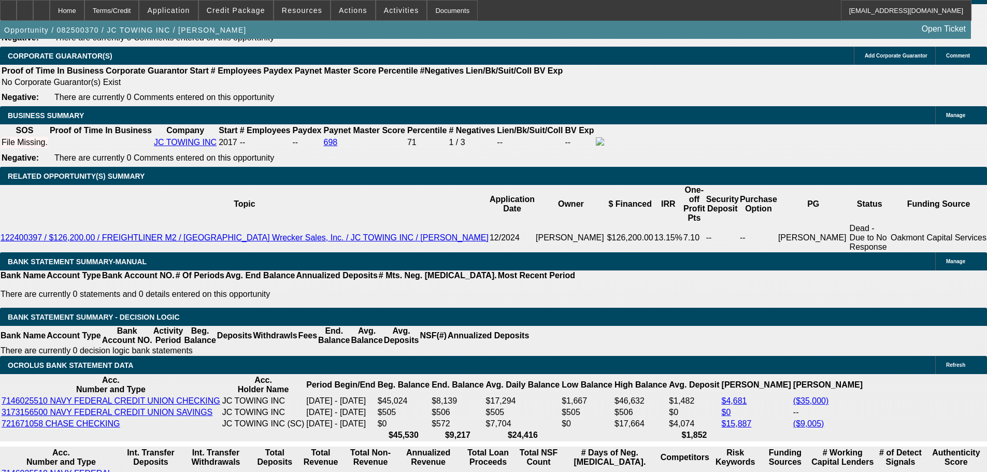
scroll to position [1658, 0]
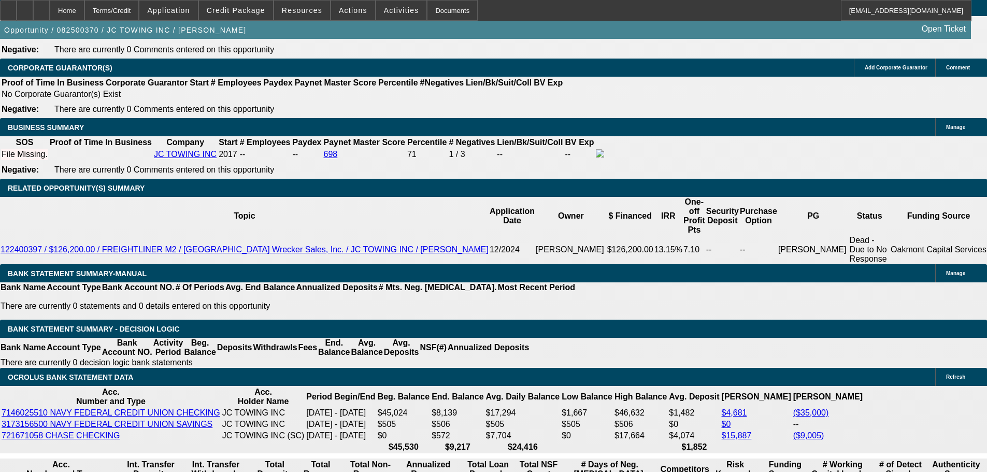
type input "12.3"
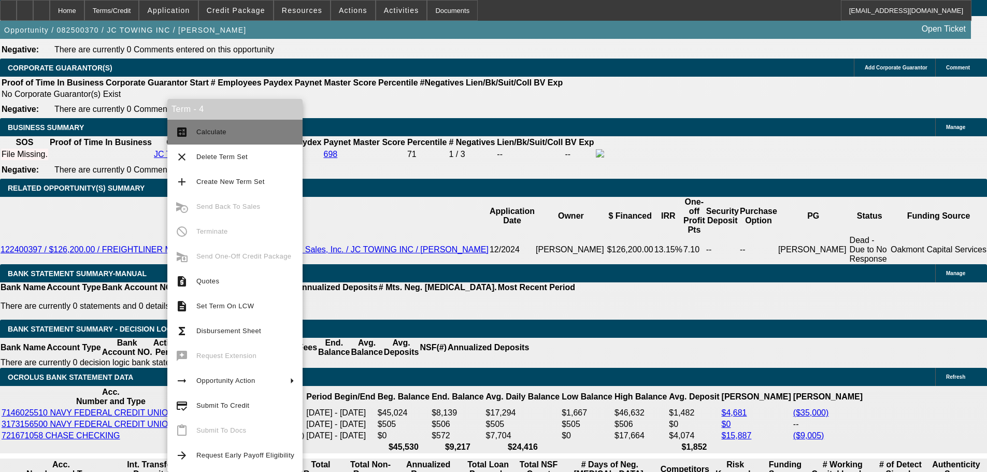
click at [203, 132] on span "Calculate" at bounding box center [211, 132] width 30 height 8
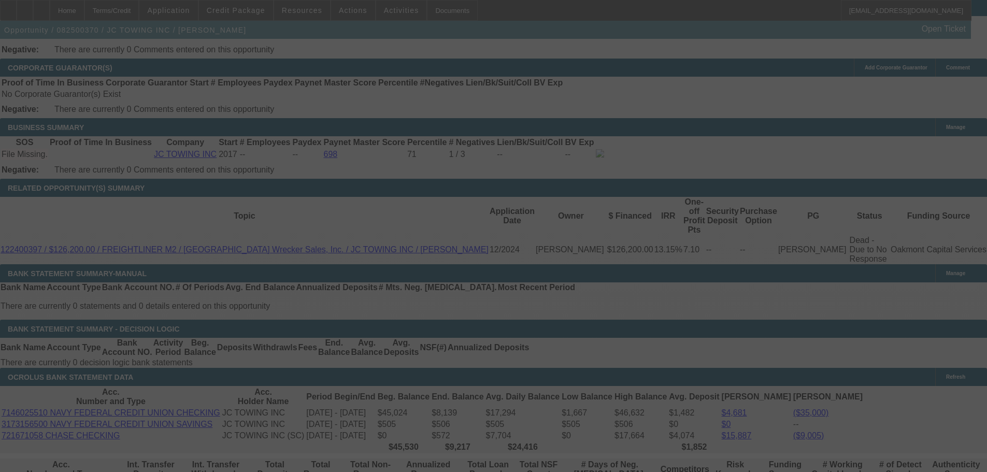
select select "0"
select select "2"
select select "0"
select select "6"
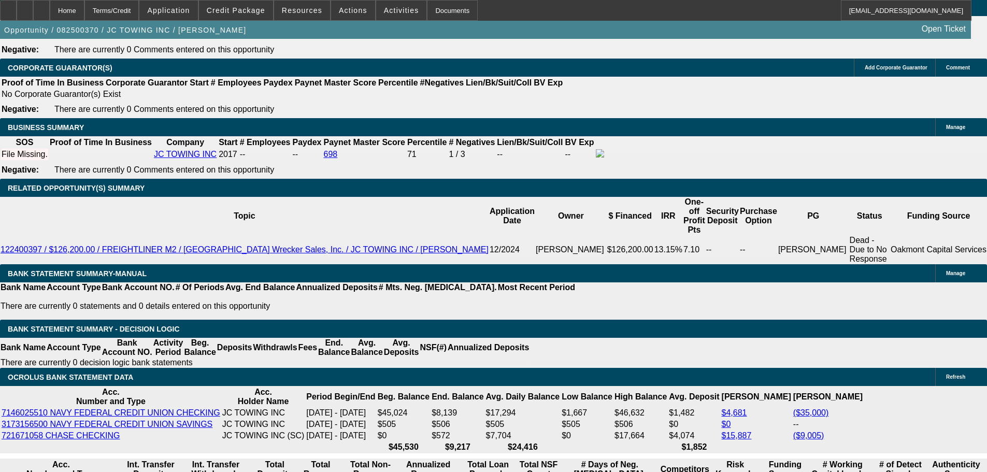
scroll to position [1762, 0]
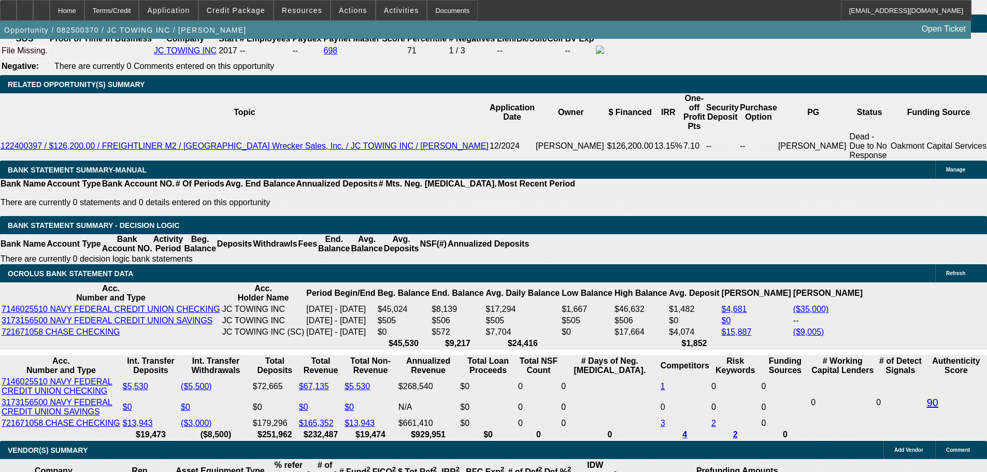
drag, startPoint x: 236, startPoint y: 238, endPoint x: 246, endPoint y: 239, distance: 9.9
type input "UNKNOWN"
type input "12."
type input "$4,111.51"
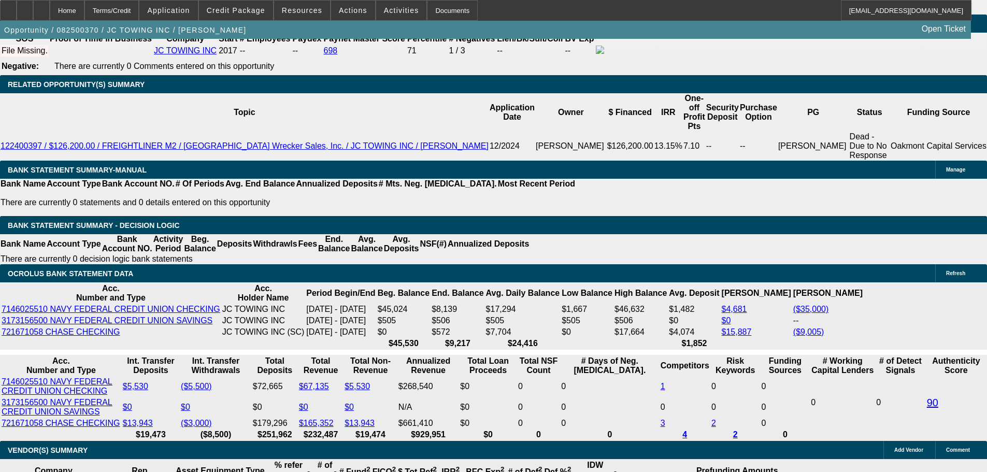
type input "12.5"
type input "$4,144.11"
type input "12.5"
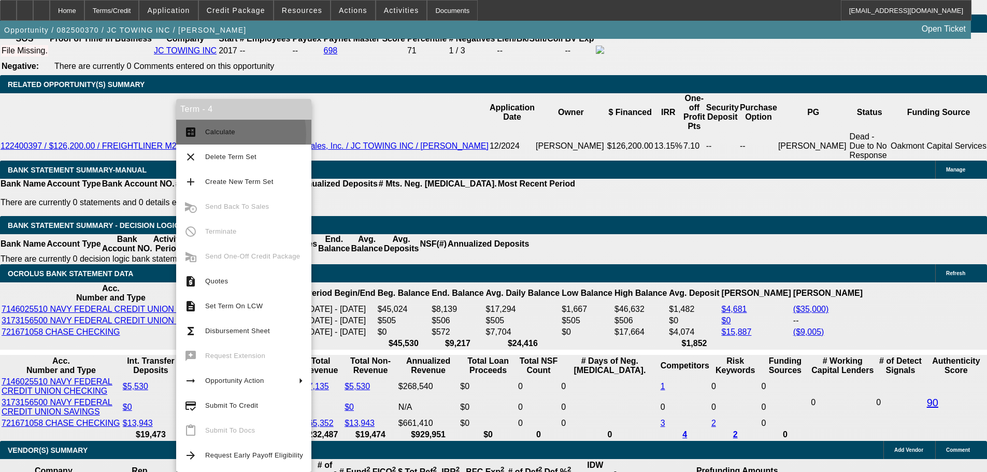
click at [221, 134] on span "Calculate" at bounding box center [220, 132] width 30 height 8
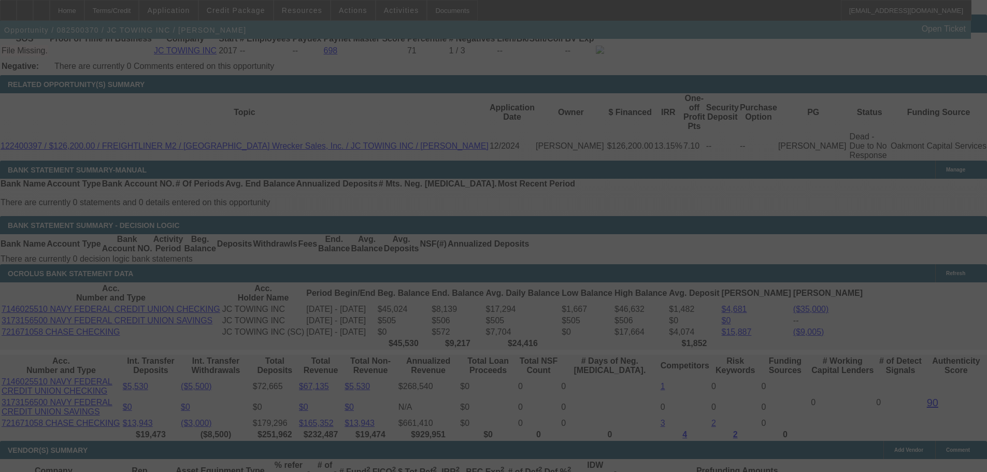
select select "0"
select select "2"
select select "0"
select select "6"
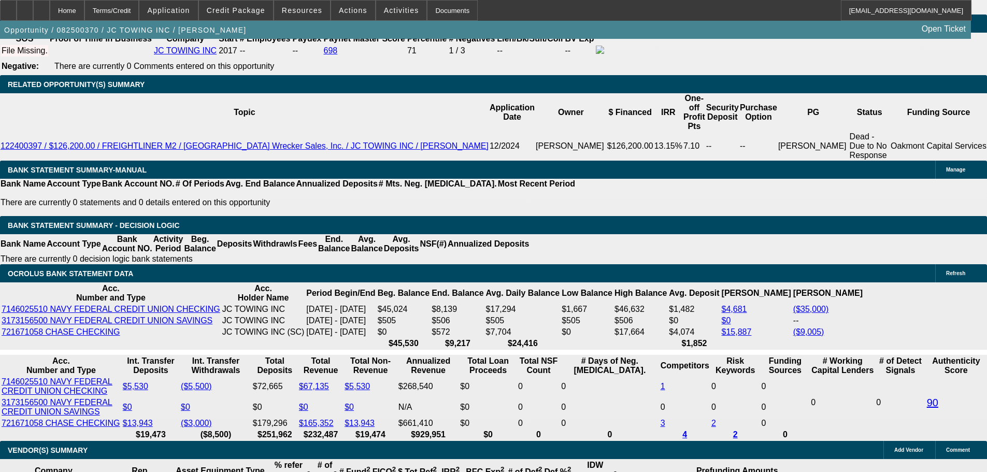
drag, startPoint x: 233, startPoint y: 240, endPoint x: 246, endPoint y: 238, distance: 12.7
type input "12.6"
type input "UNKNOWN"
type input "$4,150.65"
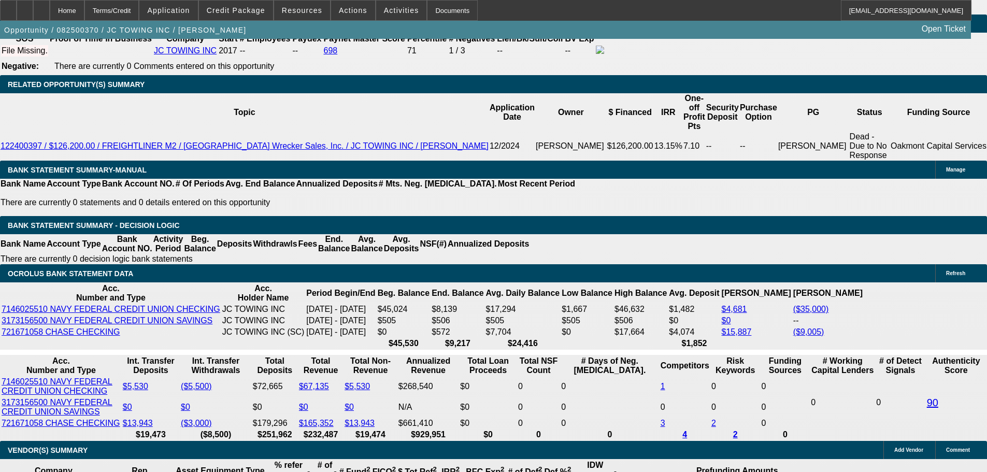
type input "12.6"
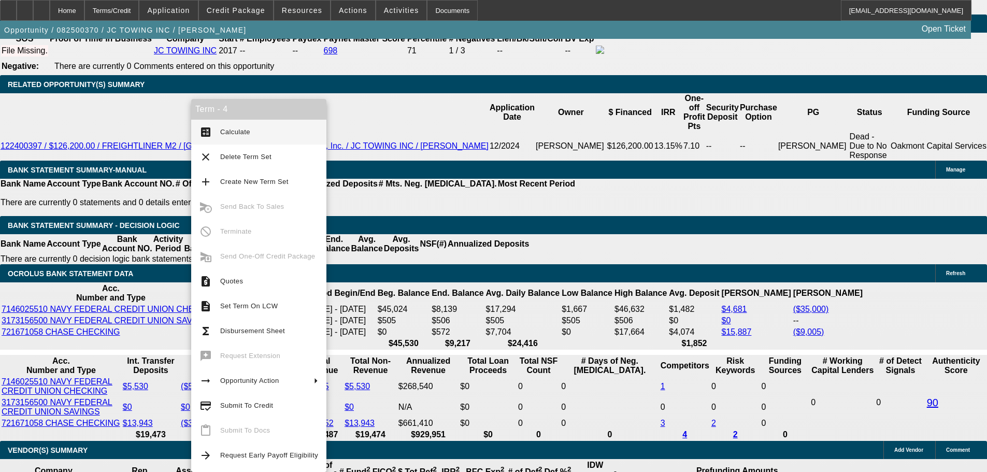
click at [208, 124] on button "calculate Calculate" at bounding box center [258, 132] width 135 height 25
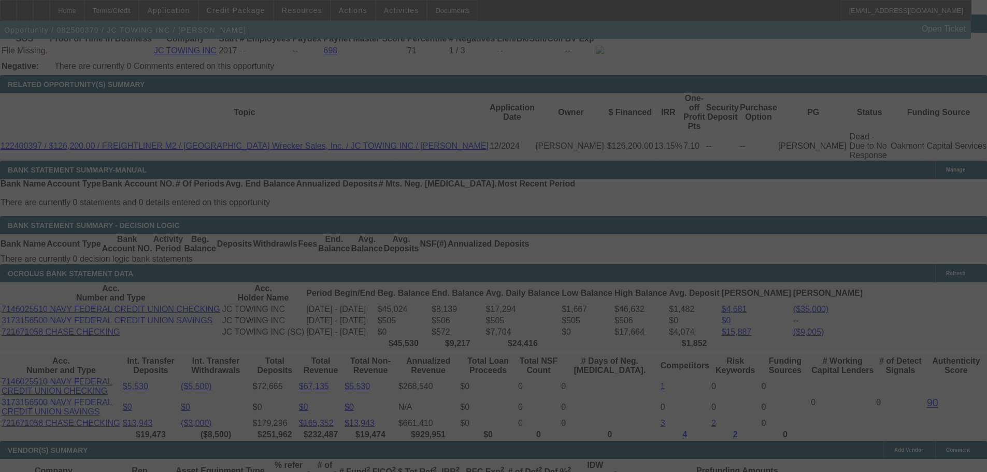
select select "0"
select select "2"
select select "0"
select select "6"
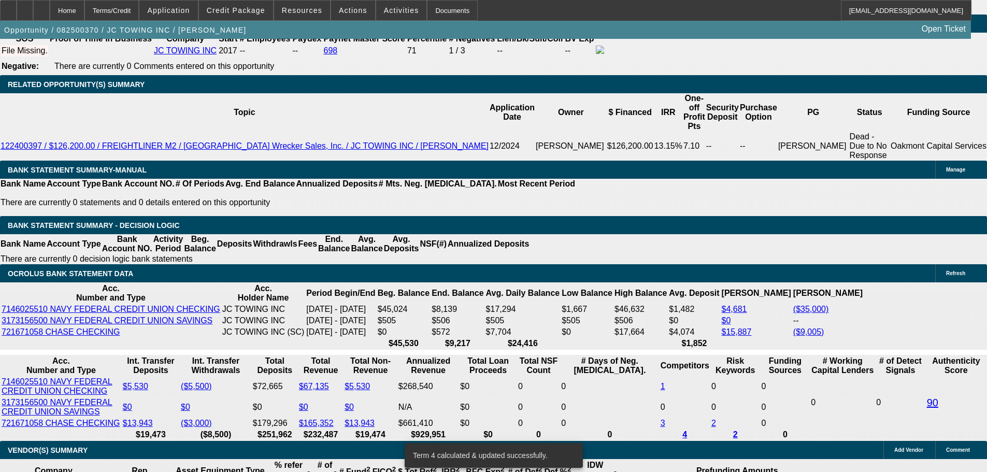
drag, startPoint x: 233, startPoint y: 234, endPoint x: 240, endPoint y: 238, distance: 8.1
type input "UNKNOWN"
type input "12.8"
type input "$4,163.74"
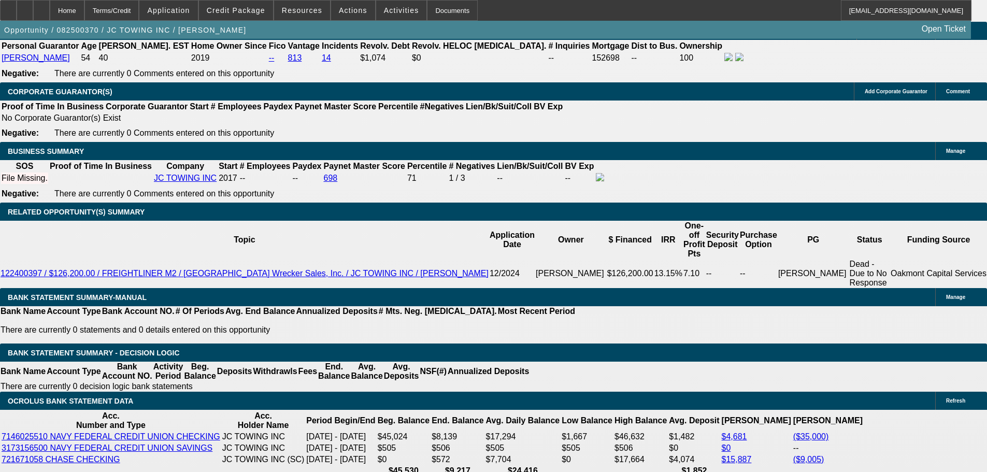
scroll to position [1555, 0]
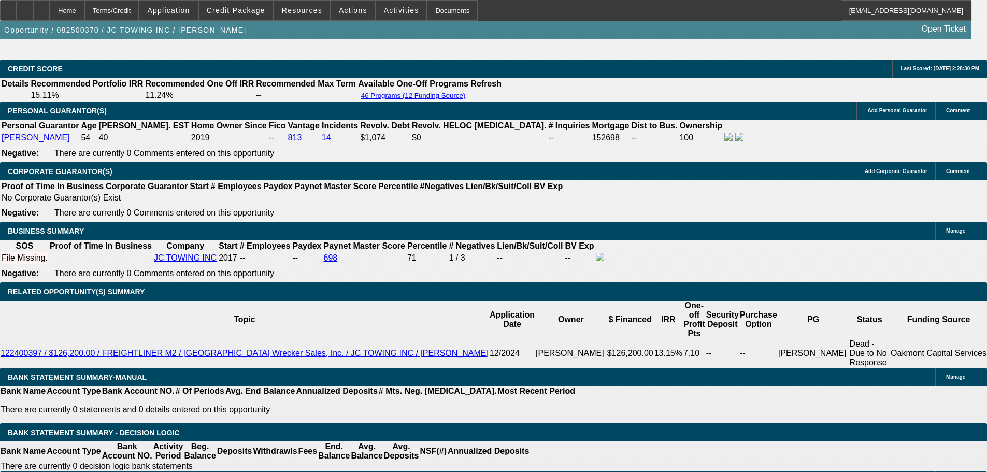
type input "12.8"
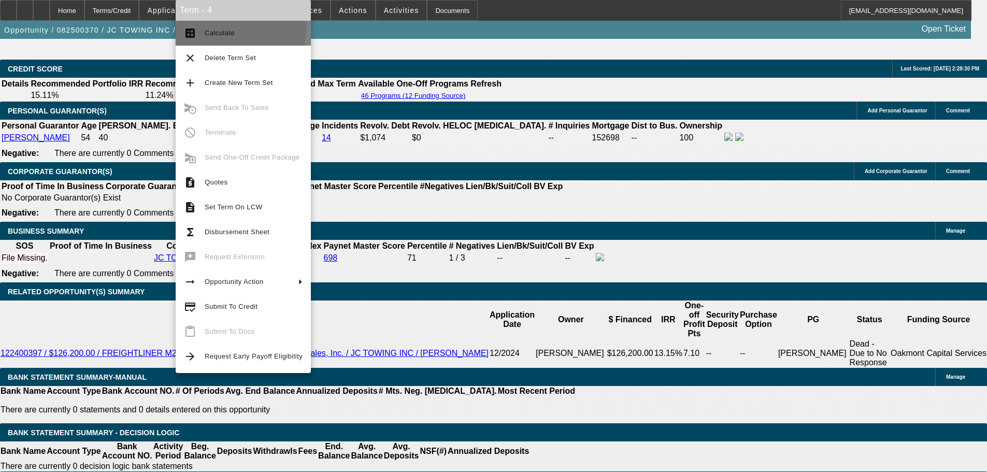
click at [239, 27] on span "Calculate" at bounding box center [254, 33] width 98 height 12
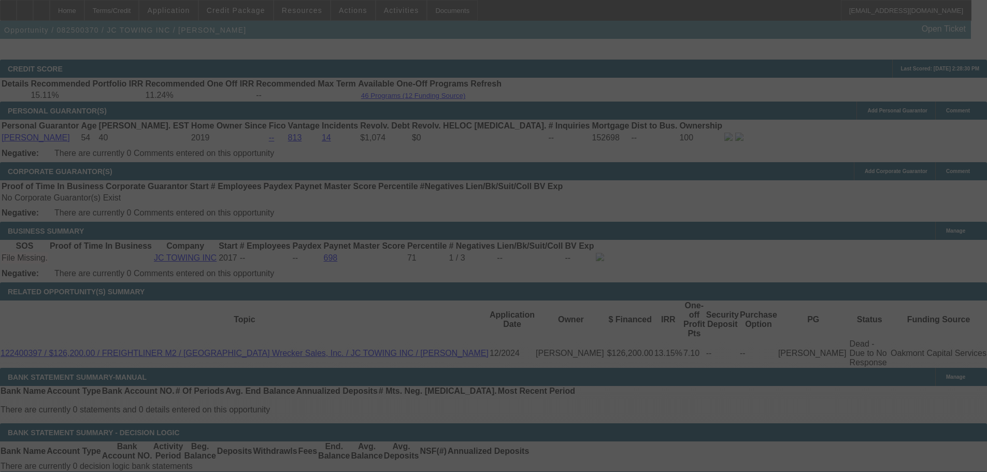
select select "0"
select select "2"
select select "0"
select select "6"
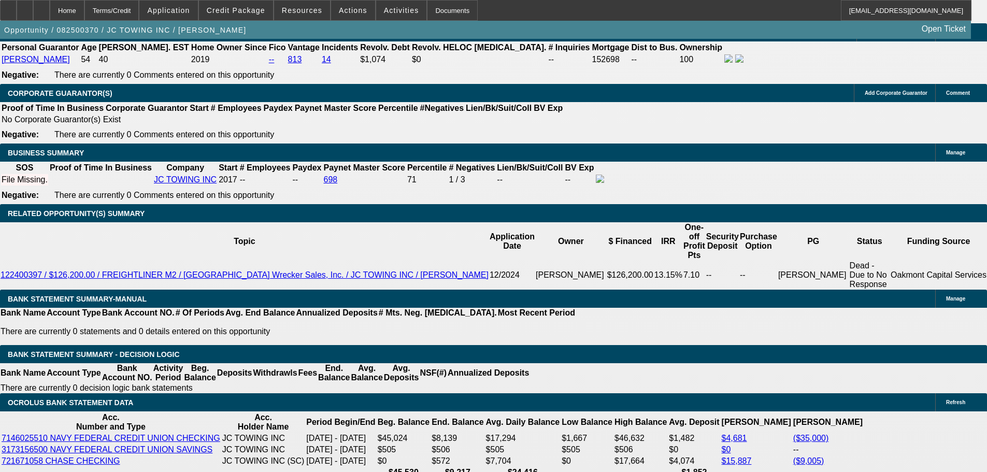
scroll to position [1658, 0]
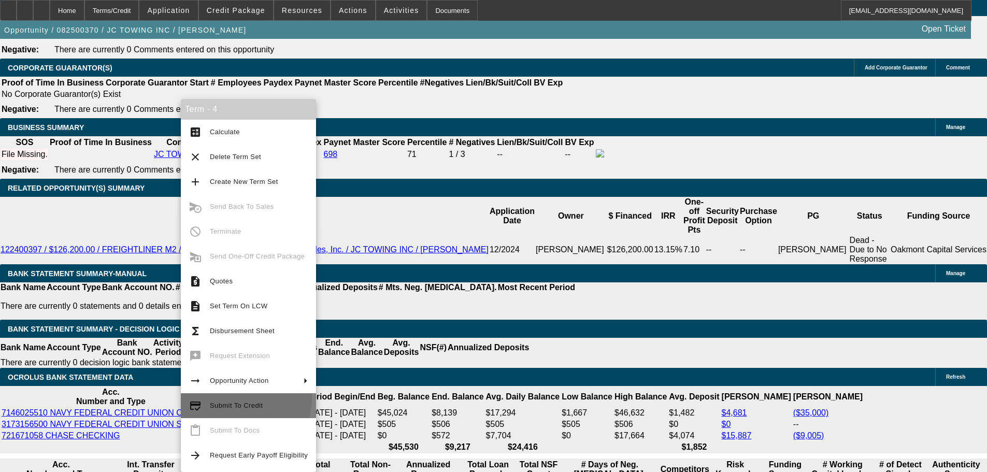
click at [213, 396] on button "credit_score Submit To Credit" at bounding box center [248, 405] width 135 height 25
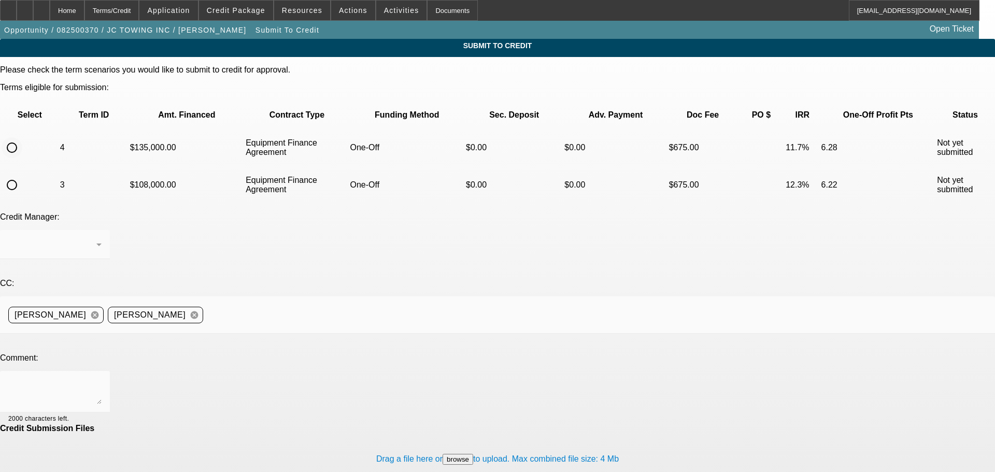
click at [22, 137] on input "radio" at bounding box center [12, 147] width 21 height 21
radio input "true"
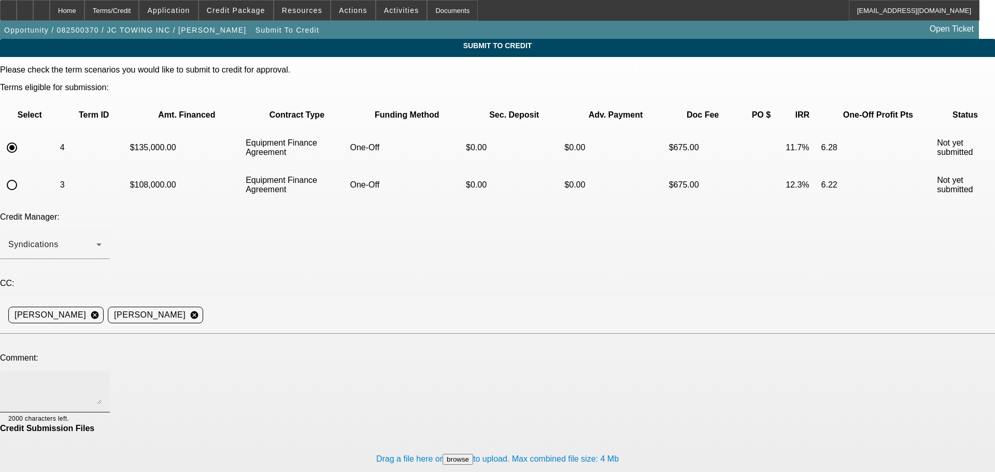
click at [102, 379] on textarea at bounding box center [54, 391] width 93 height 25
click at [102, 379] on textarea "Please try FCEF with $0 down. Thank you." at bounding box center [54, 391] width 93 height 25
type textarea "Please try FCEF with $0 down. Thank you."
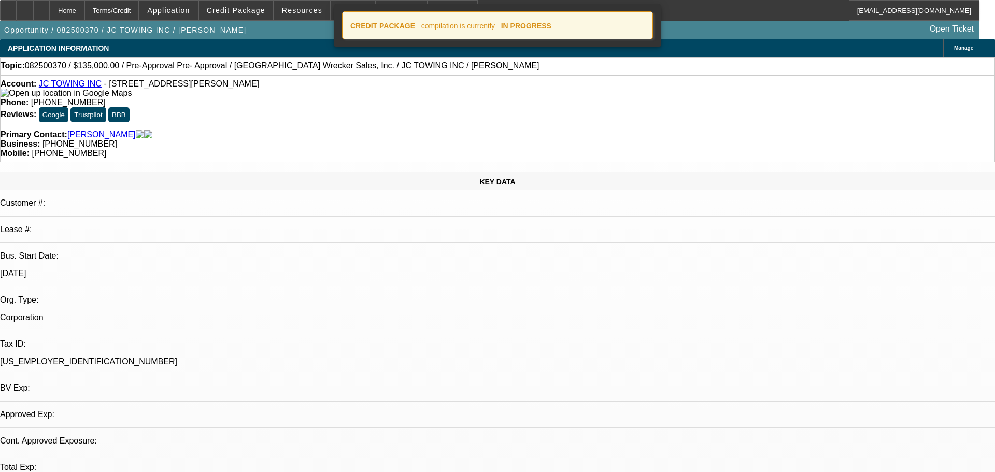
select select "0"
select select "2"
select select "0"
select select "6"
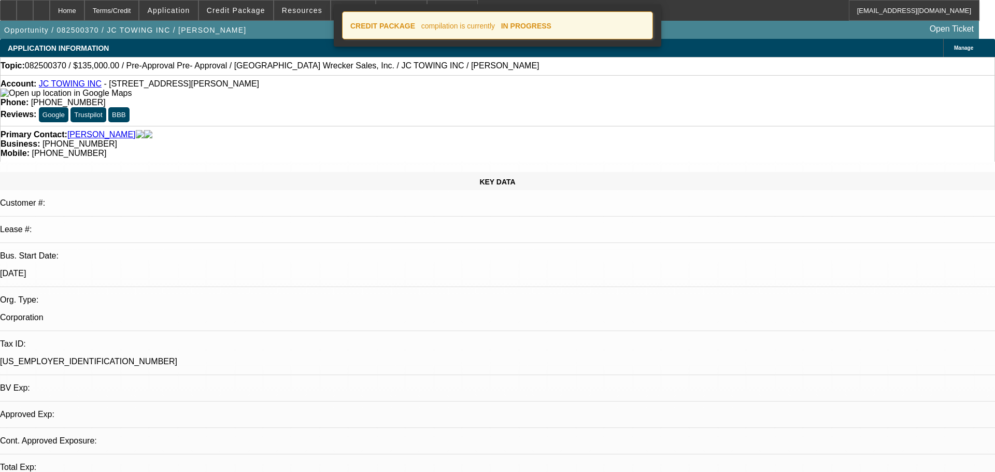
select select "0.2"
select select "0"
select select "2"
select select "0"
select select "6"
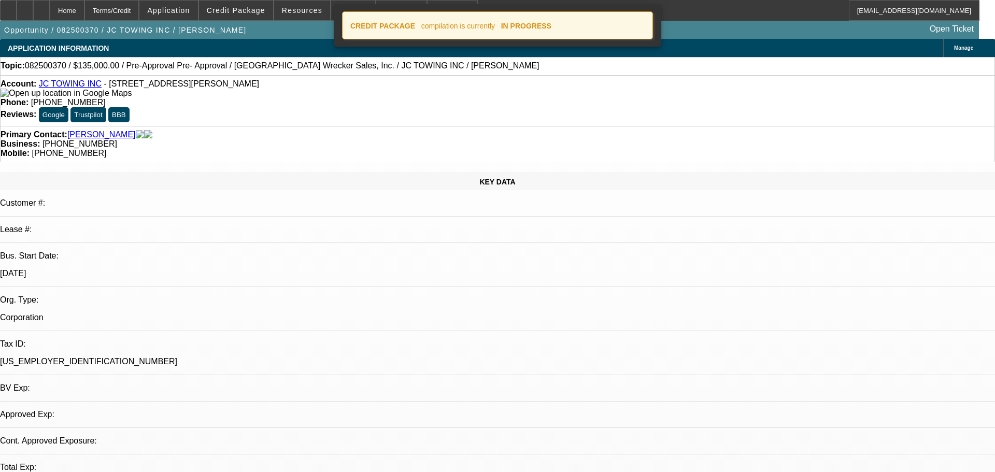
select select "0"
select select "2"
select select "0"
select select "6"
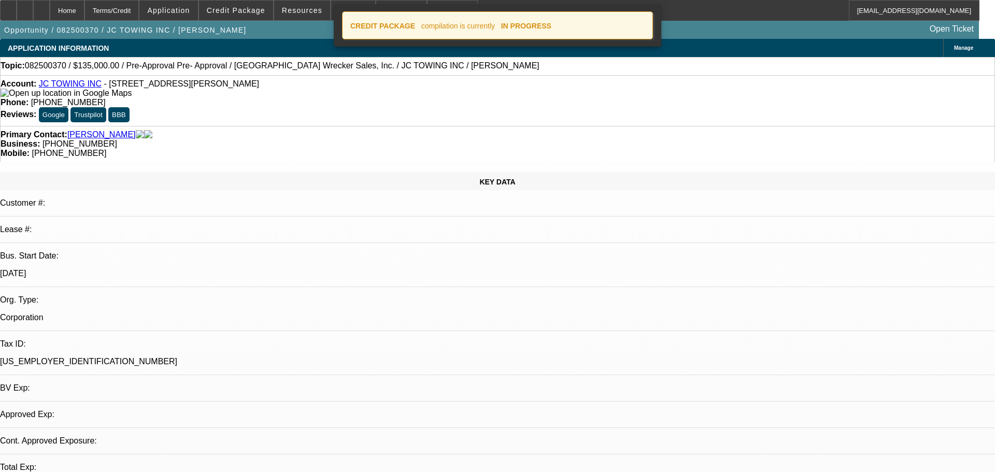
select select "0"
select select "2"
select select "0"
select select "6"
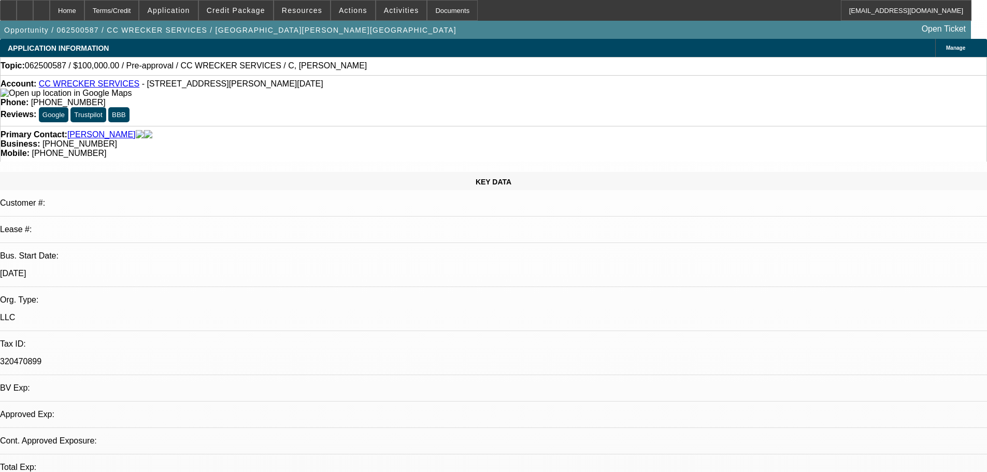
select select "0"
select select "2"
select select "0.1"
select select "4"
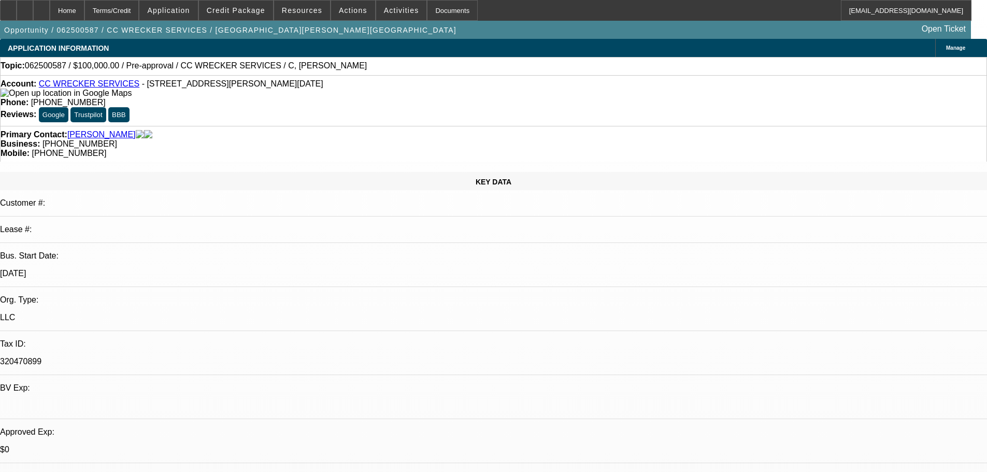
scroll to position [104, 0]
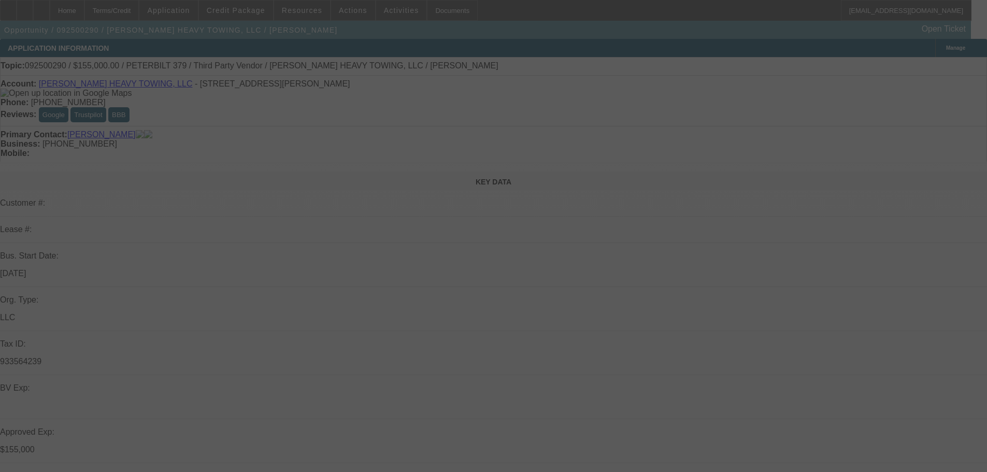
select select "0"
select select "2"
select select "0.1"
select select "4"
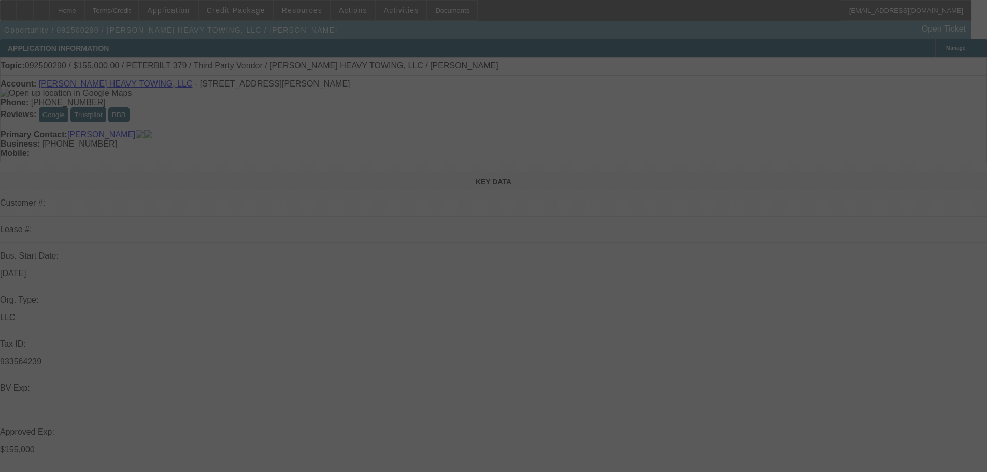
select select "0"
select select "6"
select select "0"
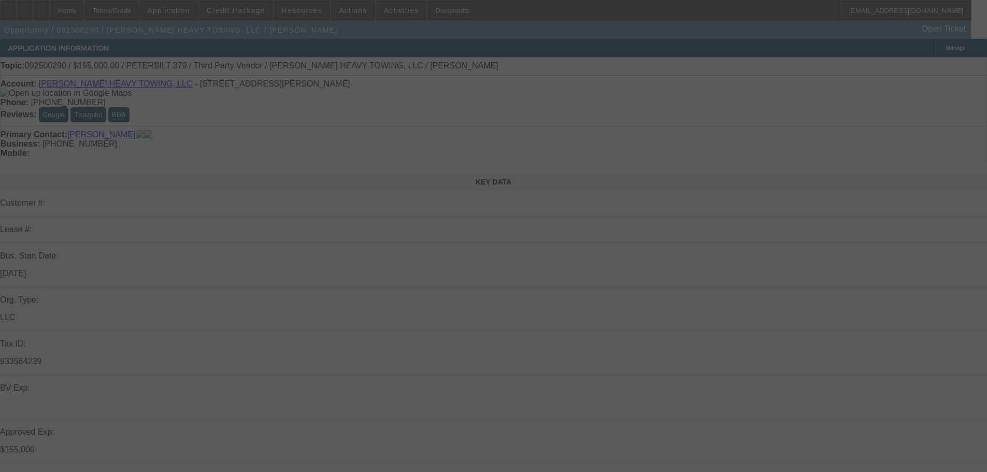
select select "2"
select select "0"
select select "6"
select select "0.1"
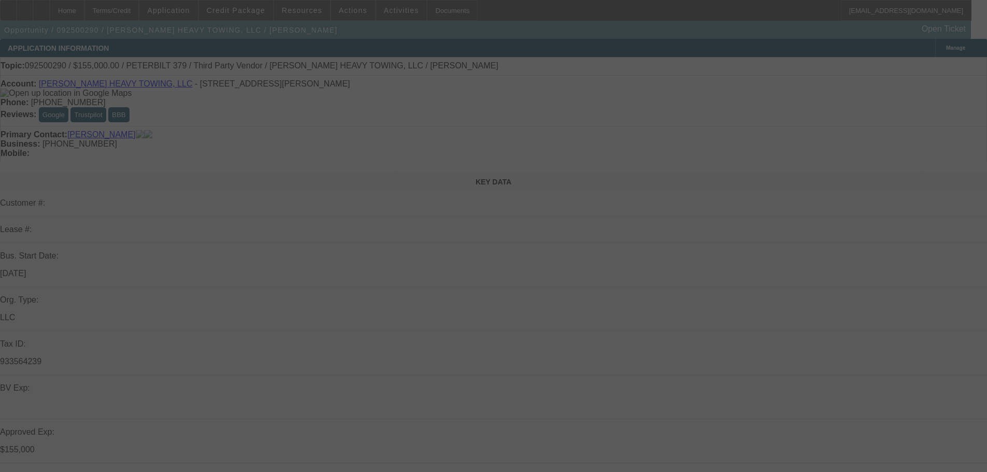
select select "2"
select select "0"
select select "6"
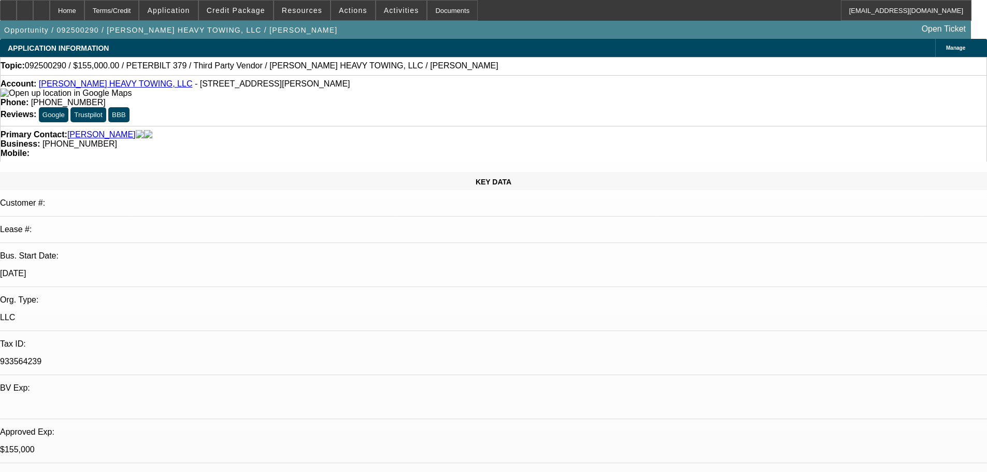
click at [240, 15] on span at bounding box center [236, 10] width 74 height 25
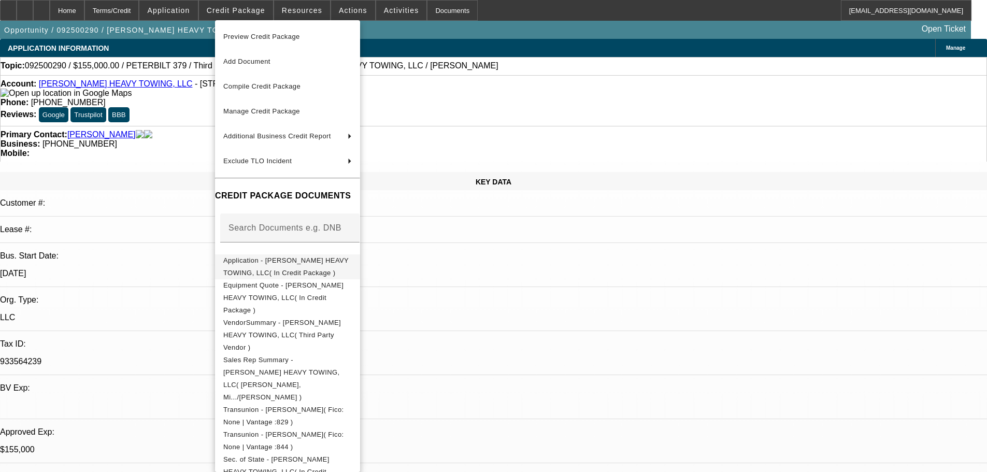
click at [279, 259] on span "Application - [PERSON_NAME] HEAVY TOWING, LLC( In Credit Package )" at bounding box center [285, 267] width 125 height 20
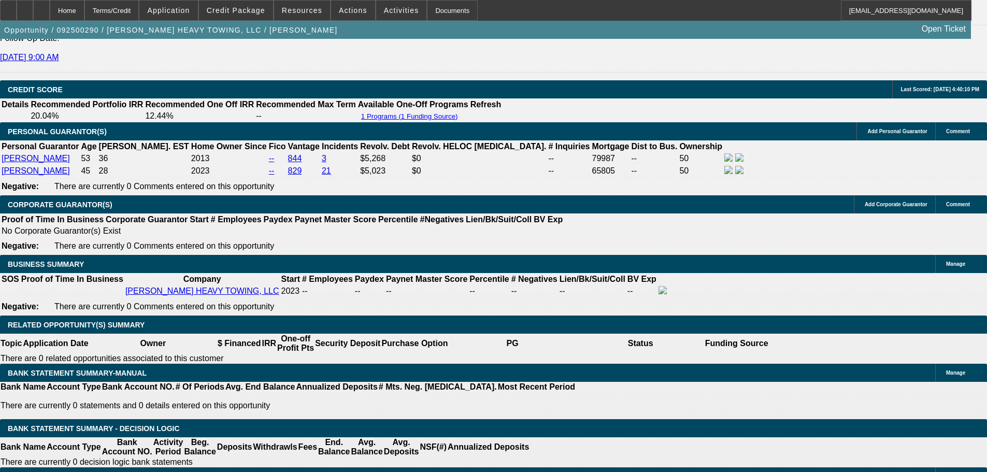
scroll to position [1451, 0]
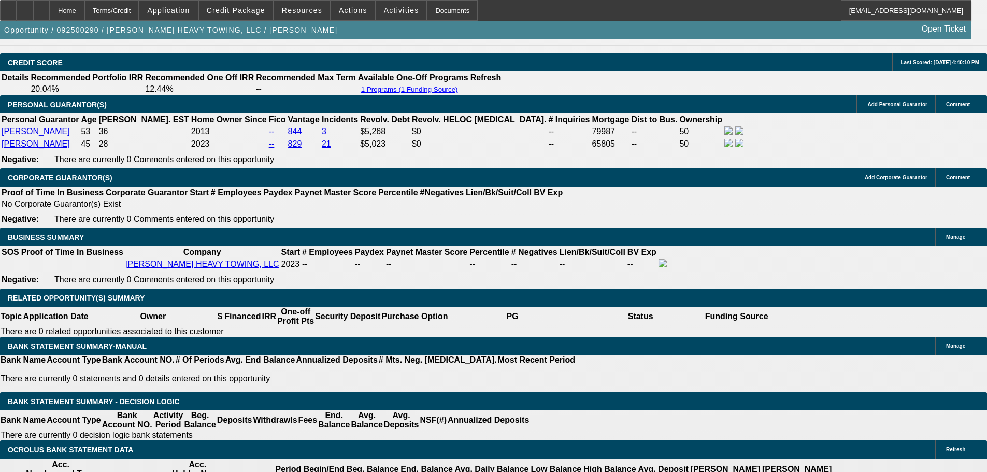
click at [252, 3] on span at bounding box center [236, 10] width 74 height 25
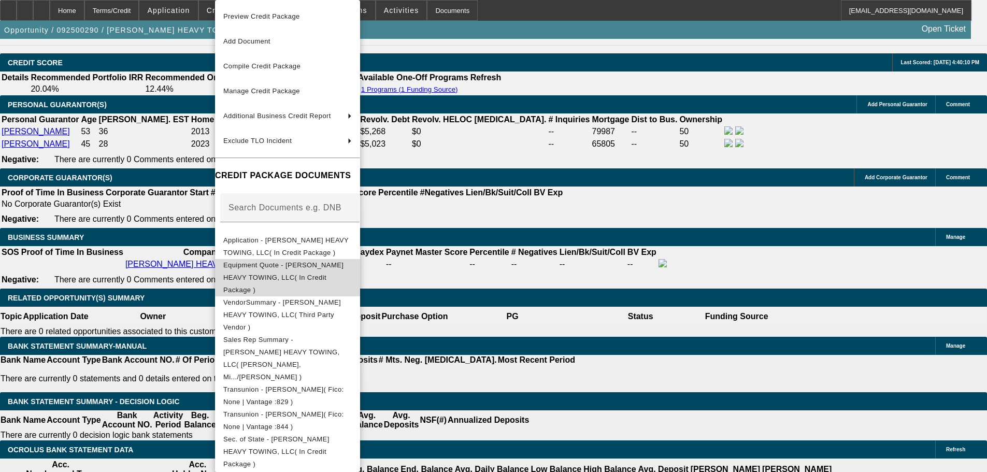
click at [323, 264] on span "Equipment Quote - [PERSON_NAME] HEAVY TOWING, LLC( In Credit Package )" at bounding box center [283, 277] width 120 height 33
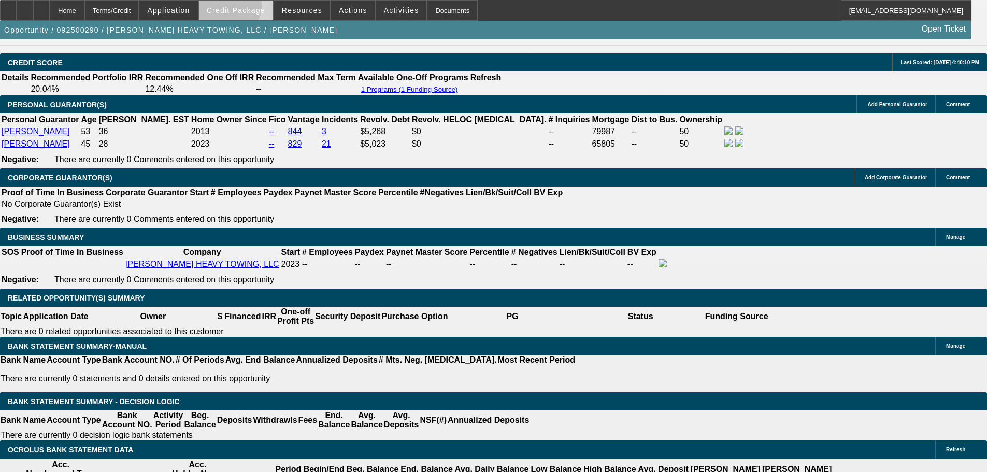
click at [244, 8] on span "Credit Package" at bounding box center [236, 10] width 59 height 8
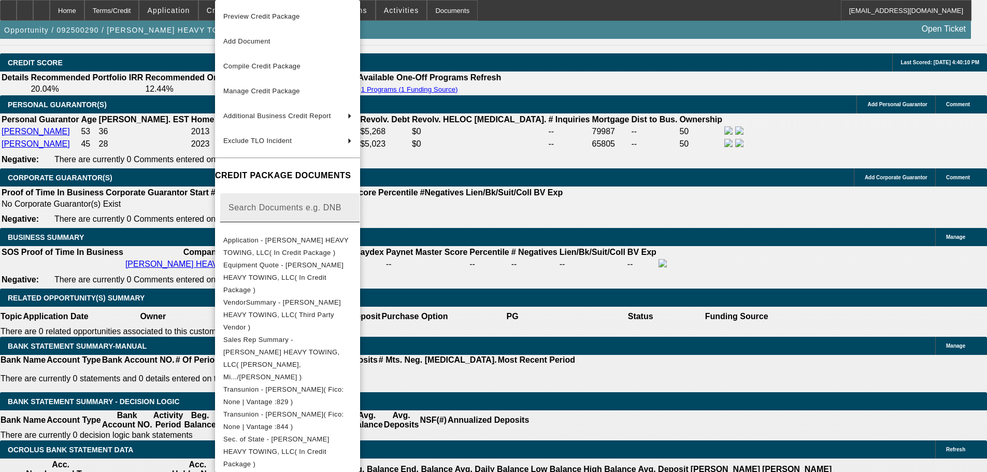
click at [296, 238] on span "Application - KRIMMEL HEAVY TOWING, LLC( In Credit Package )" at bounding box center [287, 246] width 129 height 25
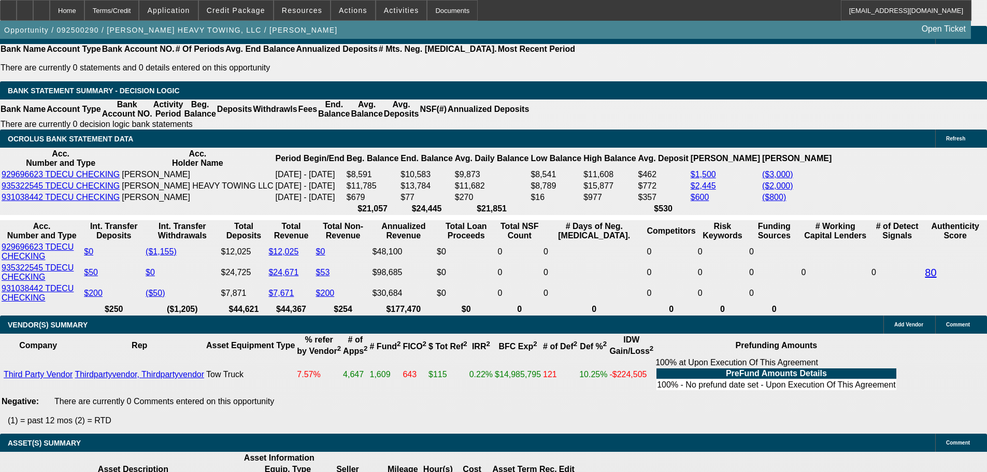
scroll to position [1658, 0]
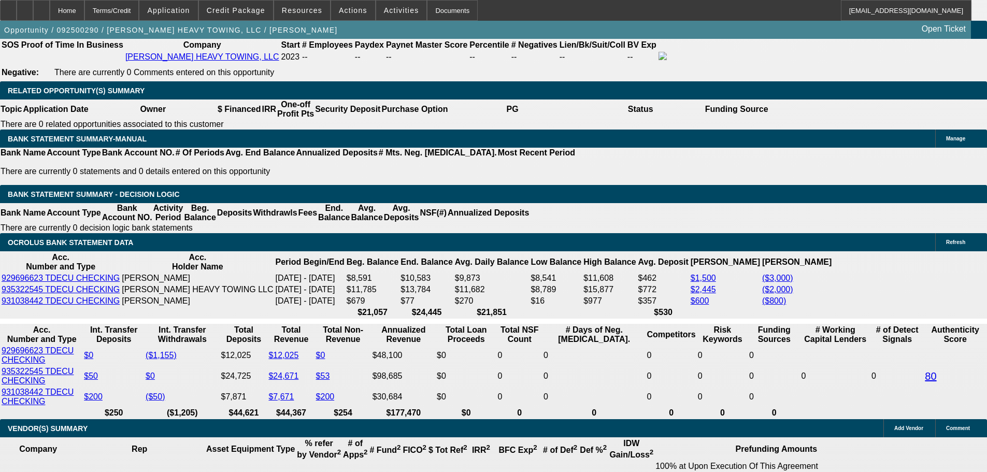
scroll to position [1555, 0]
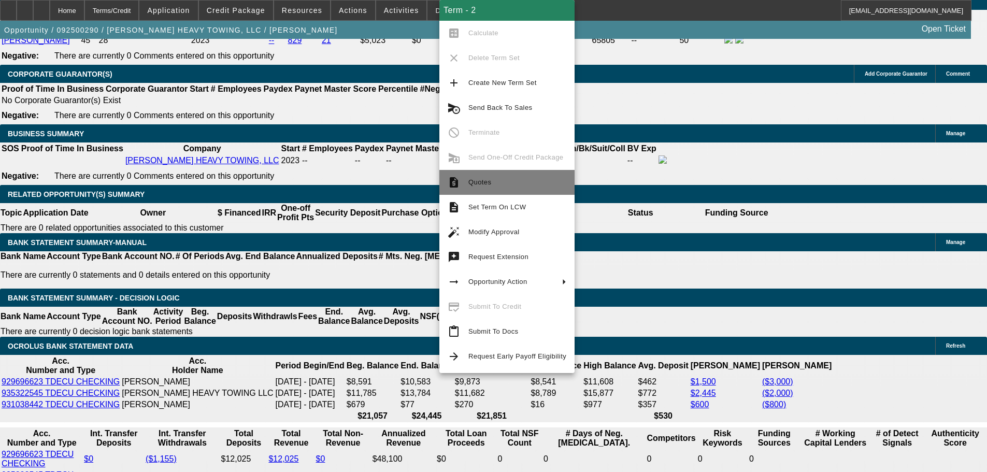
click at [528, 186] on span "Quotes" at bounding box center [517, 182] width 98 height 12
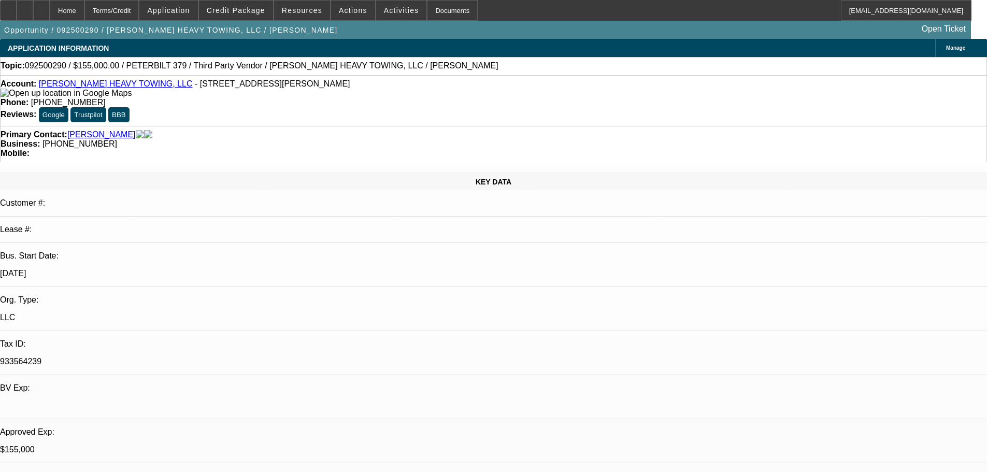
select select "0"
select select "2"
select select "0.1"
select select "4"
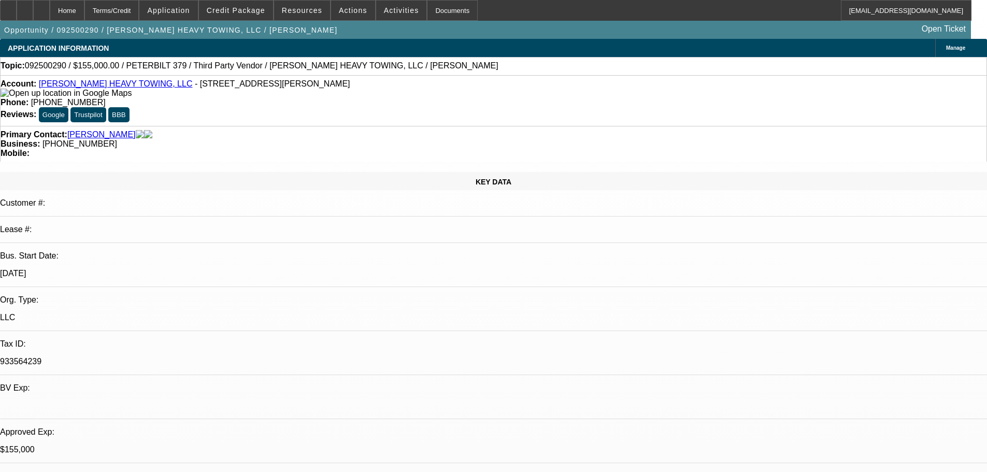
select select "0"
select select "6"
select select "0"
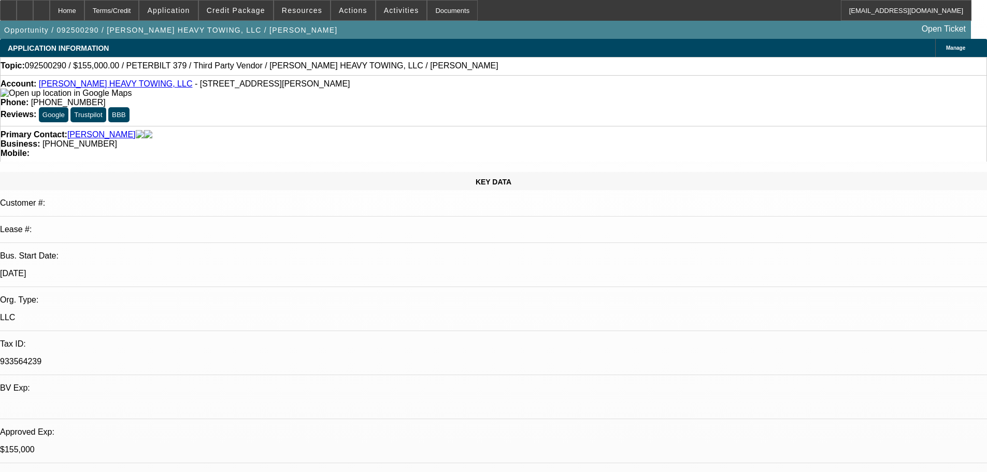
select select "2"
select select "0"
select select "6"
select select "0.1"
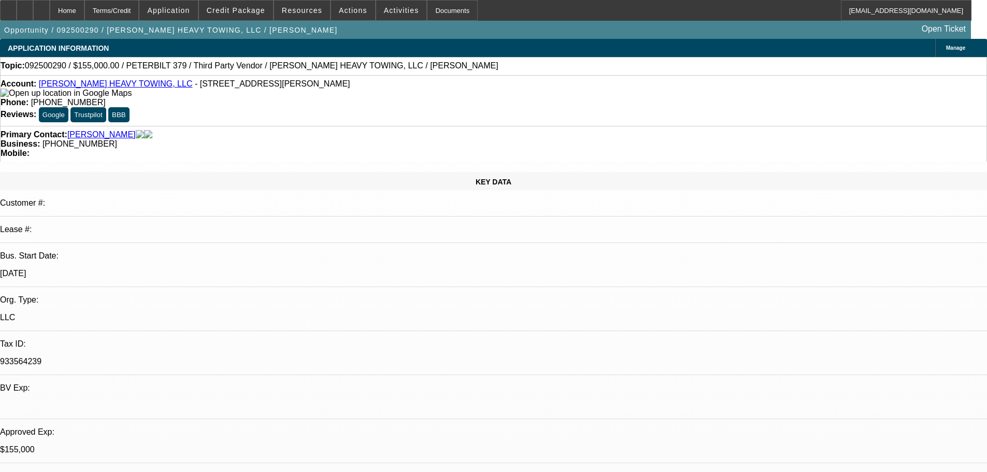
select select "2"
select select "0"
select select "6"
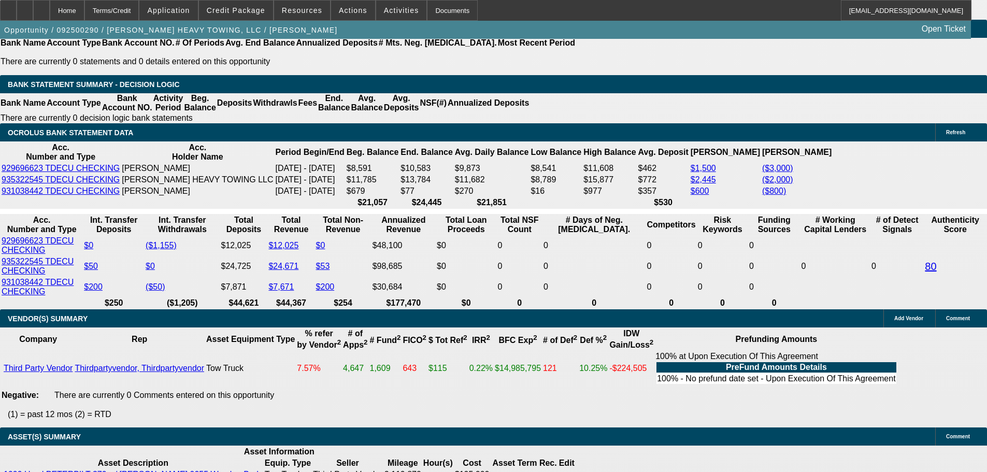
scroll to position [1793, 0]
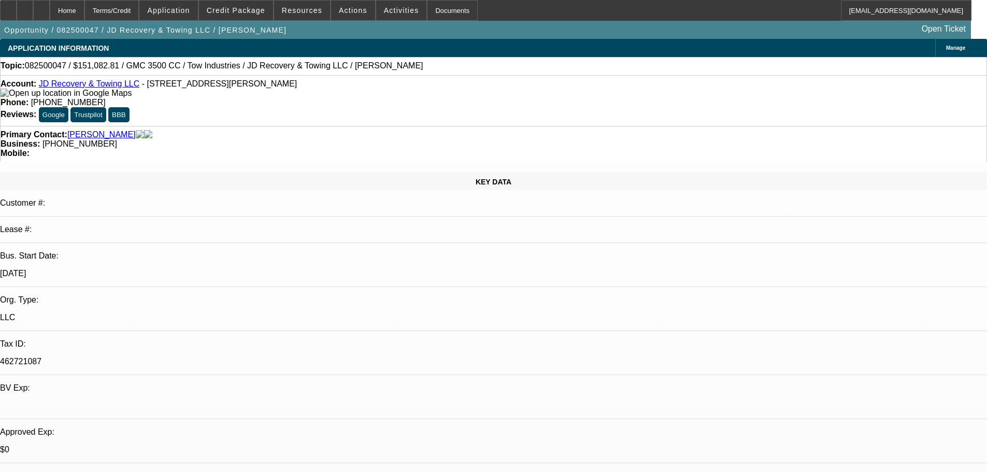
select select "0"
select select "0.1"
select select "4"
select select "0"
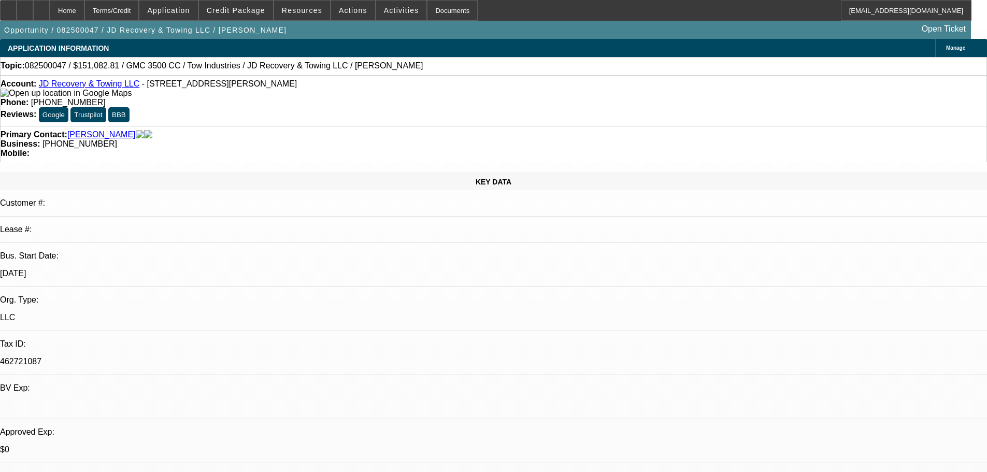
select select "0"
select select "0.1"
select select "4"
select select "0"
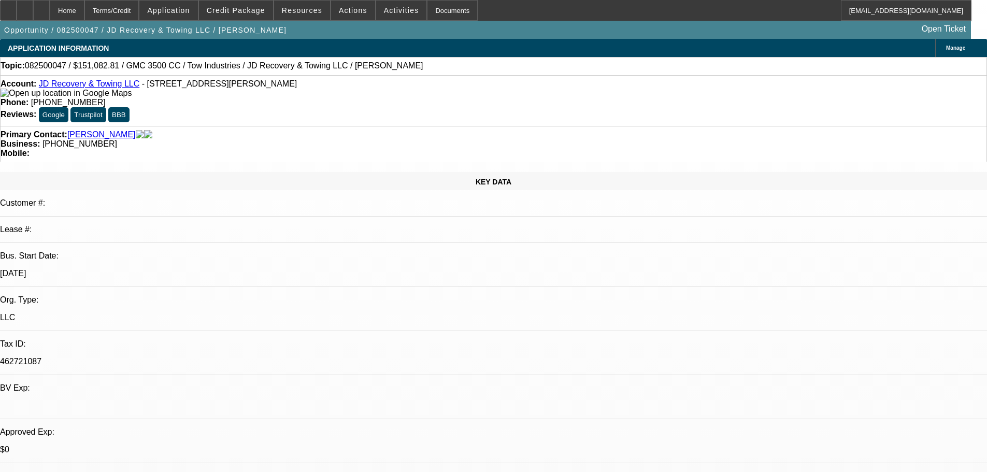
select select "0.1"
select select "4"
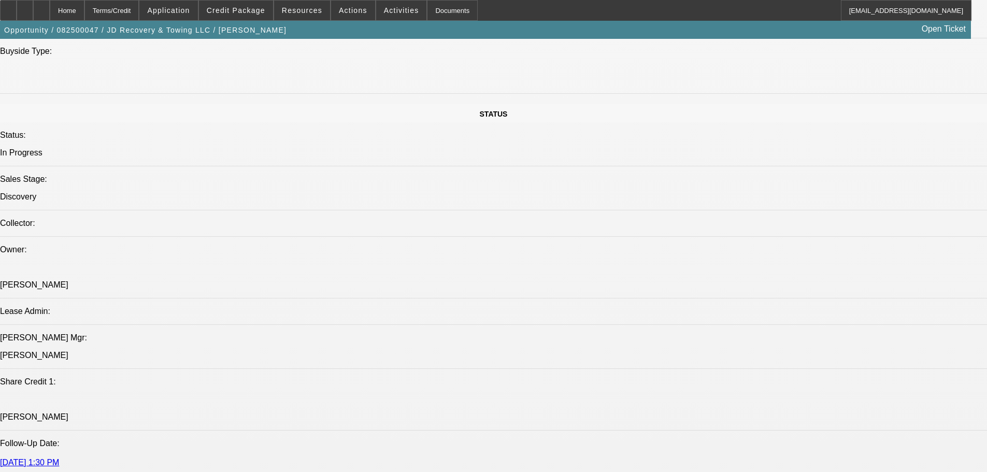
scroll to position [1347, 0]
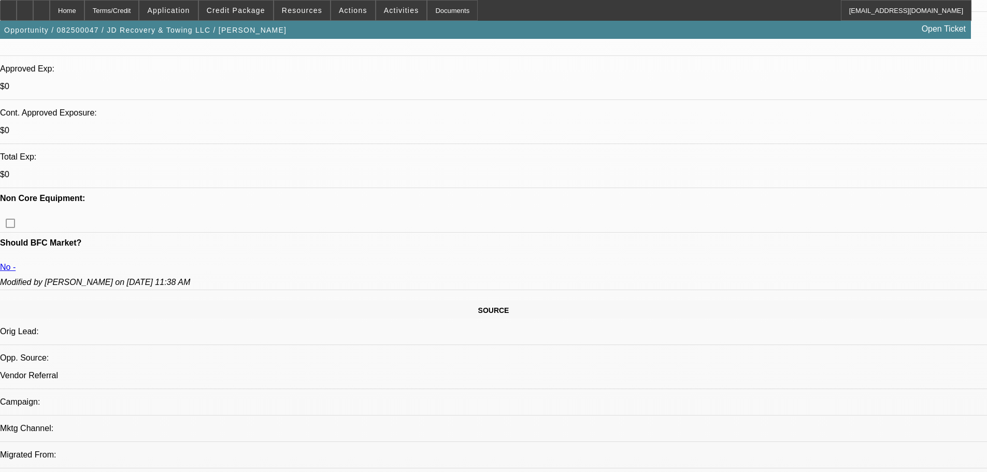
scroll to position [415, 0]
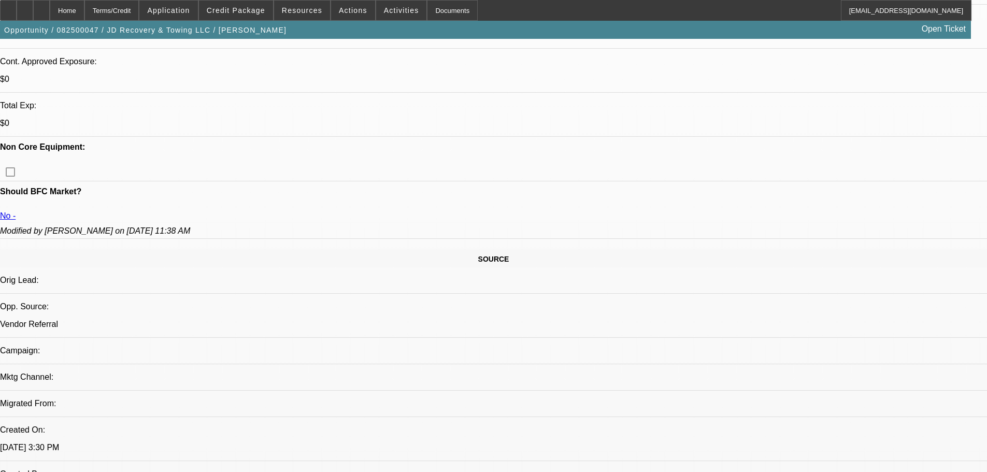
drag, startPoint x: 737, startPoint y: 184, endPoint x: 779, endPoint y: 182, distance: 41.5
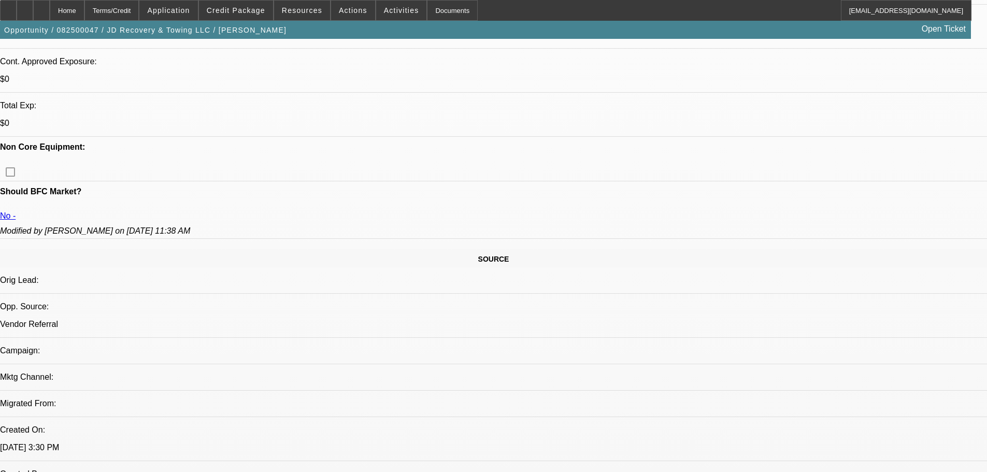
copy b "[PHONE_NUMBER]"
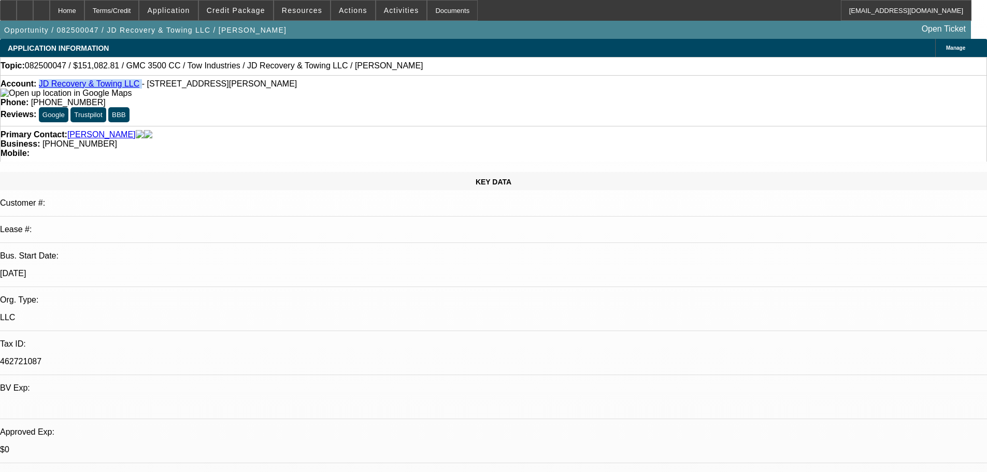
drag, startPoint x: 132, startPoint y: 90, endPoint x: 47, endPoint y: 87, distance: 85.0
click at [47, 87] on div "Account: JD Recovery & Towing LLC - 17735 Sherman Way, Reseda, CA 91335" at bounding box center [494, 88] width 986 height 19
copy div "JD Recovery & Towing LLC"
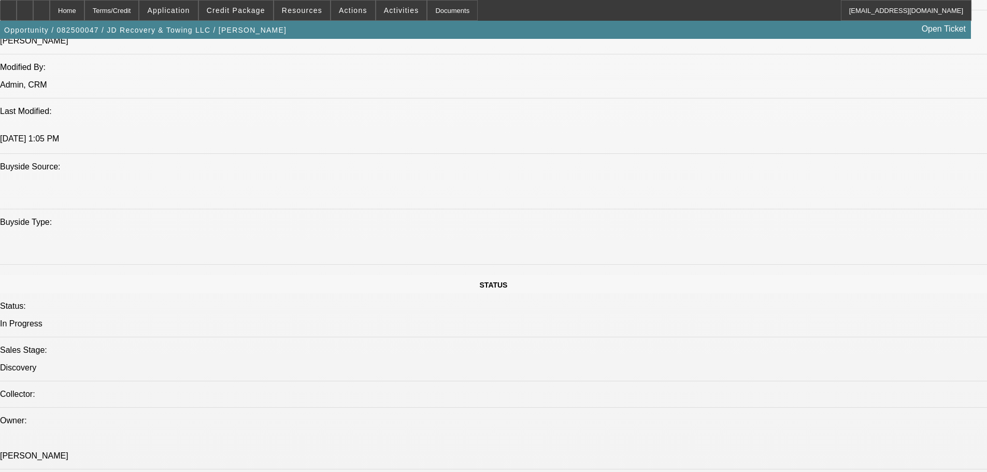
scroll to position [829, 0]
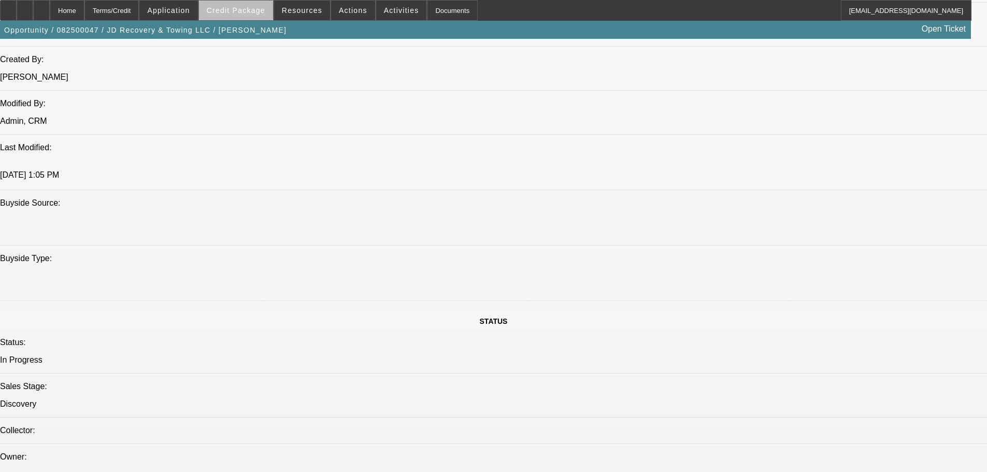
click at [259, 12] on span "Credit Package" at bounding box center [236, 10] width 59 height 8
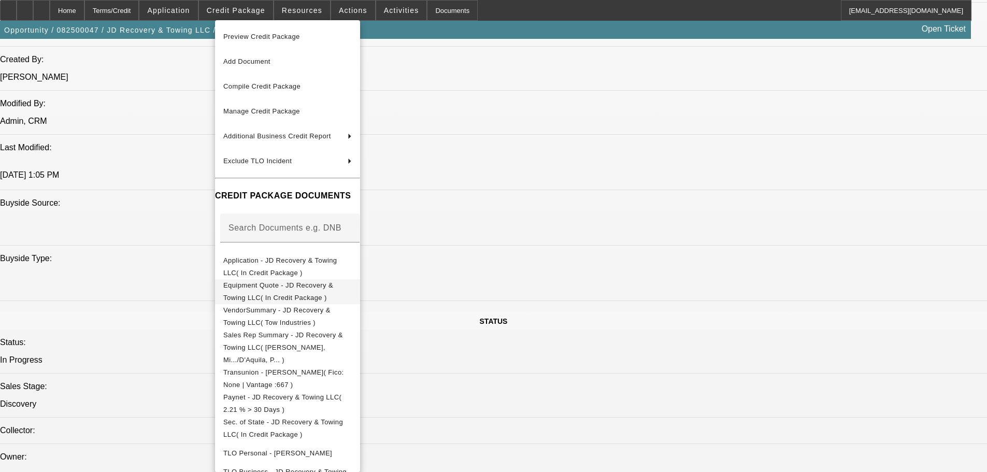
click at [345, 281] on span "Equipment Quote - JD Recovery & Towing LLC( In Credit Package )" at bounding box center [287, 291] width 129 height 25
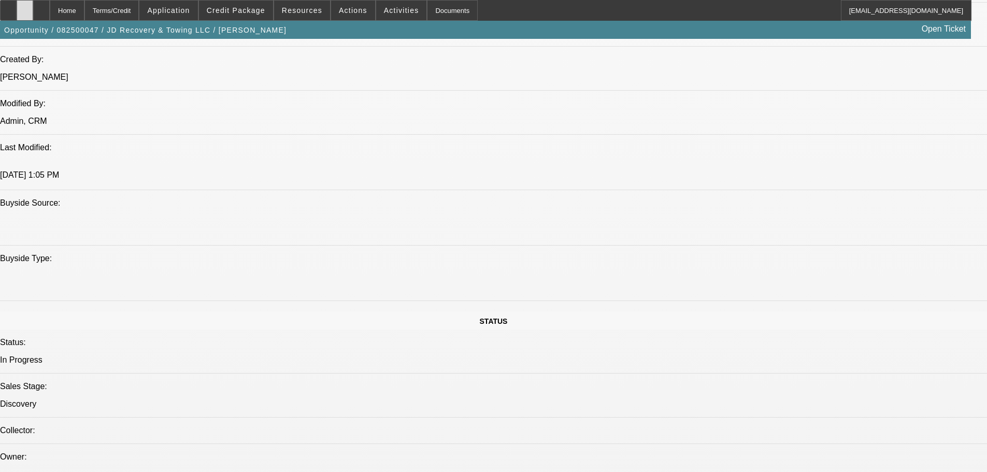
click at [33, 10] on div at bounding box center [25, 10] width 17 height 21
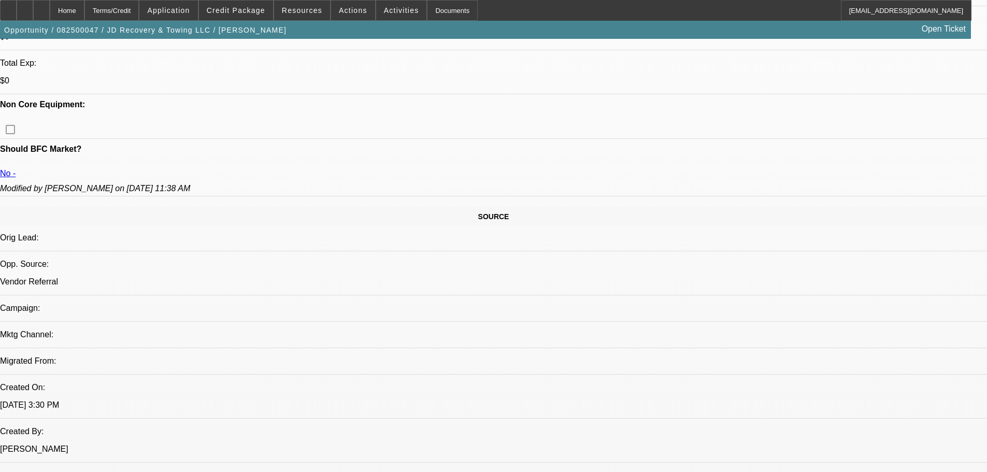
scroll to position [415, 0]
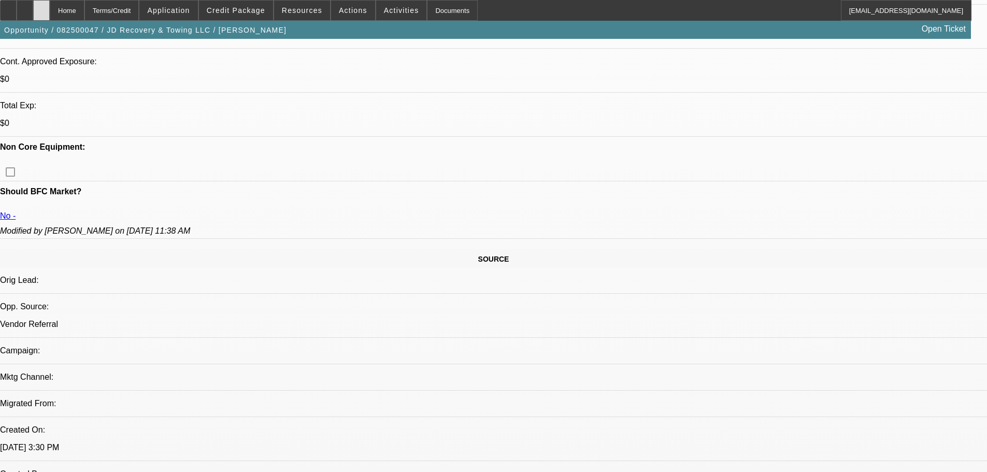
click at [41, 7] on icon at bounding box center [41, 7] width 0 height 0
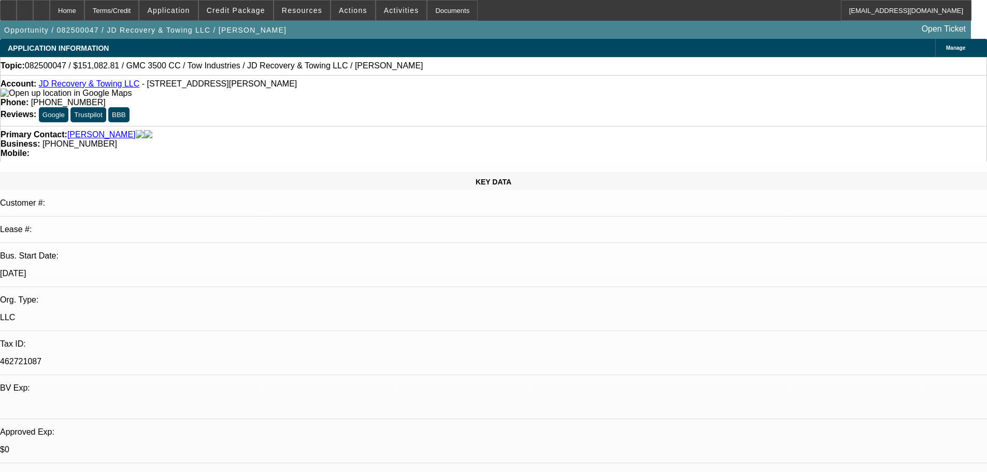
select select "0"
select select "0.1"
select select "0"
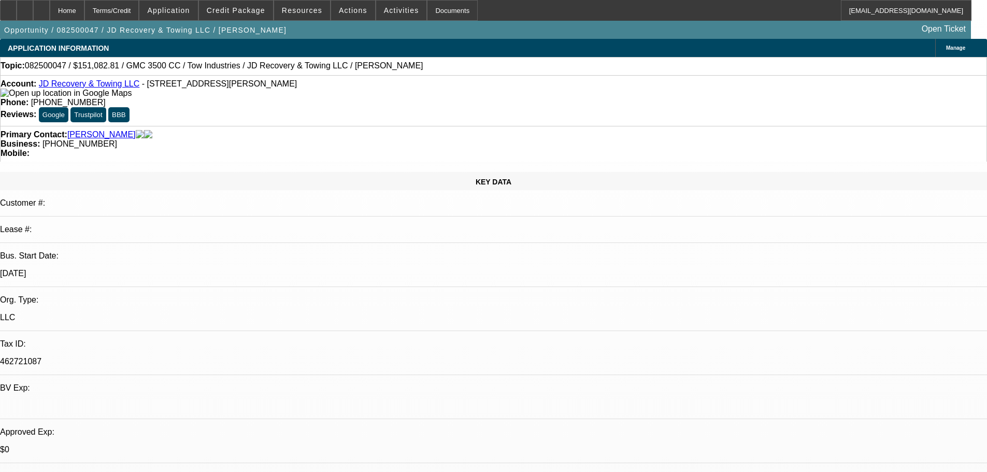
select select "0.1"
select select "0"
select select "0.1"
select select "1"
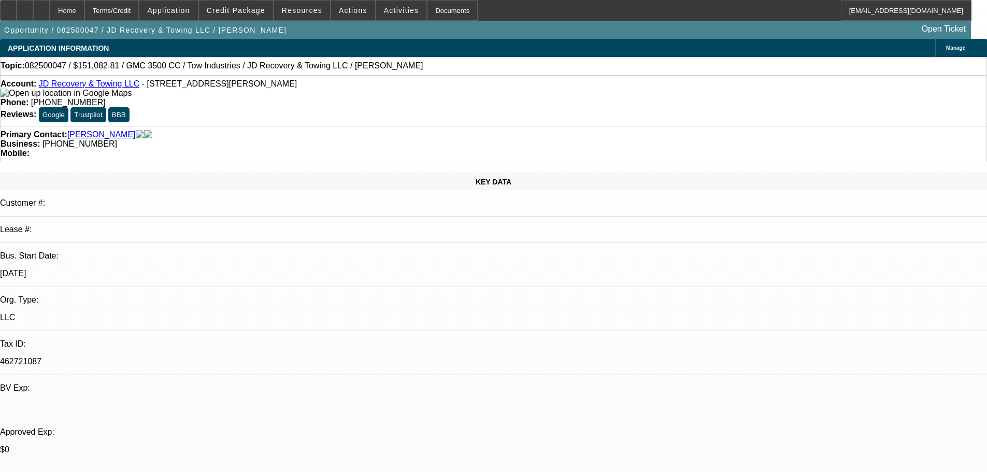
select select "1"
select select "4"
select select "1"
select select "4"
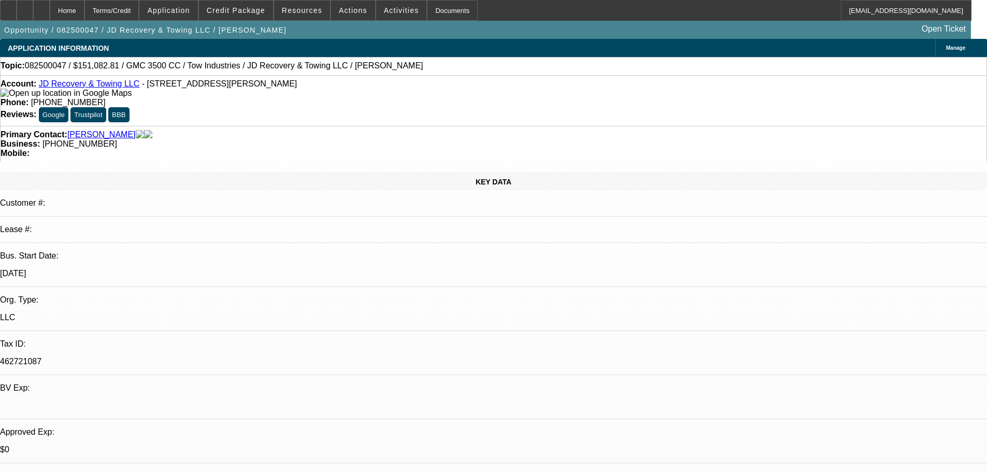
select select "1"
select select "4"
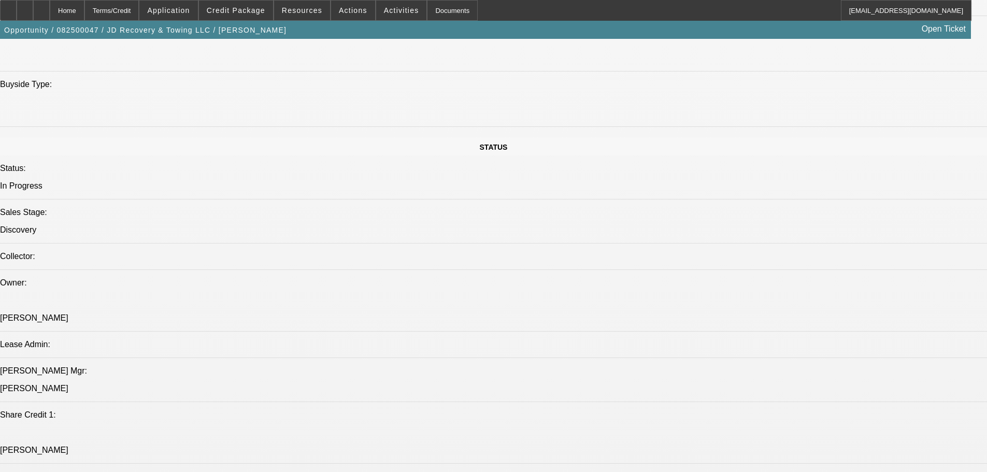
scroll to position [1036, 0]
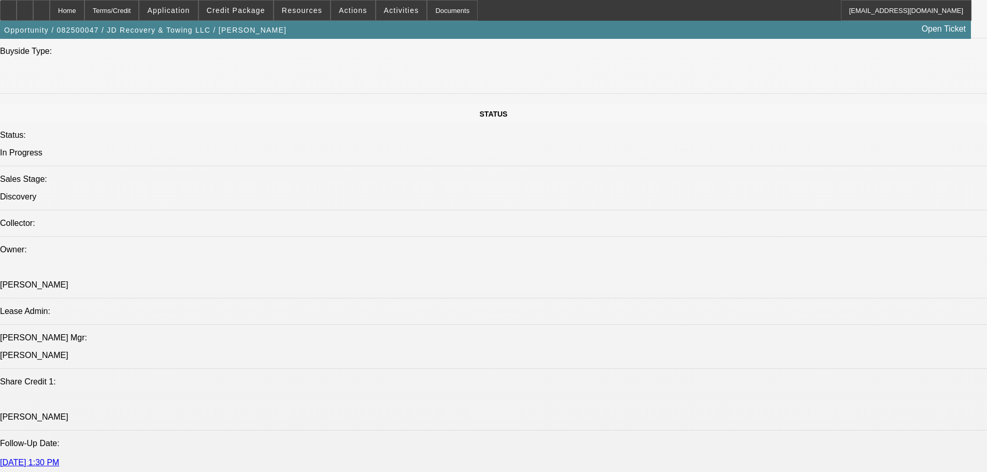
drag, startPoint x: 780, startPoint y: 182, endPoint x: 738, endPoint y: 185, distance: 42.1
copy b "[PHONE_NUMBER]"
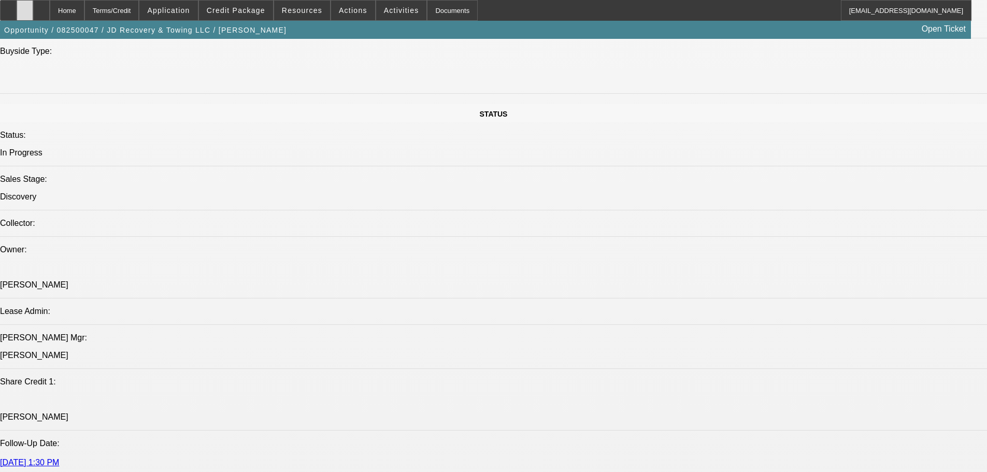
click at [33, 8] on div at bounding box center [25, 10] width 17 height 21
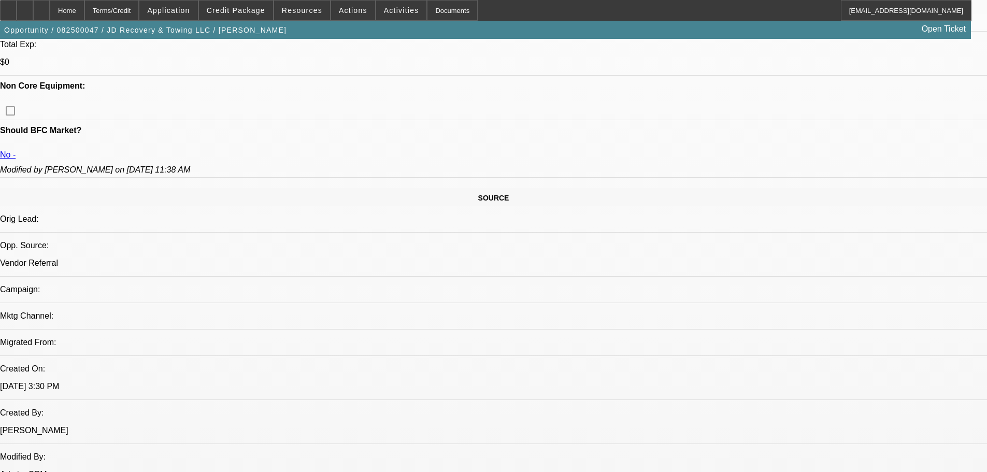
scroll to position [415, 0]
